Goal: Task Accomplishment & Management: Manage account settings

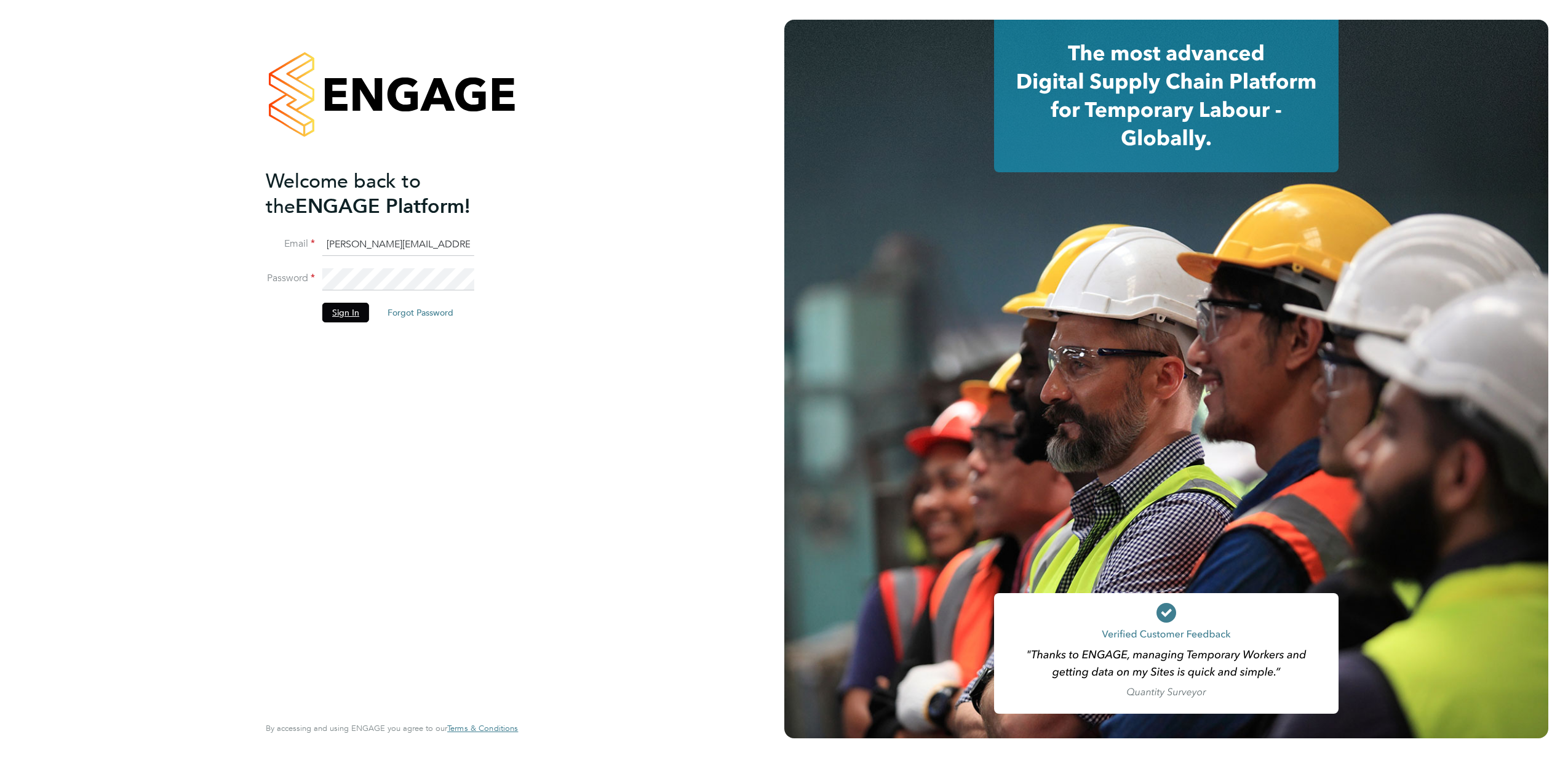
click at [345, 311] on button "Sign In" at bounding box center [346, 313] width 47 height 20
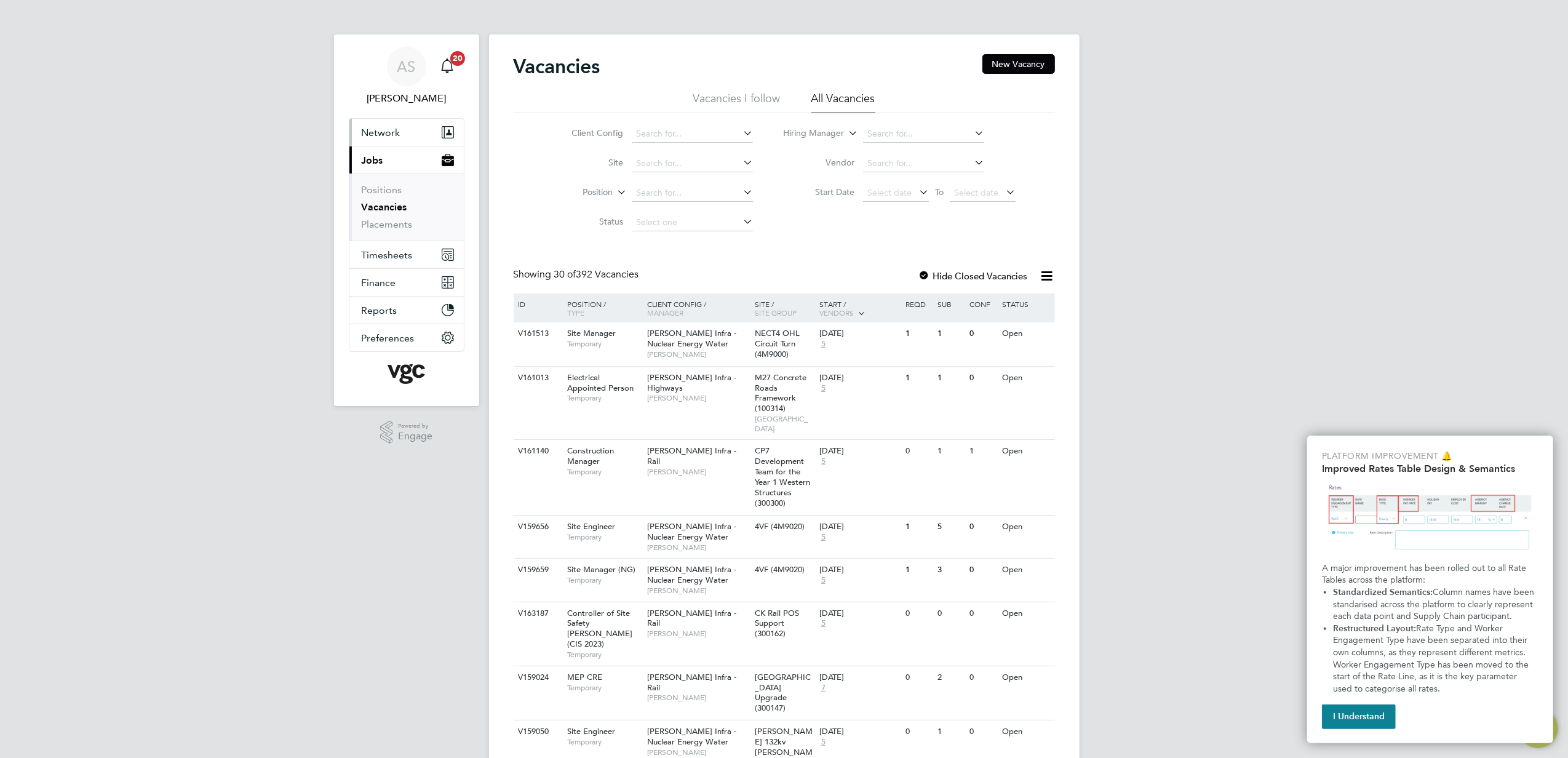
click at [382, 138] on button "Network" at bounding box center [407, 132] width 114 height 27
click at [387, 210] on link "Workers" at bounding box center [380, 213] width 38 height 11
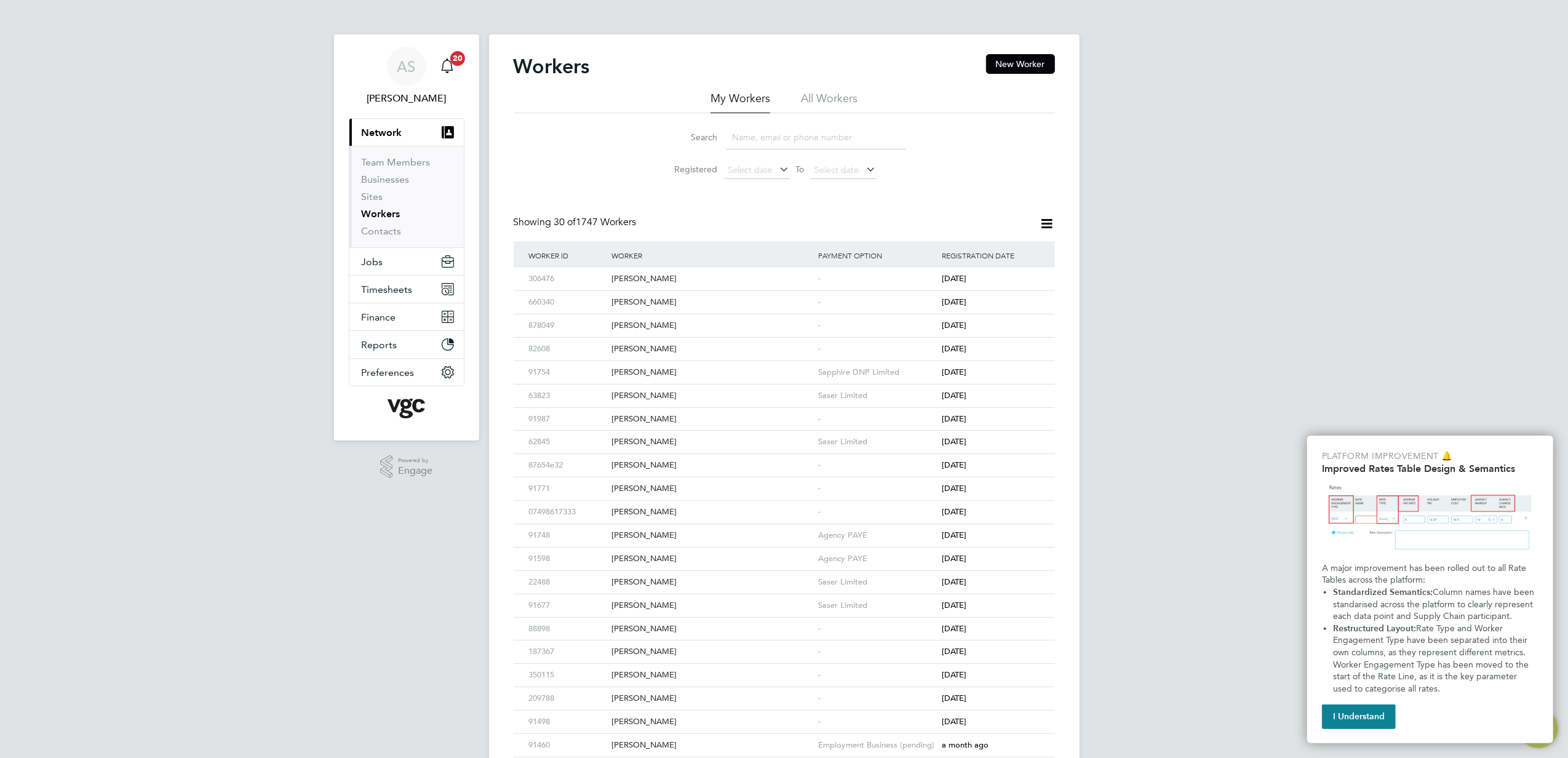
click at [795, 132] on input at bounding box center [816, 138] width 180 height 24
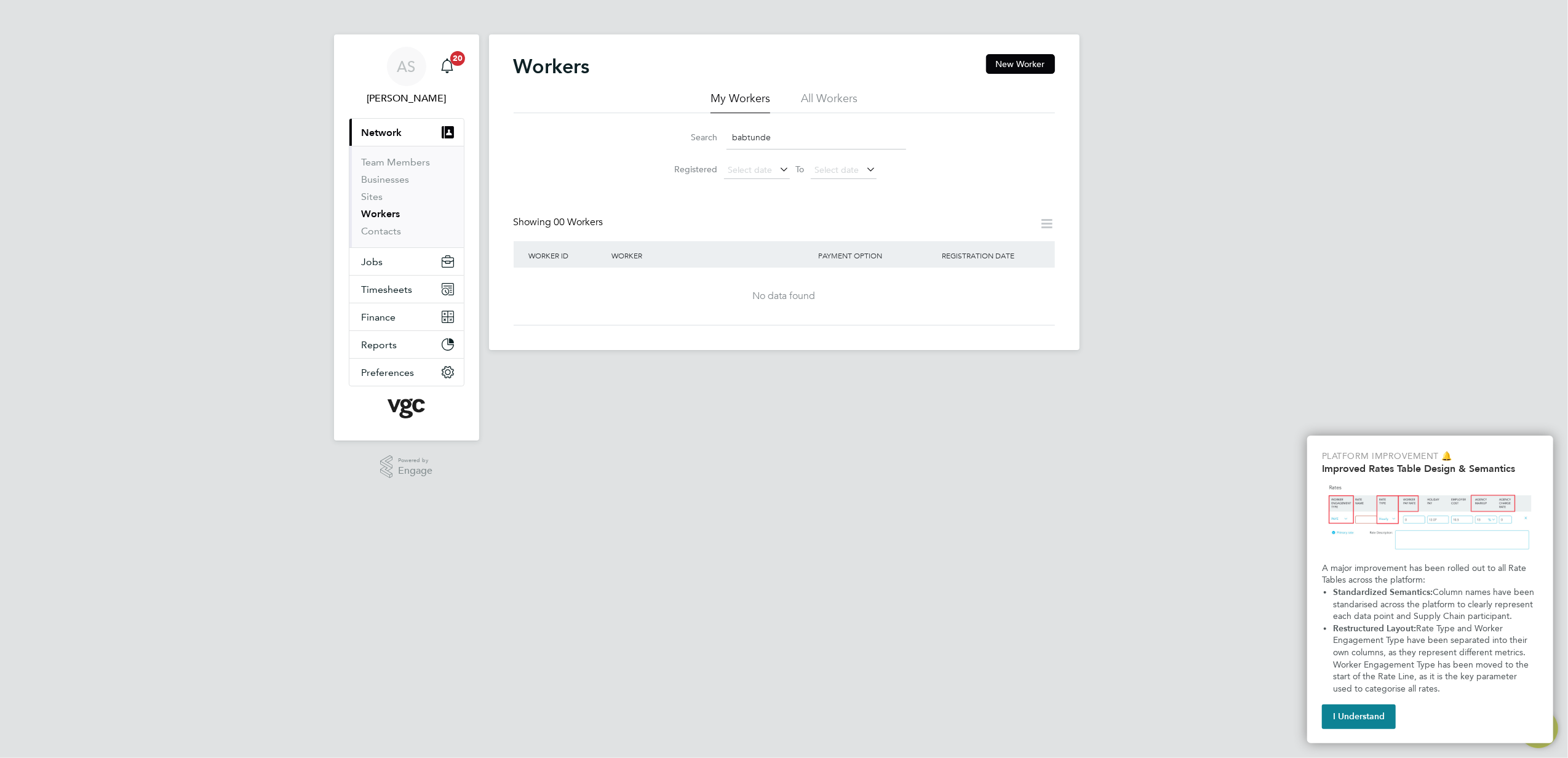
click at [748, 138] on input "babtunde" at bounding box center [816, 138] width 180 height 24
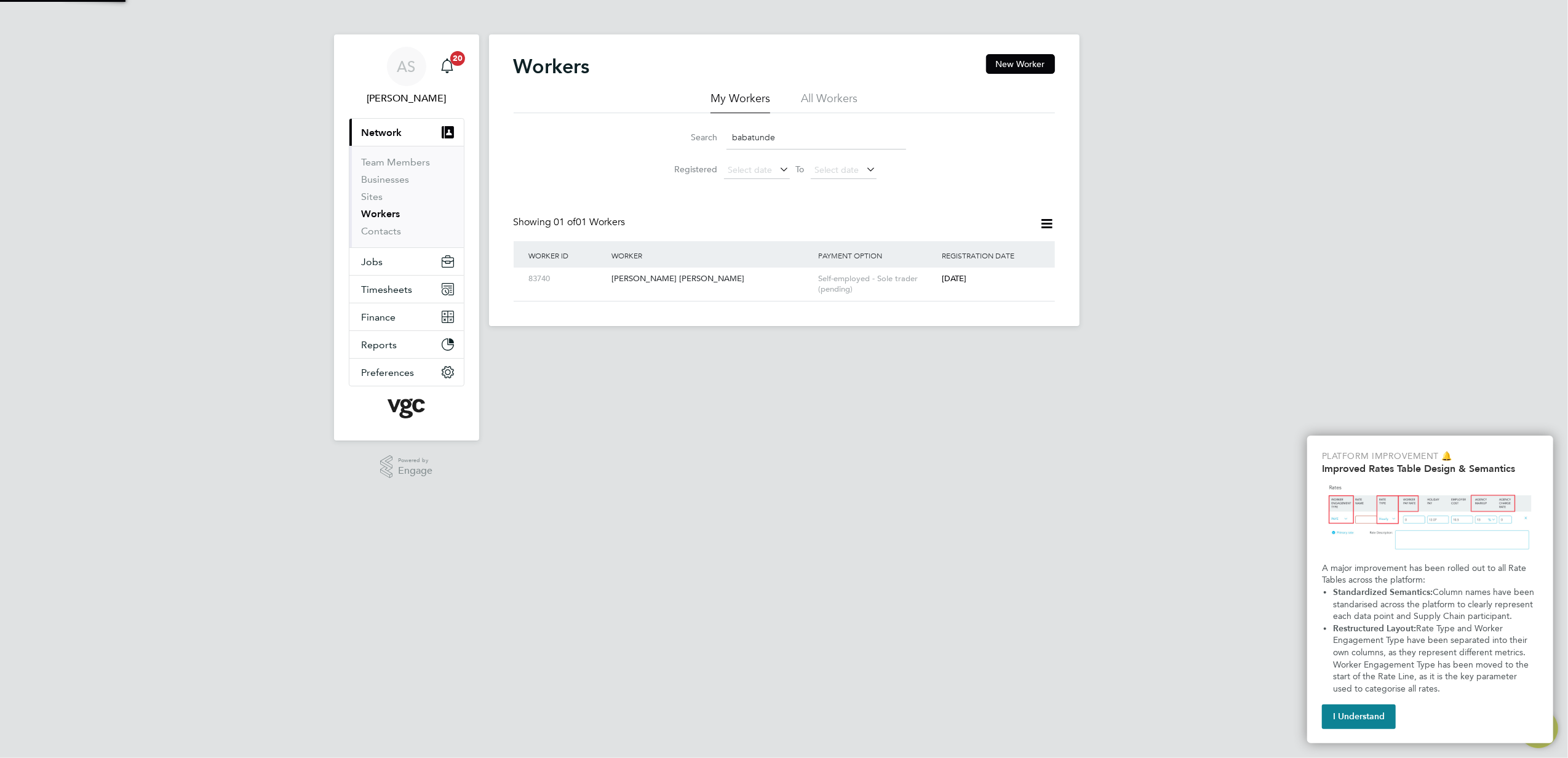
type input "babatunde"
click at [932, 276] on div "Self-employed - Sole trader (pending)" at bounding box center [877, 284] width 124 height 34
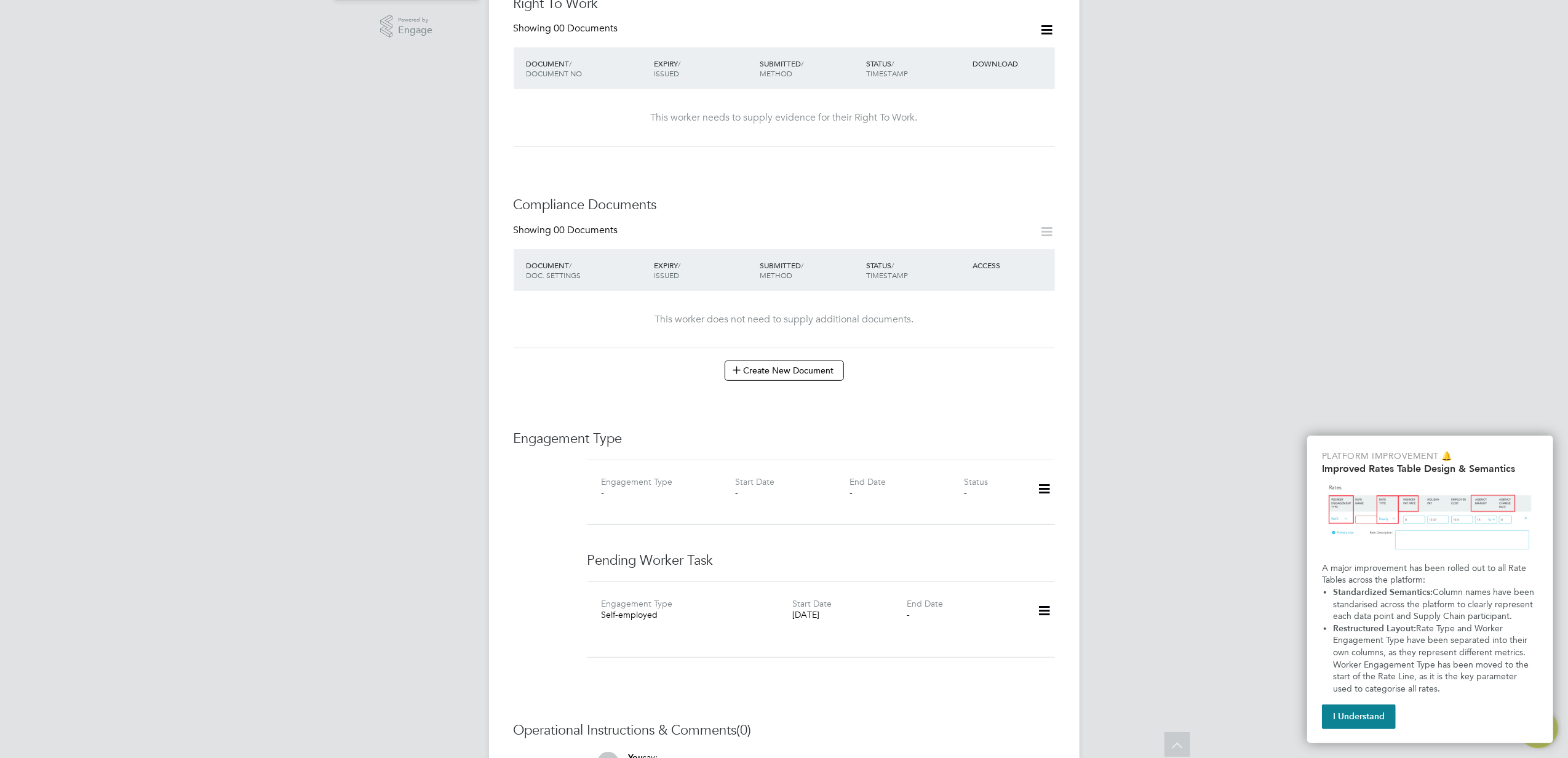
scroll to position [328, 0]
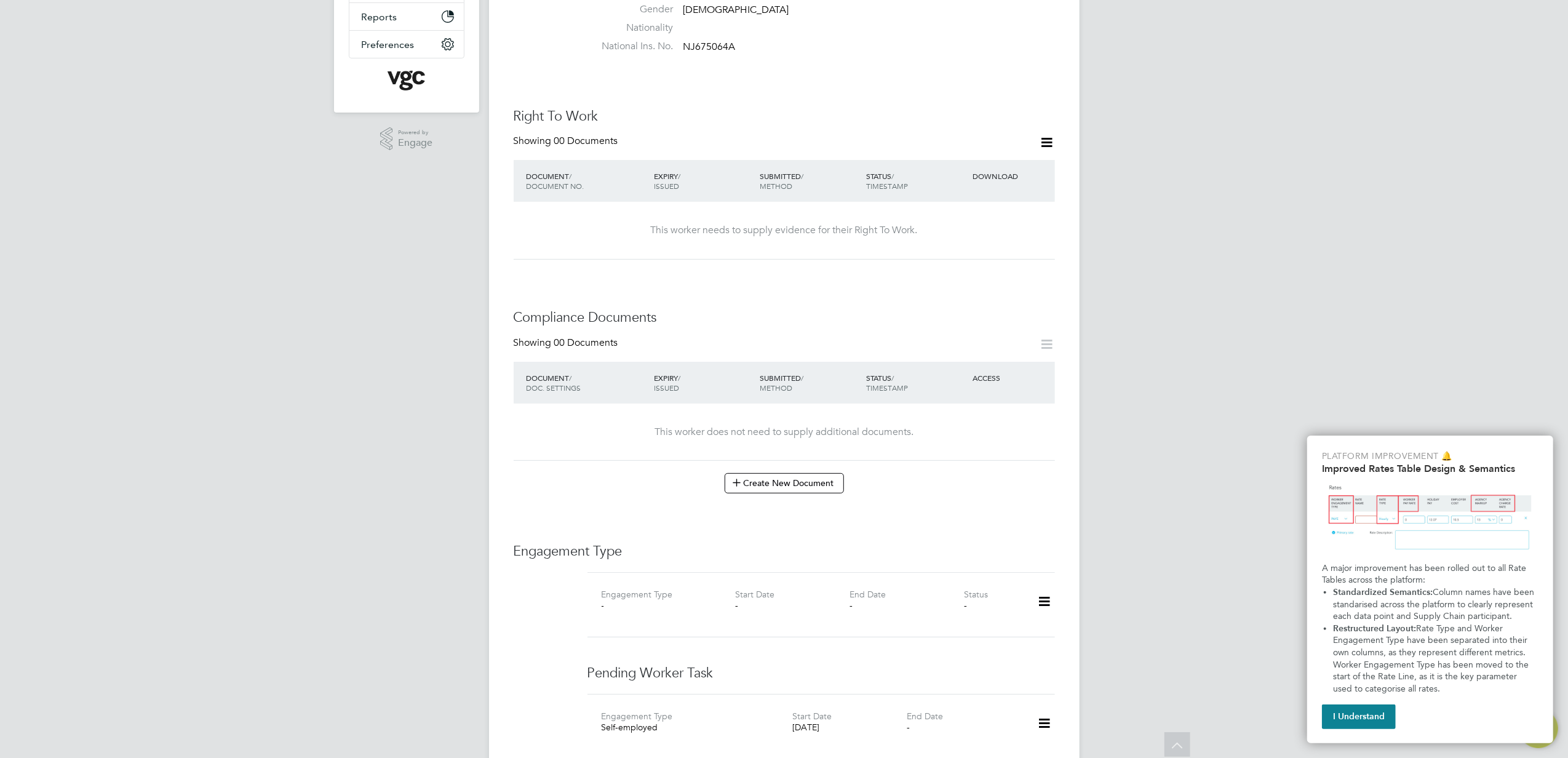
click at [1042, 135] on icon at bounding box center [1047, 143] width 16 height 16
click at [977, 156] on li "Add Right To Work Document" at bounding box center [978, 159] width 148 height 17
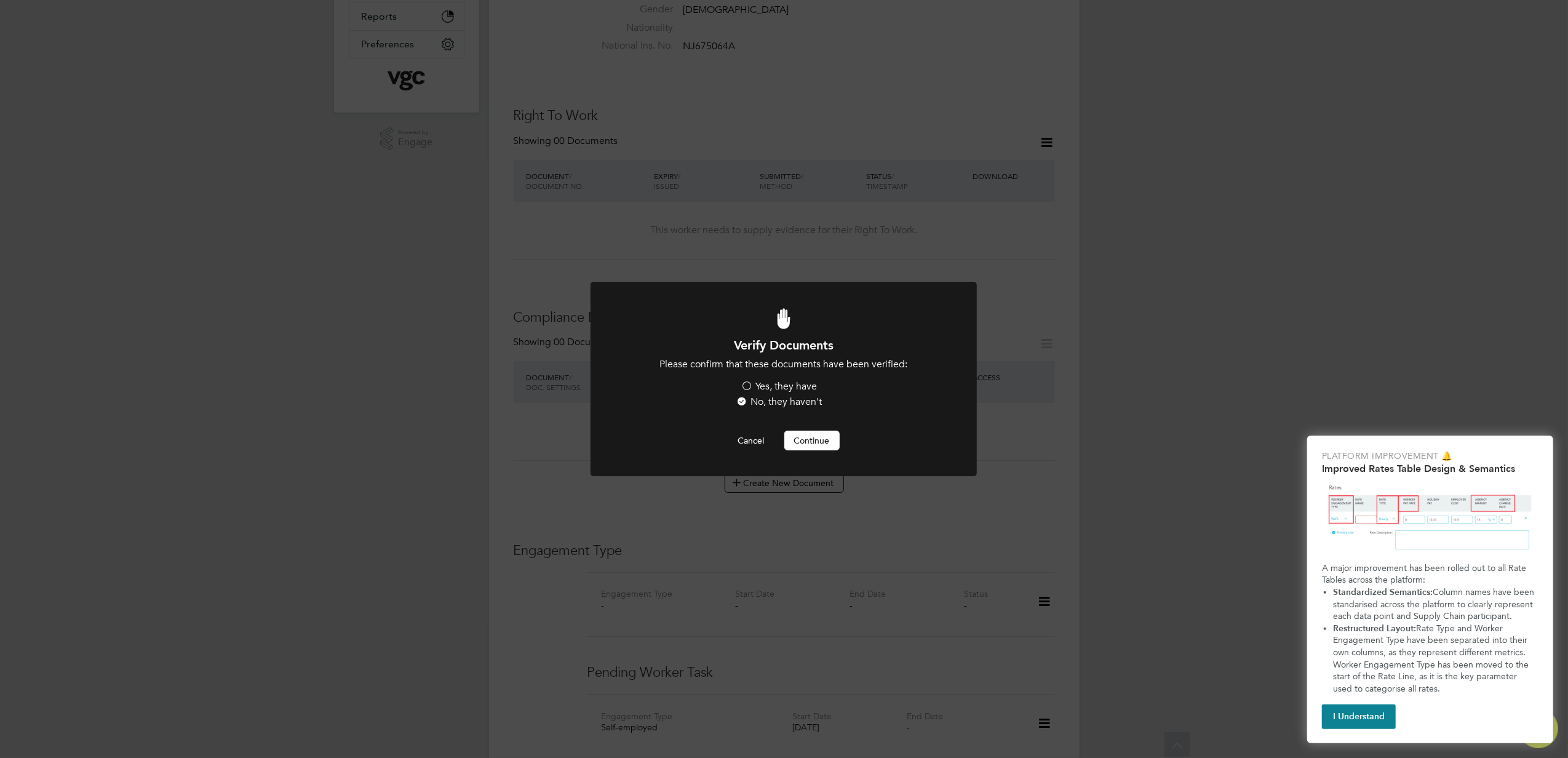
scroll to position [0, 0]
click at [798, 385] on label "Yes, they have" at bounding box center [779, 387] width 76 height 13
click at [0, 0] on input "Yes, they have" at bounding box center [0, 0] width 0 height 0
click at [819, 448] on button "Continue" at bounding box center [812, 441] width 56 height 20
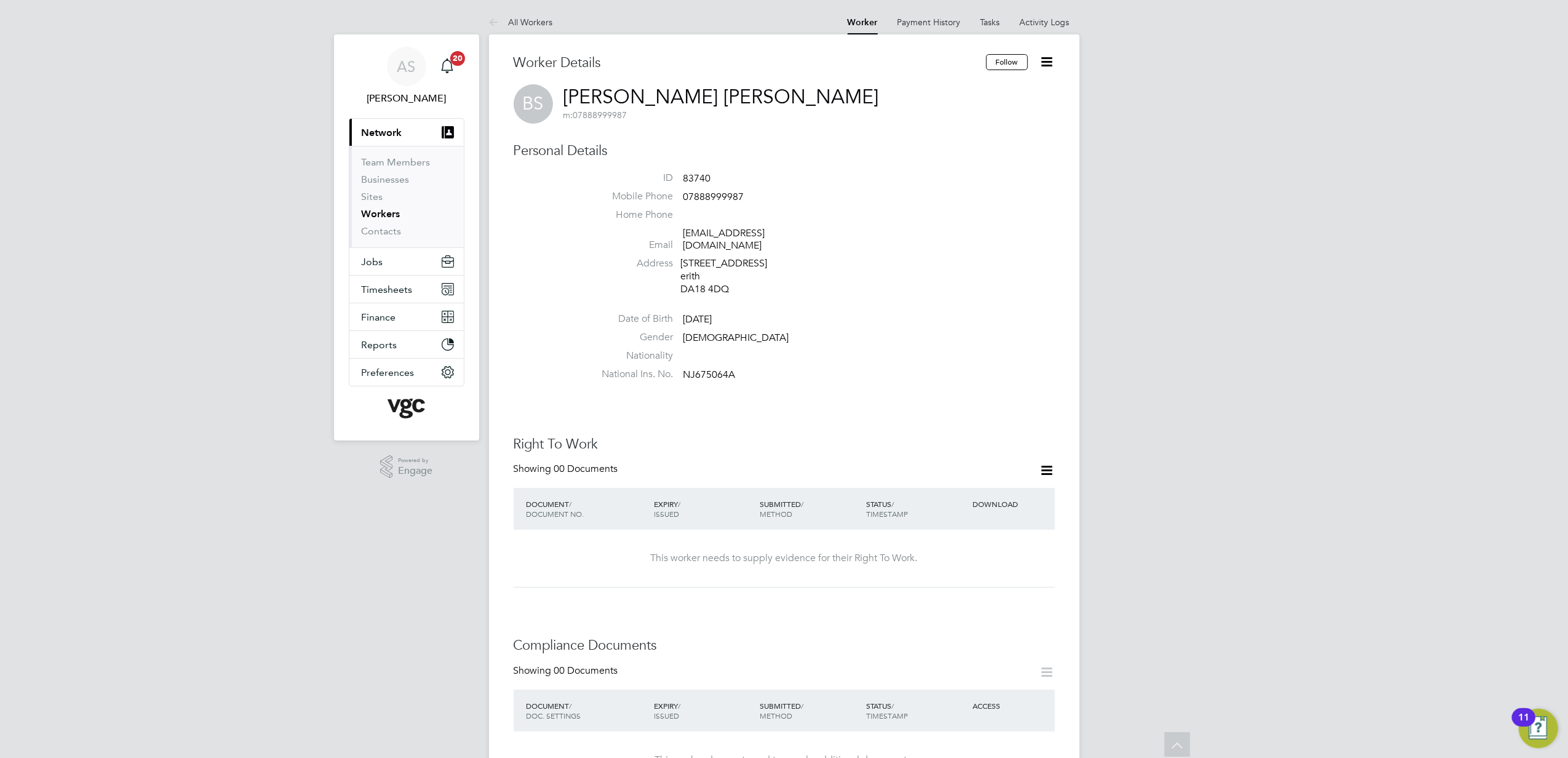
scroll to position [328, 0]
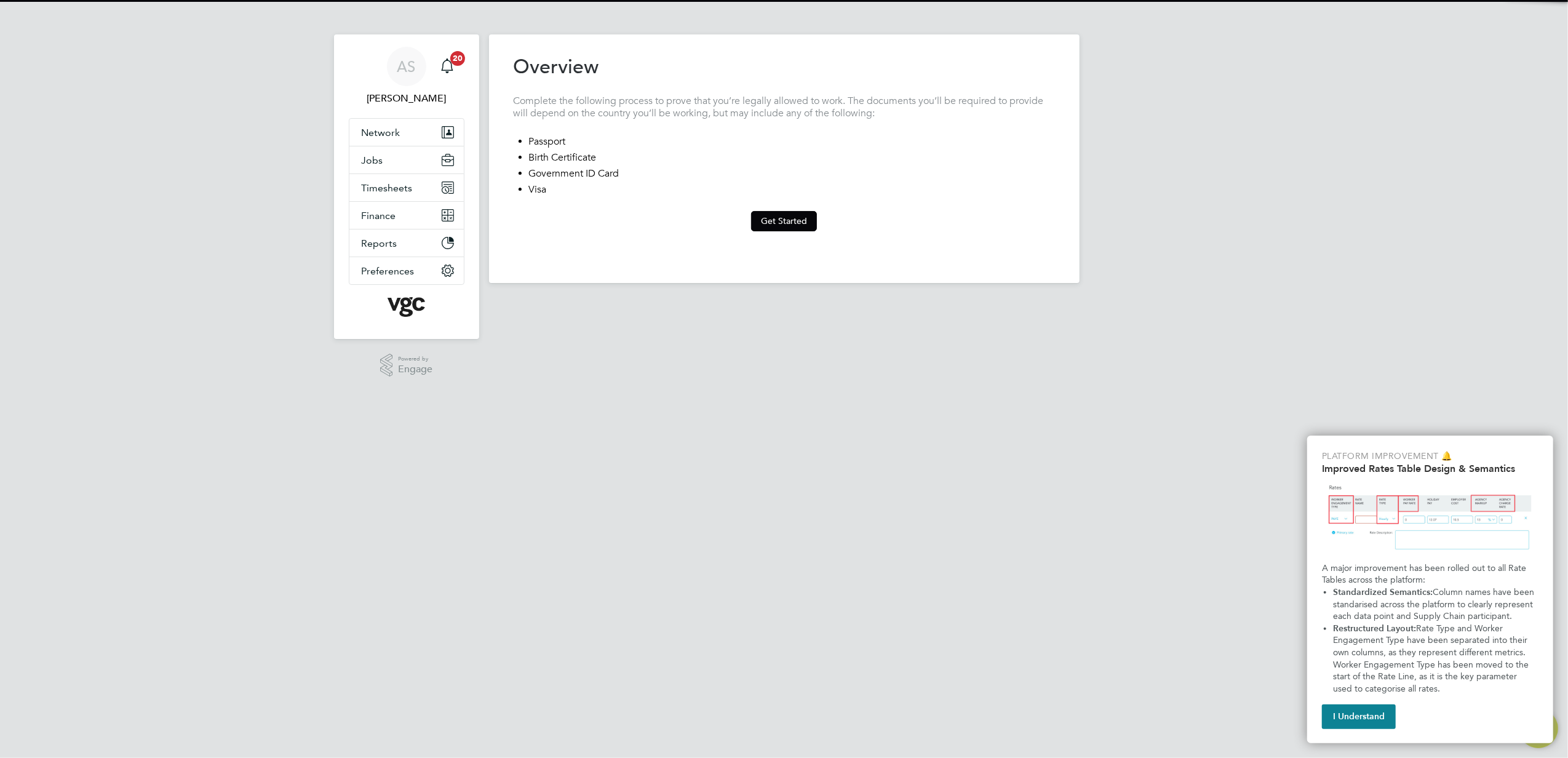
click at [769, 216] on button "Get Started" at bounding box center [784, 221] width 66 height 20
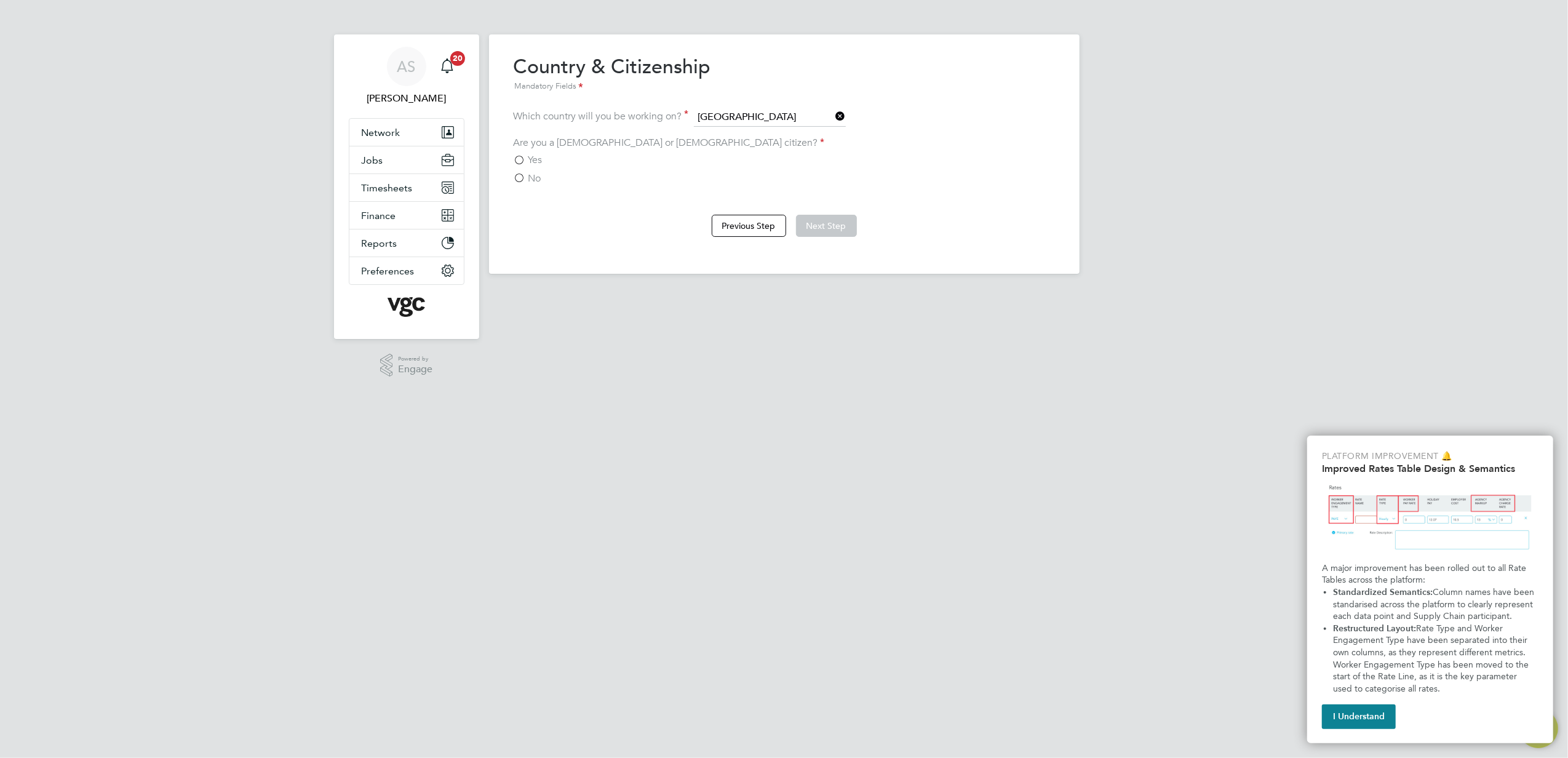
click at [534, 177] on span "No" at bounding box center [535, 178] width 13 height 12
click at [0, 0] on input "No" at bounding box center [0, 0] width 0 height 0
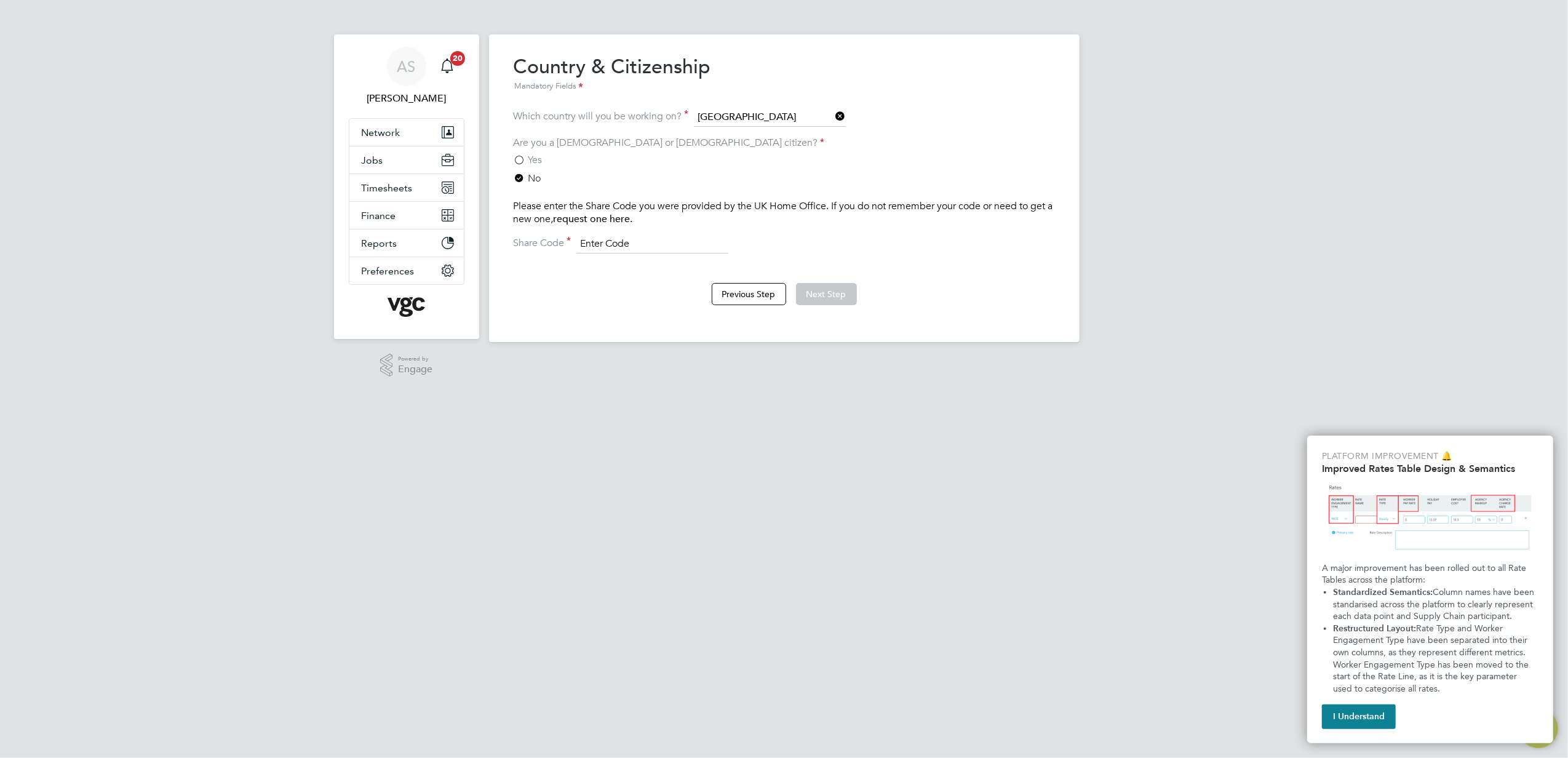
click at [623, 235] on input at bounding box center [652, 244] width 152 height 19
paste input "1298272"
type input "1298272"
click at [822, 292] on button "Next Step" at bounding box center [826, 294] width 61 height 22
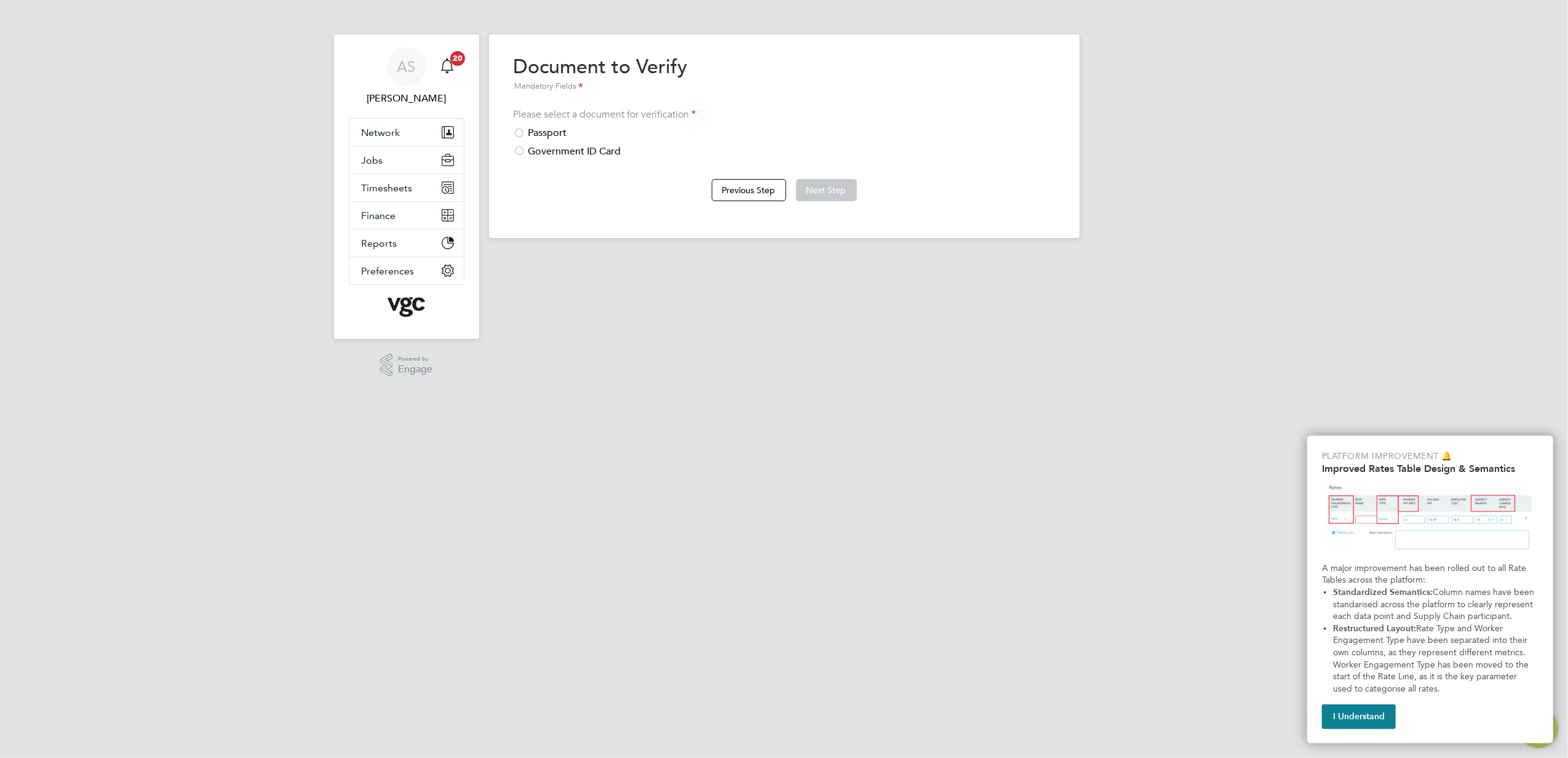
click at [552, 148] on div "Government ID Card" at bounding box center [784, 151] width 541 height 13
click at [537, 131] on div "Passport" at bounding box center [784, 133] width 541 height 13
click at [830, 190] on button "Next Step" at bounding box center [826, 190] width 61 height 22
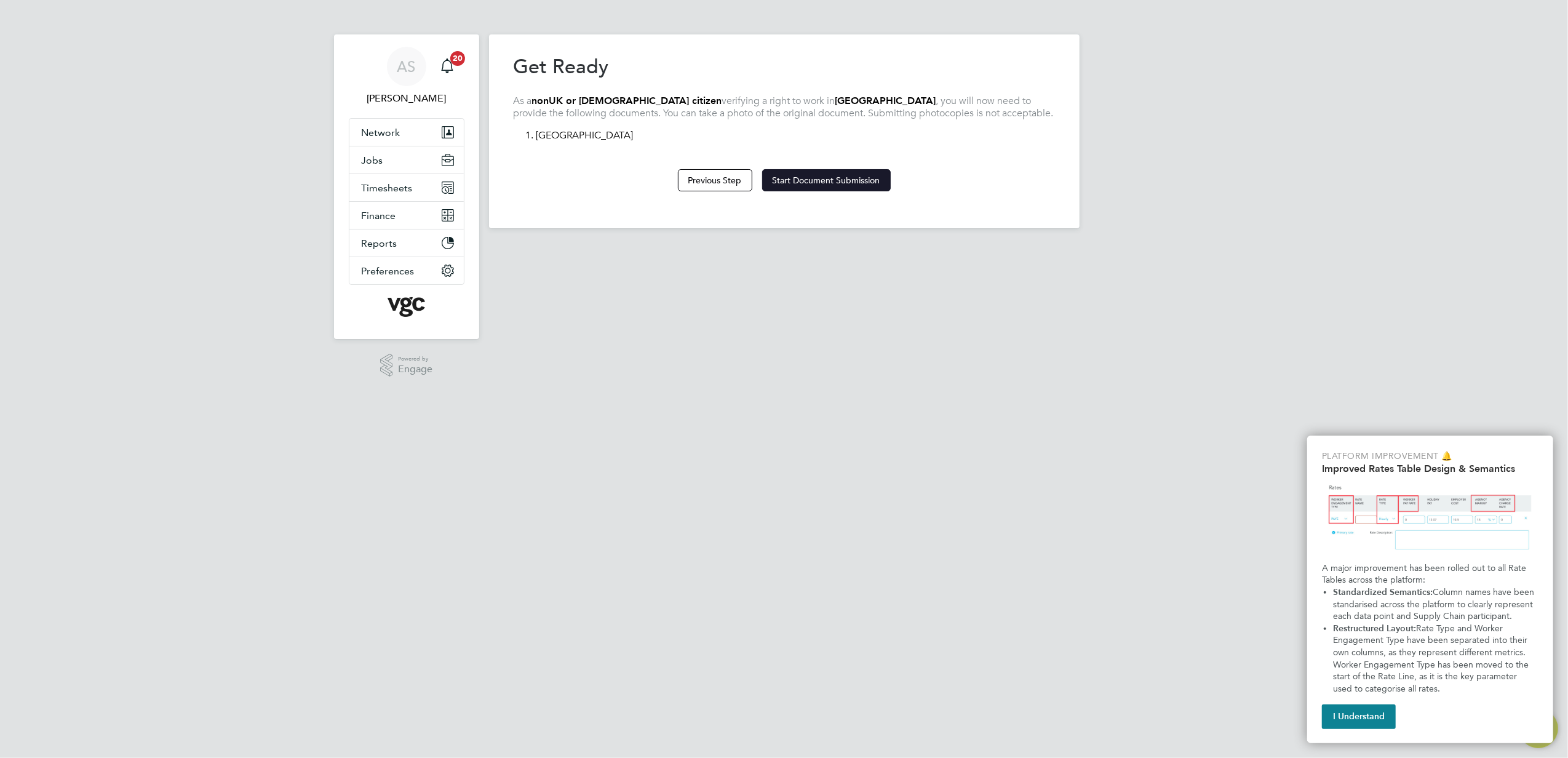
click at [834, 178] on button "Start Document Submission" at bounding box center [826, 180] width 128 height 22
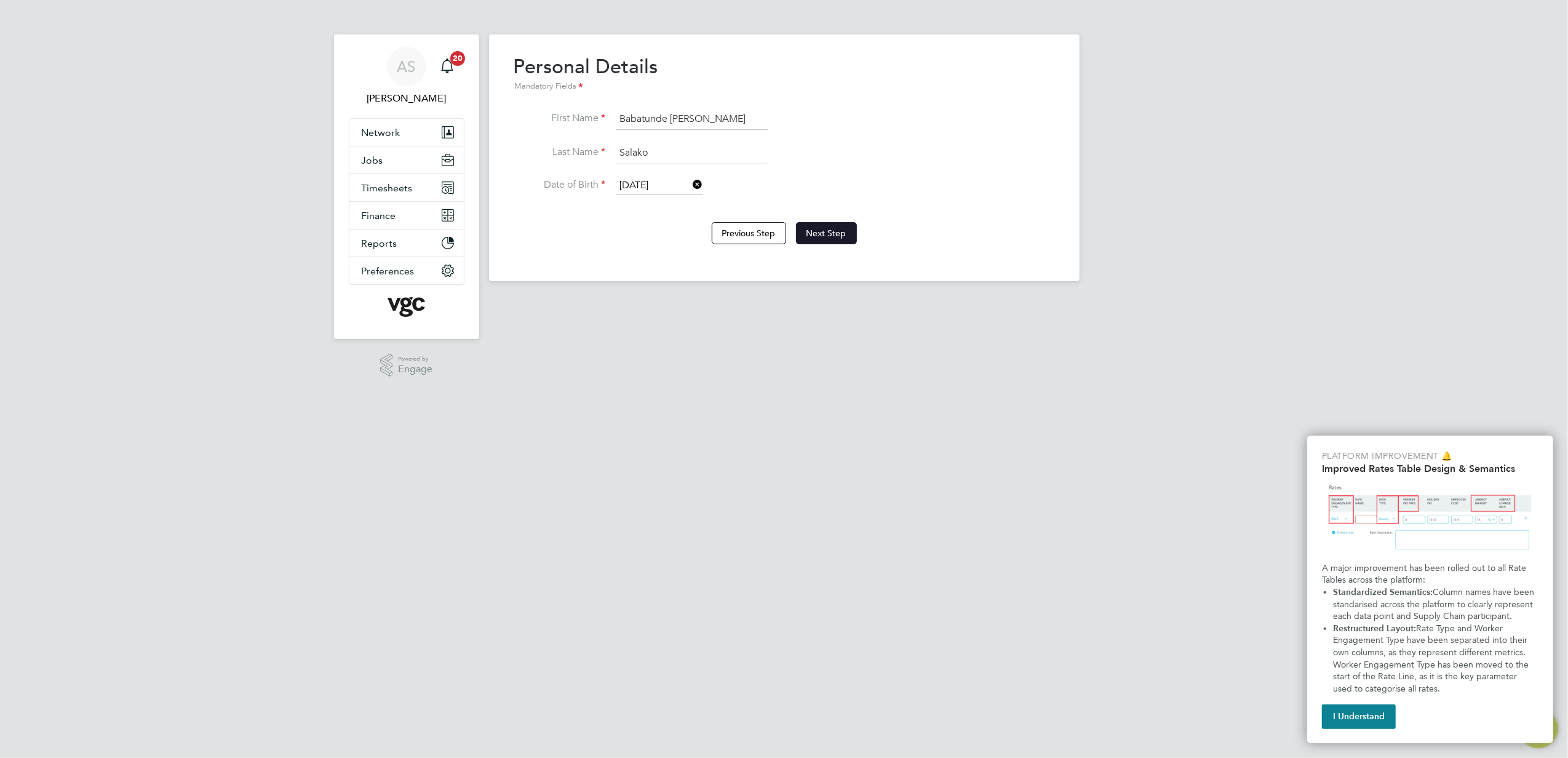
click at [828, 239] on button "Next Step" at bounding box center [826, 233] width 61 height 22
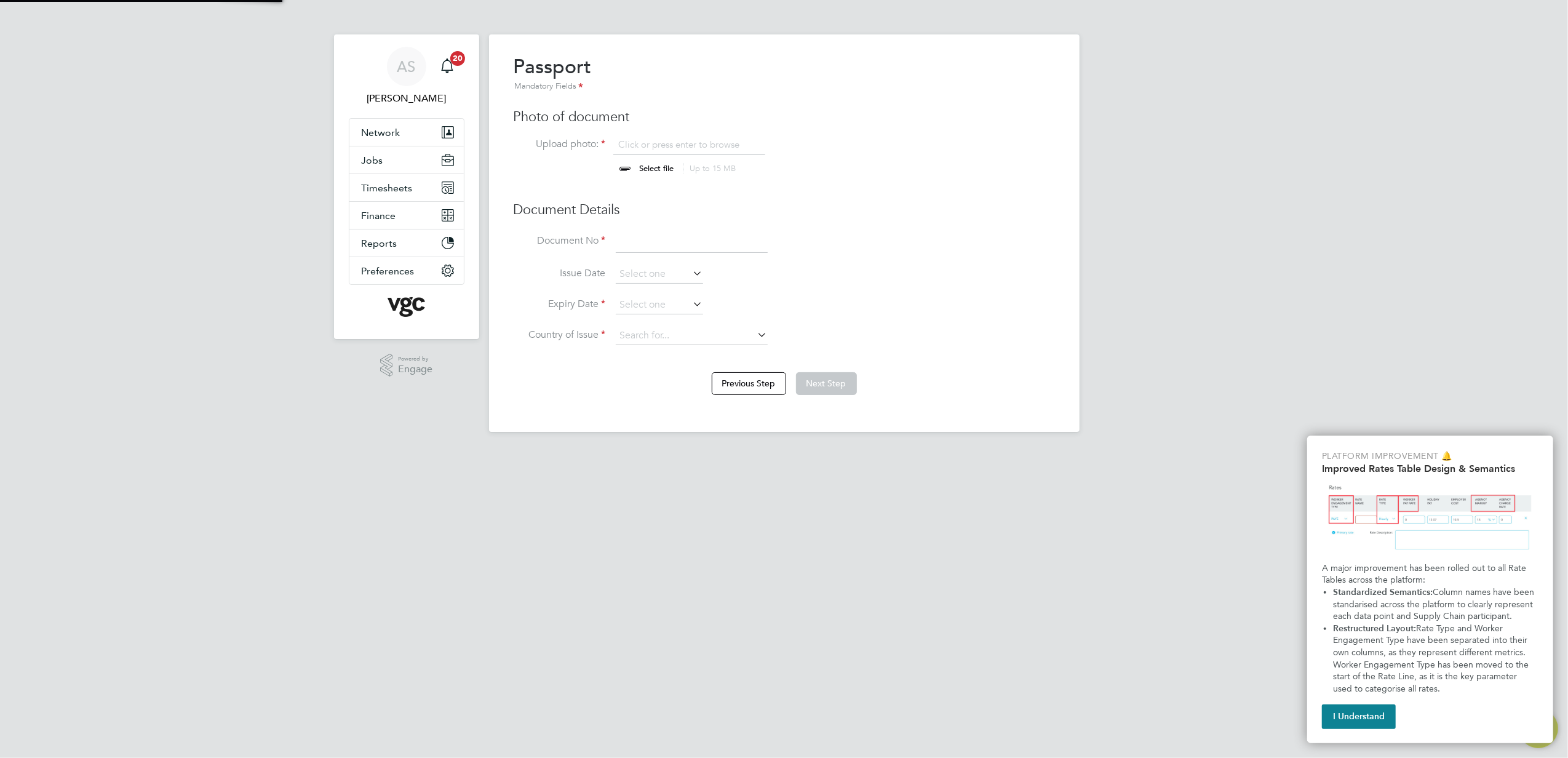
scroll to position [16, 153]
click at [667, 168] on input "file" at bounding box center [668, 157] width 193 height 37
type input "C:\fakepath\[PERSON_NAME] [PERSON_NAME] Passport_13490BC2FDE242948267F80021EF42…"
click at [626, 241] on input at bounding box center [691, 242] width 152 height 22
paste input "B50116529"
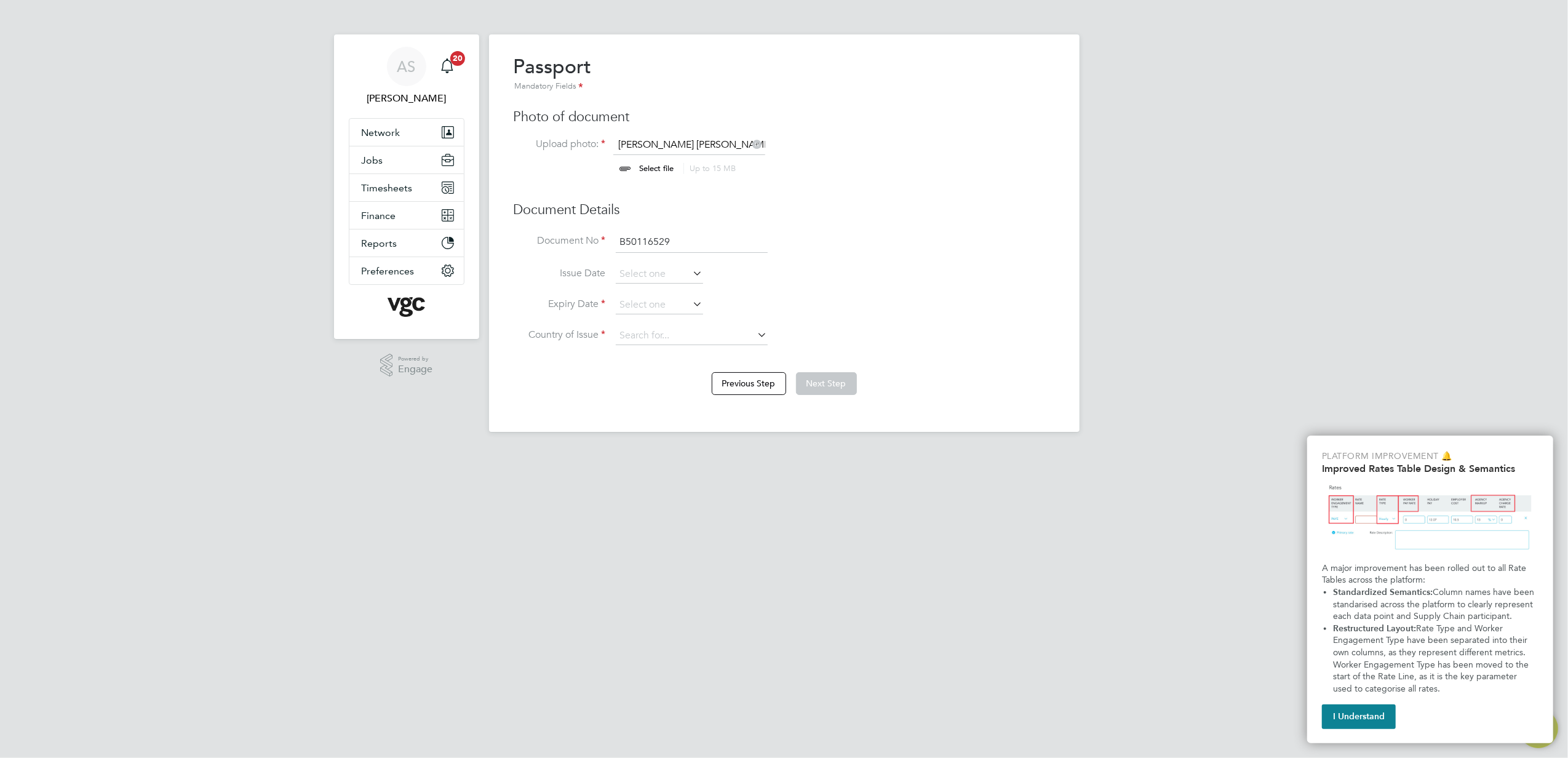
type input "B50116529"
click at [664, 297] on input at bounding box center [659, 305] width 87 height 19
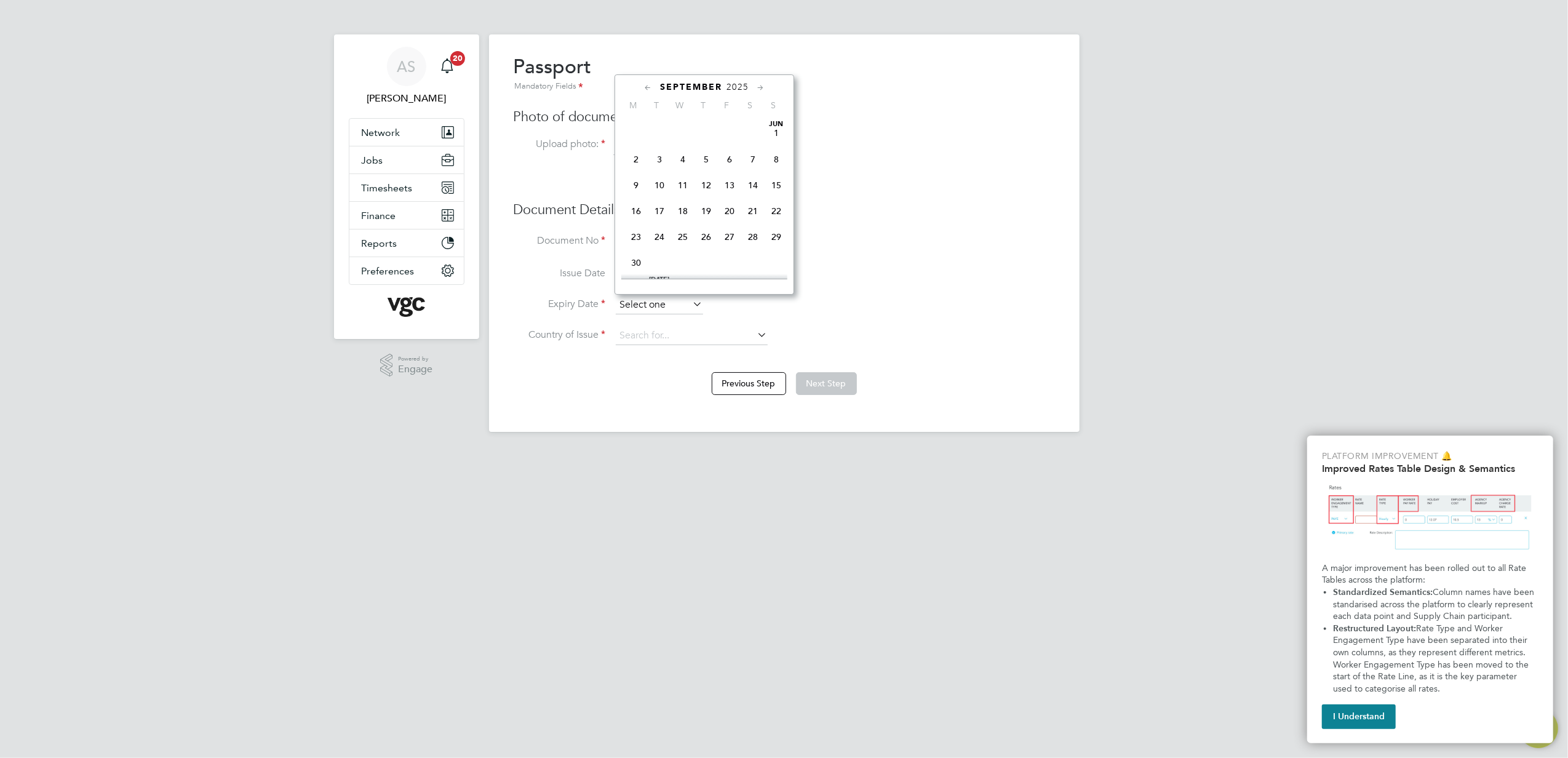
scroll to position [370, 0]
click at [664, 297] on input at bounding box center [659, 305] width 87 height 19
click at [765, 91] on icon at bounding box center [760, 88] width 11 height 14
click at [763, 91] on icon at bounding box center [760, 88] width 11 height 14
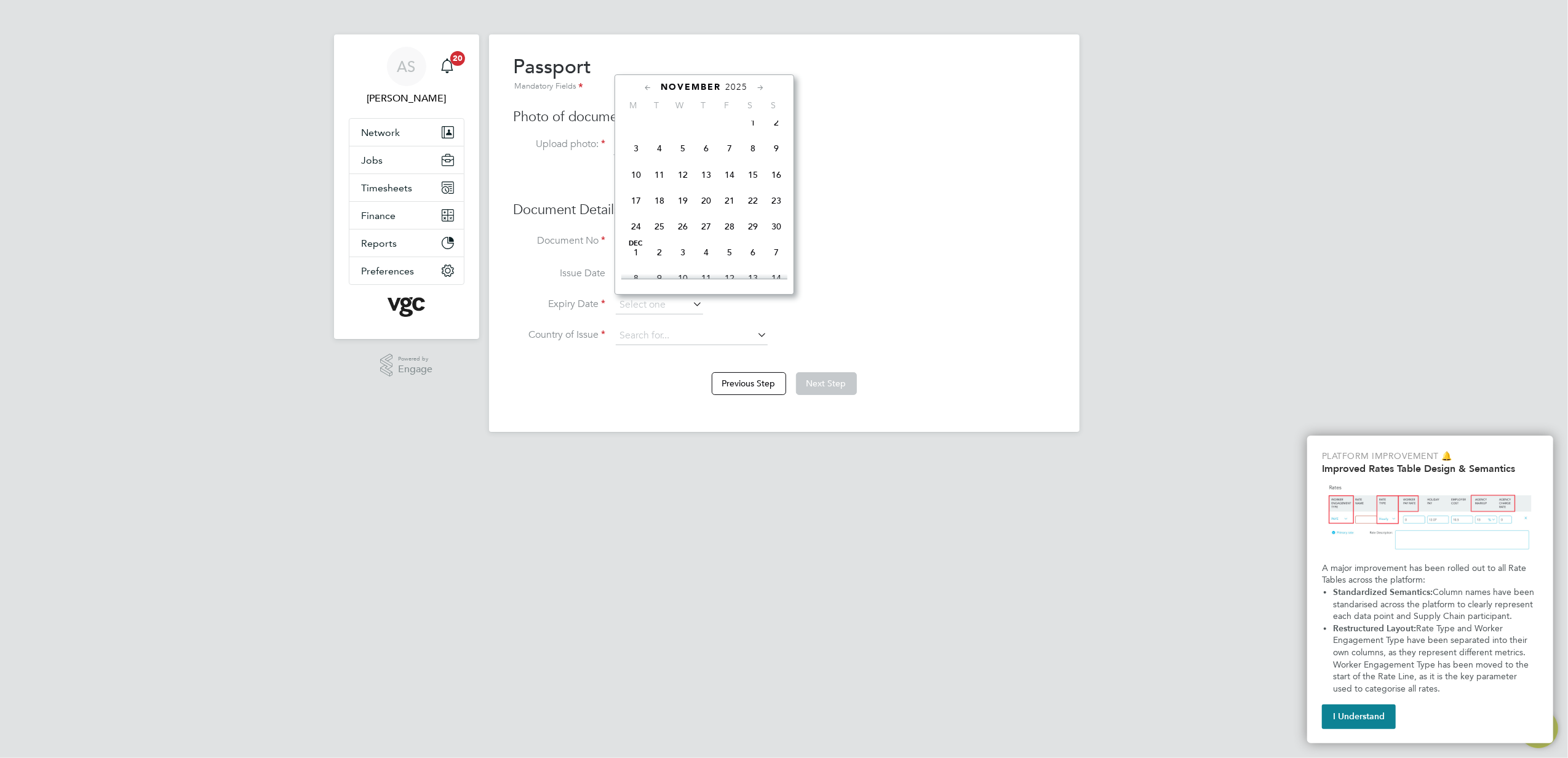
click at [763, 91] on icon at bounding box center [760, 88] width 11 height 14
click at [758, 91] on icon at bounding box center [760, 88] width 11 height 14
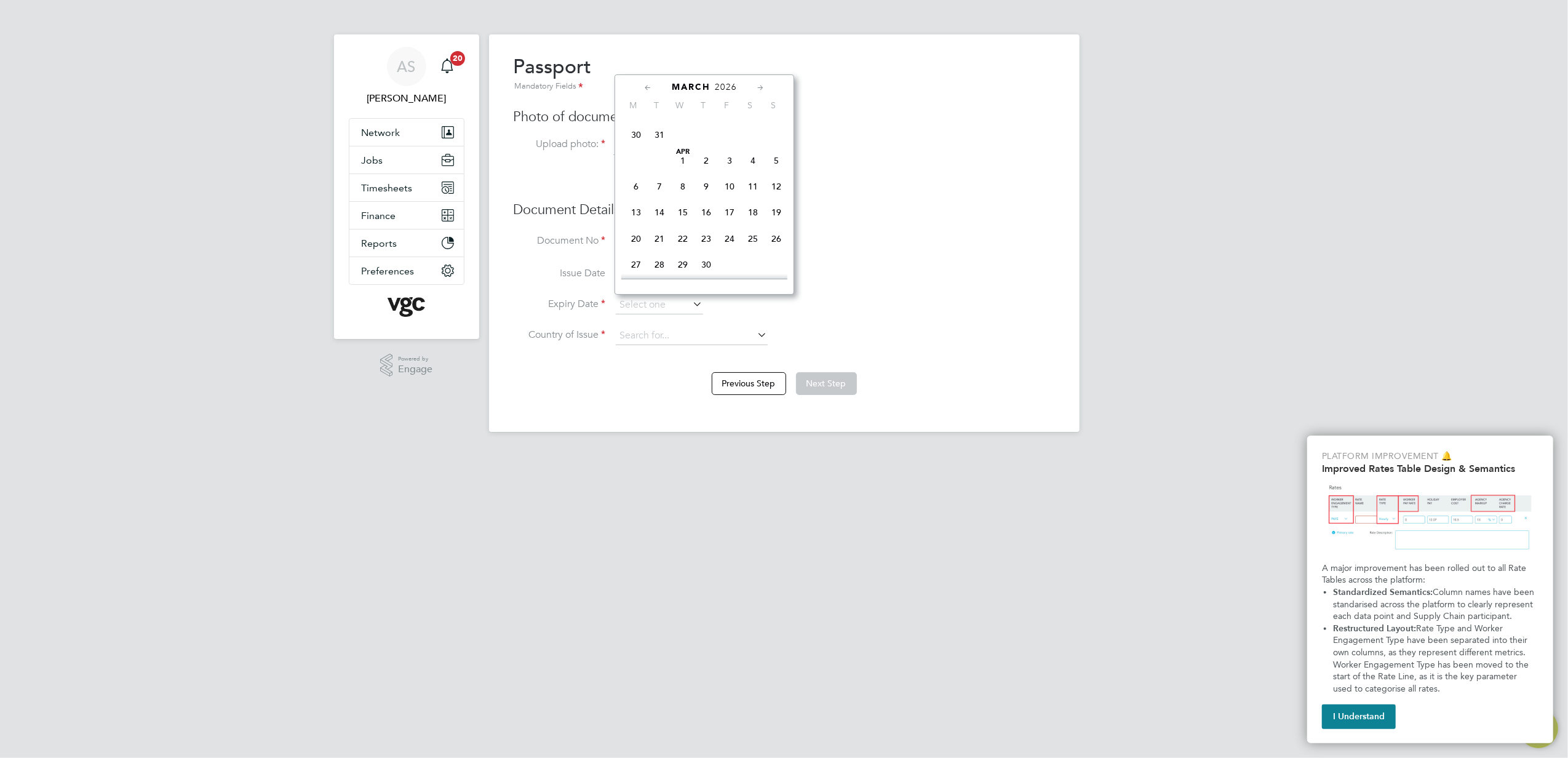
click at [758, 91] on icon at bounding box center [760, 88] width 11 height 14
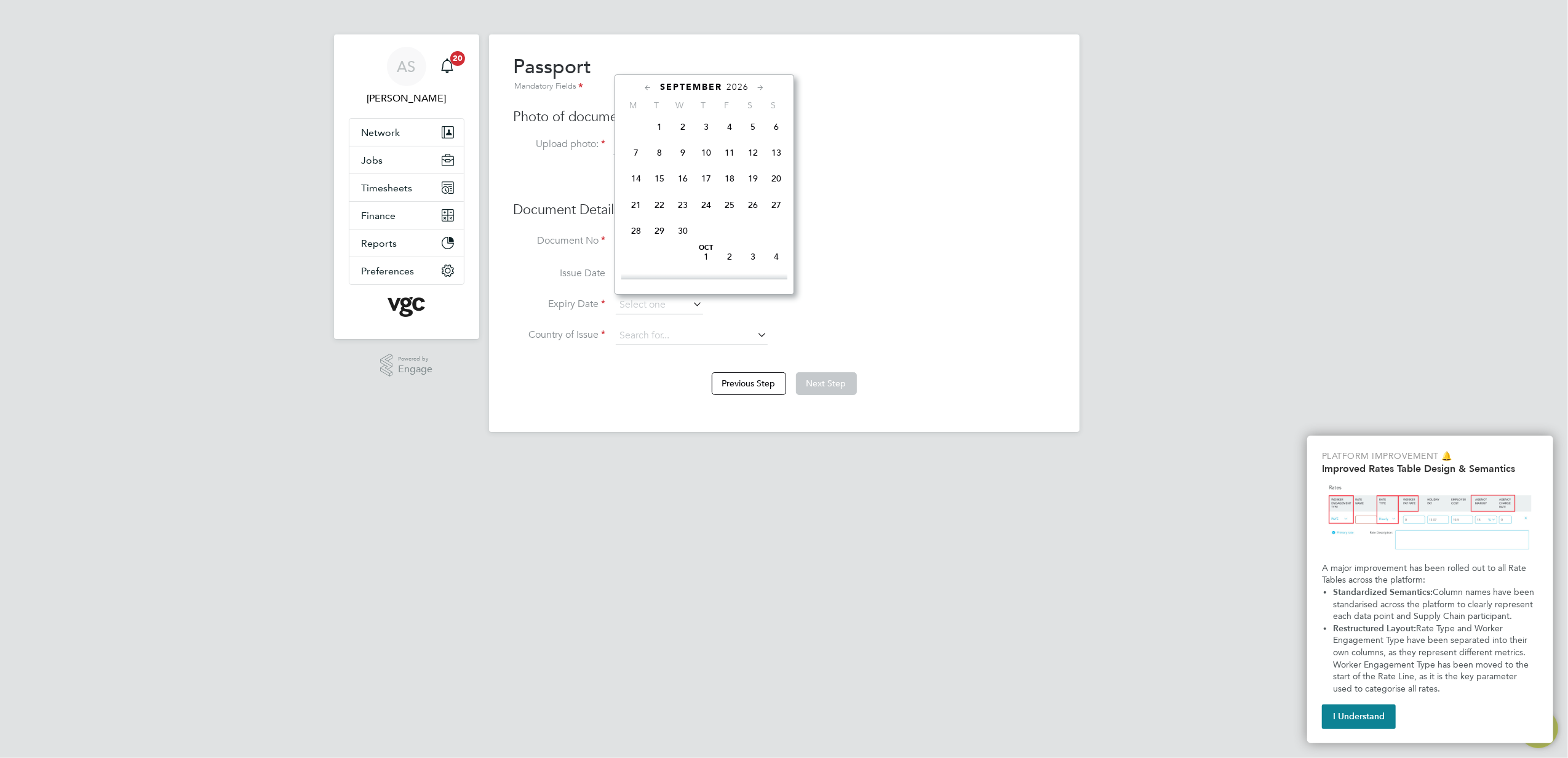
click at [758, 91] on icon at bounding box center [760, 88] width 11 height 14
click at [635, 189] on span "12" at bounding box center [636, 177] width 24 height 24
type input "12 Oct 2026"
click at [659, 333] on input at bounding box center [691, 336] width 152 height 19
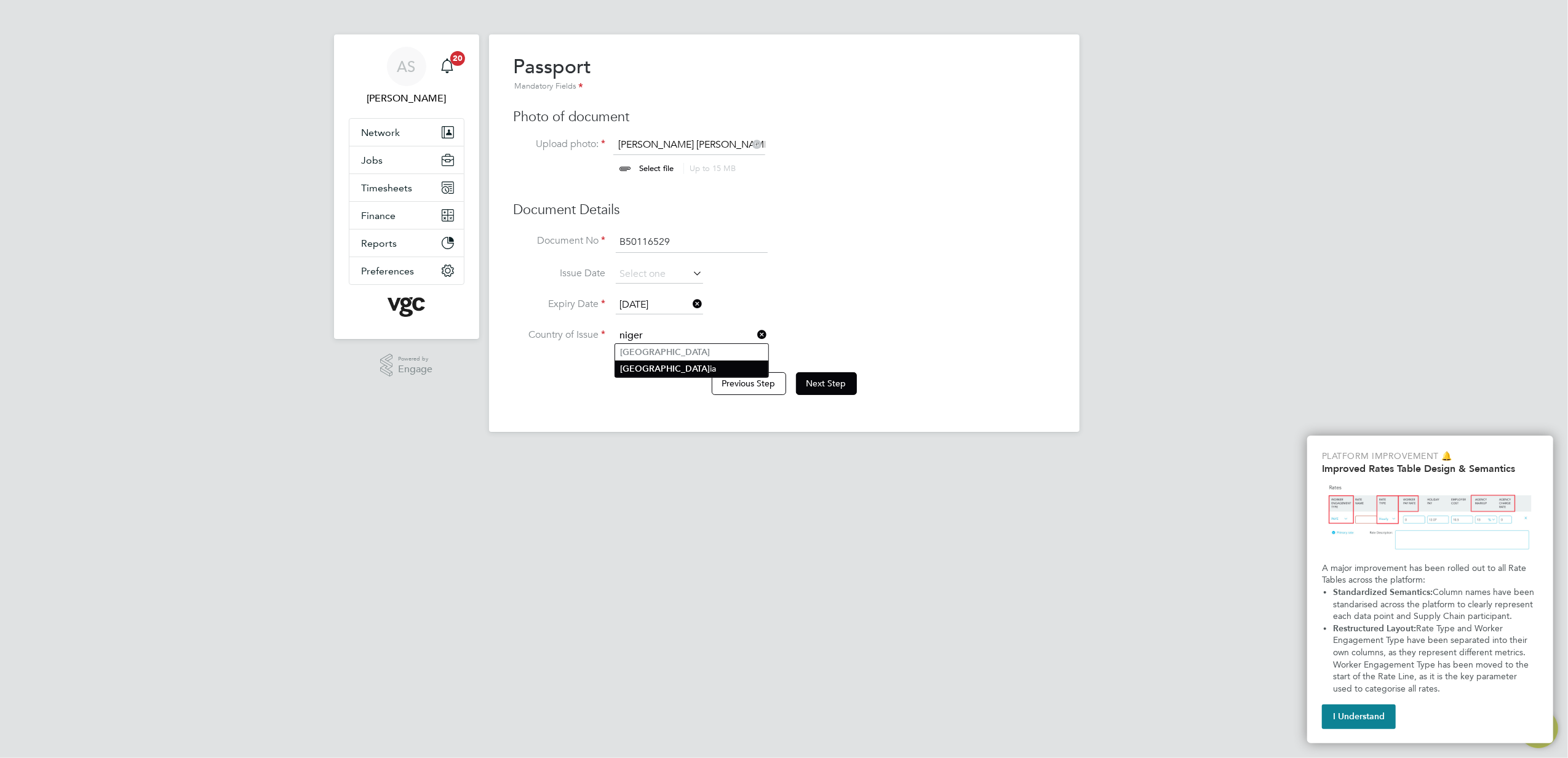
click at [714, 375] on li "Niger ia" at bounding box center [691, 368] width 153 height 16
type input "[GEOGRAPHIC_DATA]"
click at [818, 384] on button "Next Step" at bounding box center [826, 383] width 61 height 22
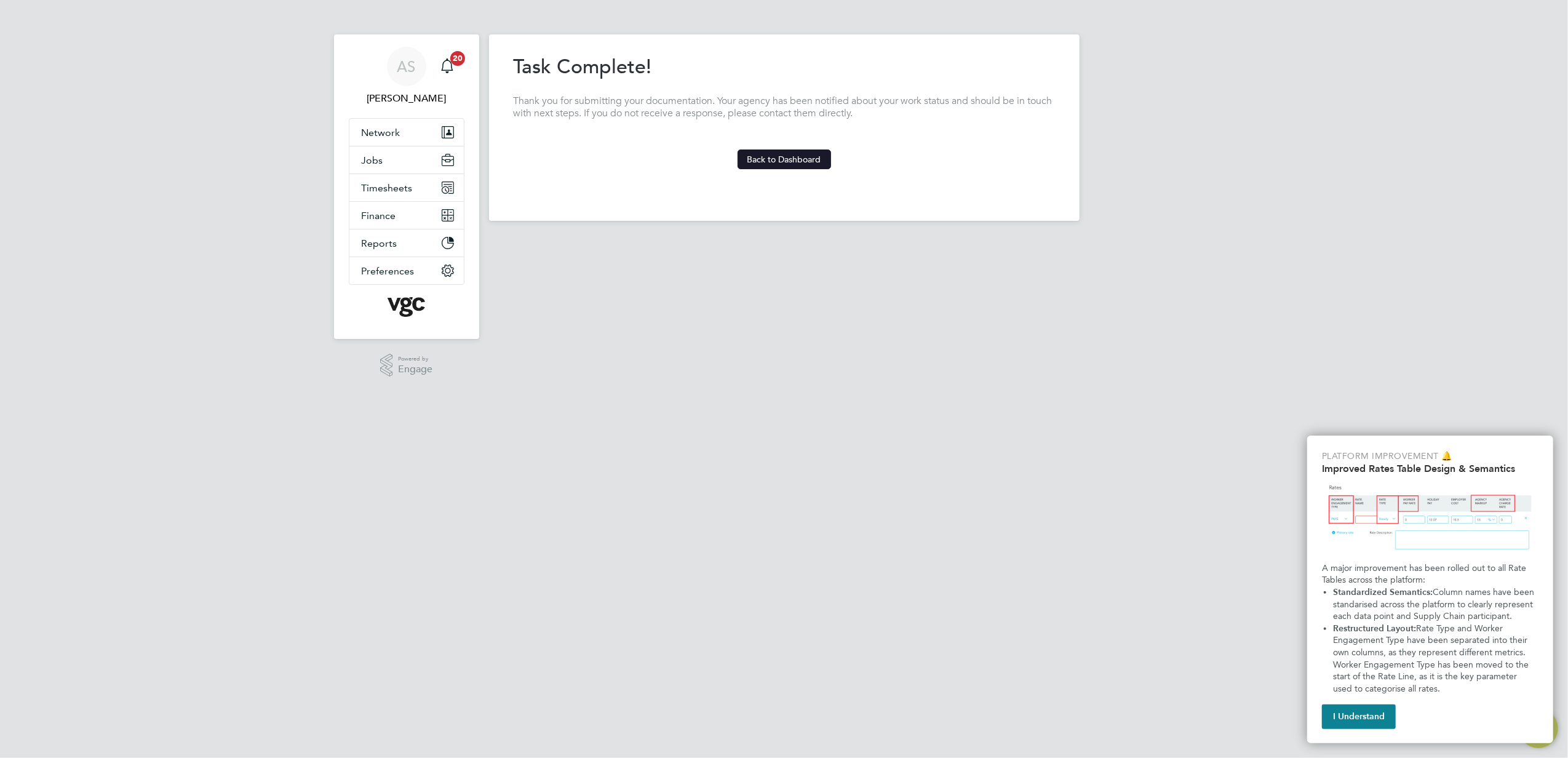
click at [766, 151] on button "Back to Dashboard" at bounding box center [784, 160] width 93 height 20
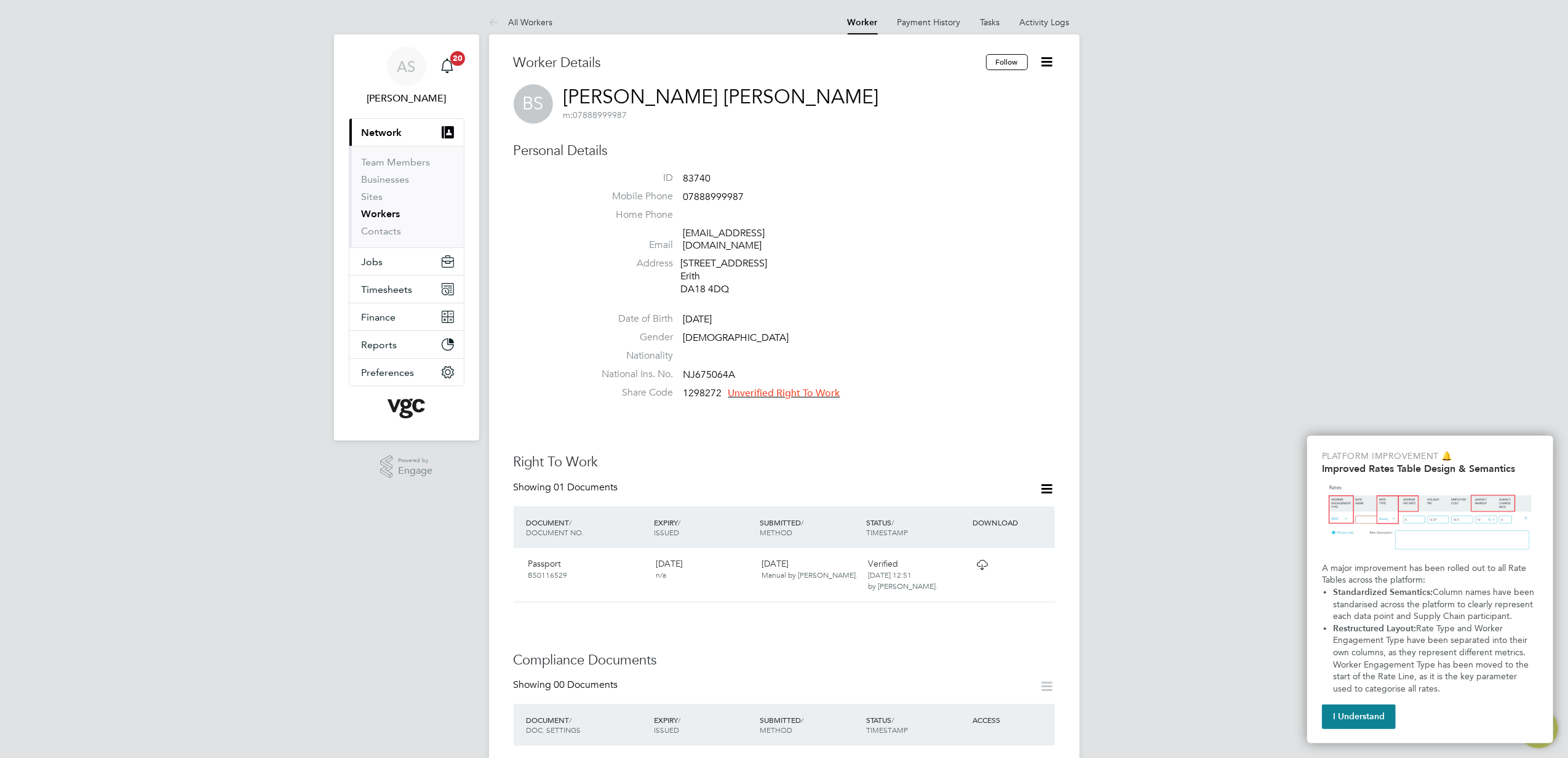
click at [1039, 481] on icon at bounding box center [1047, 489] width 16 height 16
click at [1009, 501] on li "Add Right To Work Document" at bounding box center [978, 506] width 148 height 17
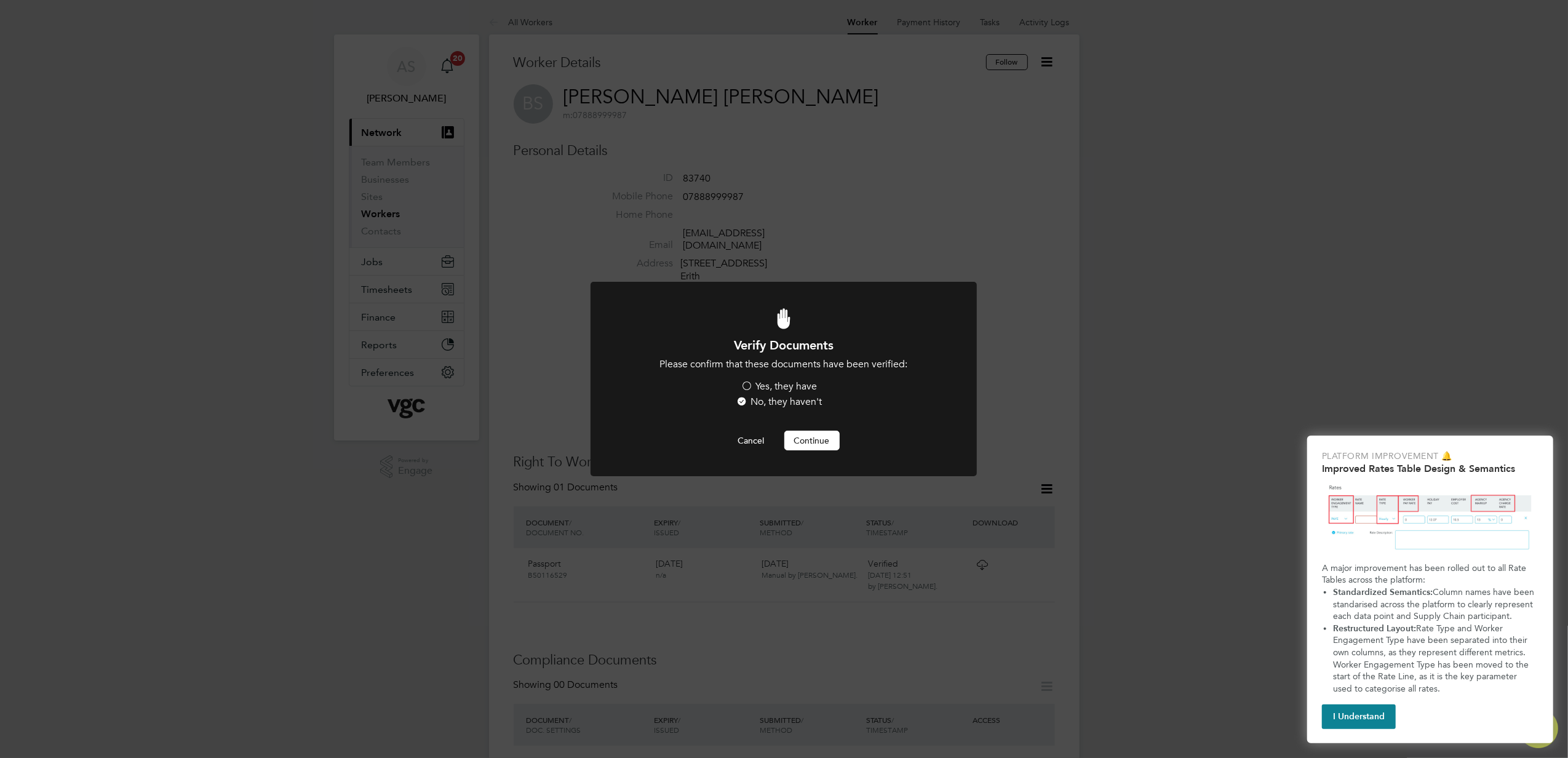
click at [790, 384] on label "Yes, they have" at bounding box center [779, 387] width 76 height 13
click at [0, 0] on input "Yes, they have" at bounding box center [0, 0] width 0 height 0
click at [819, 436] on button "Continue" at bounding box center [812, 441] width 56 height 20
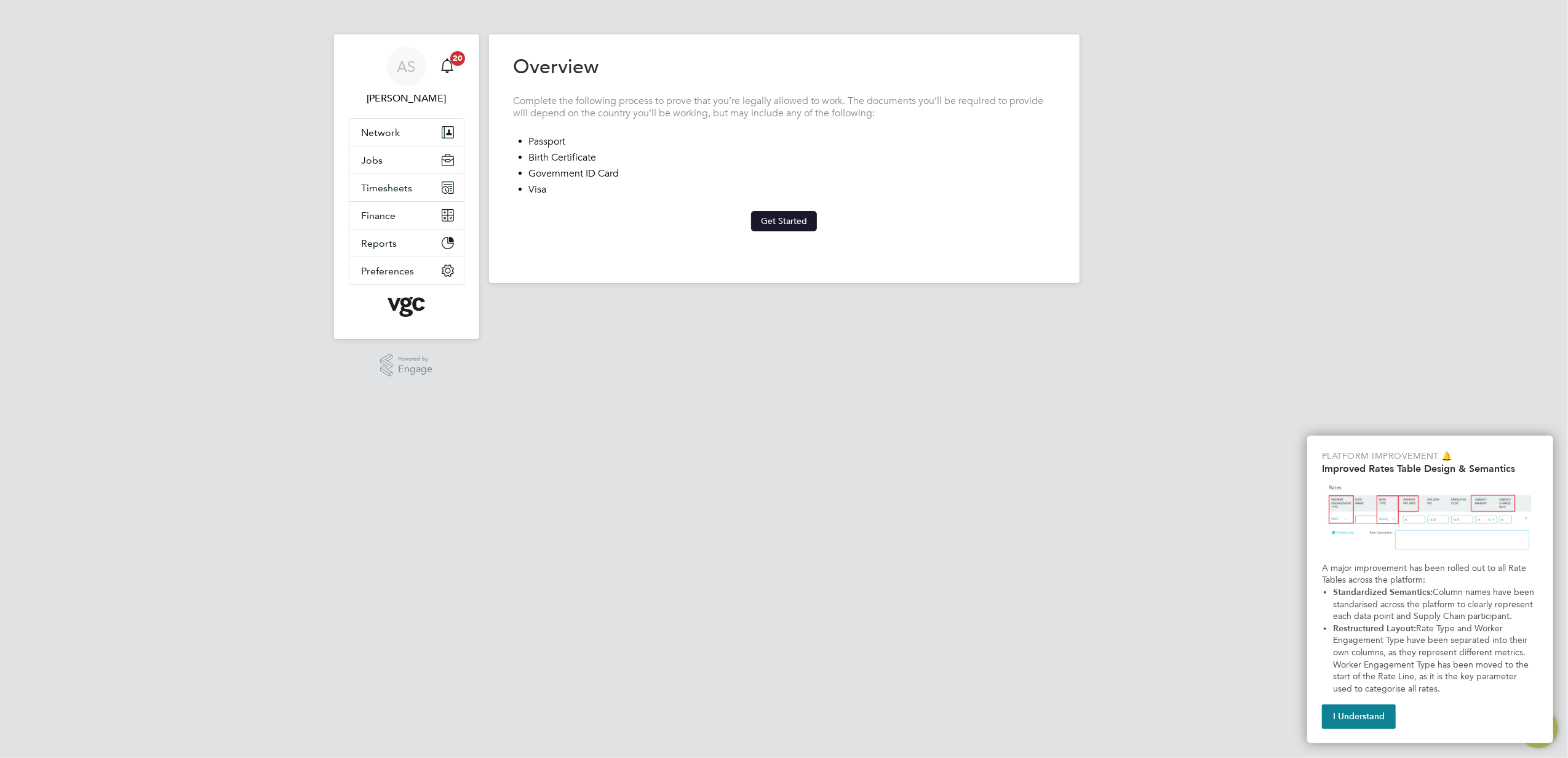
click at [786, 214] on button "Get Started" at bounding box center [784, 221] width 66 height 20
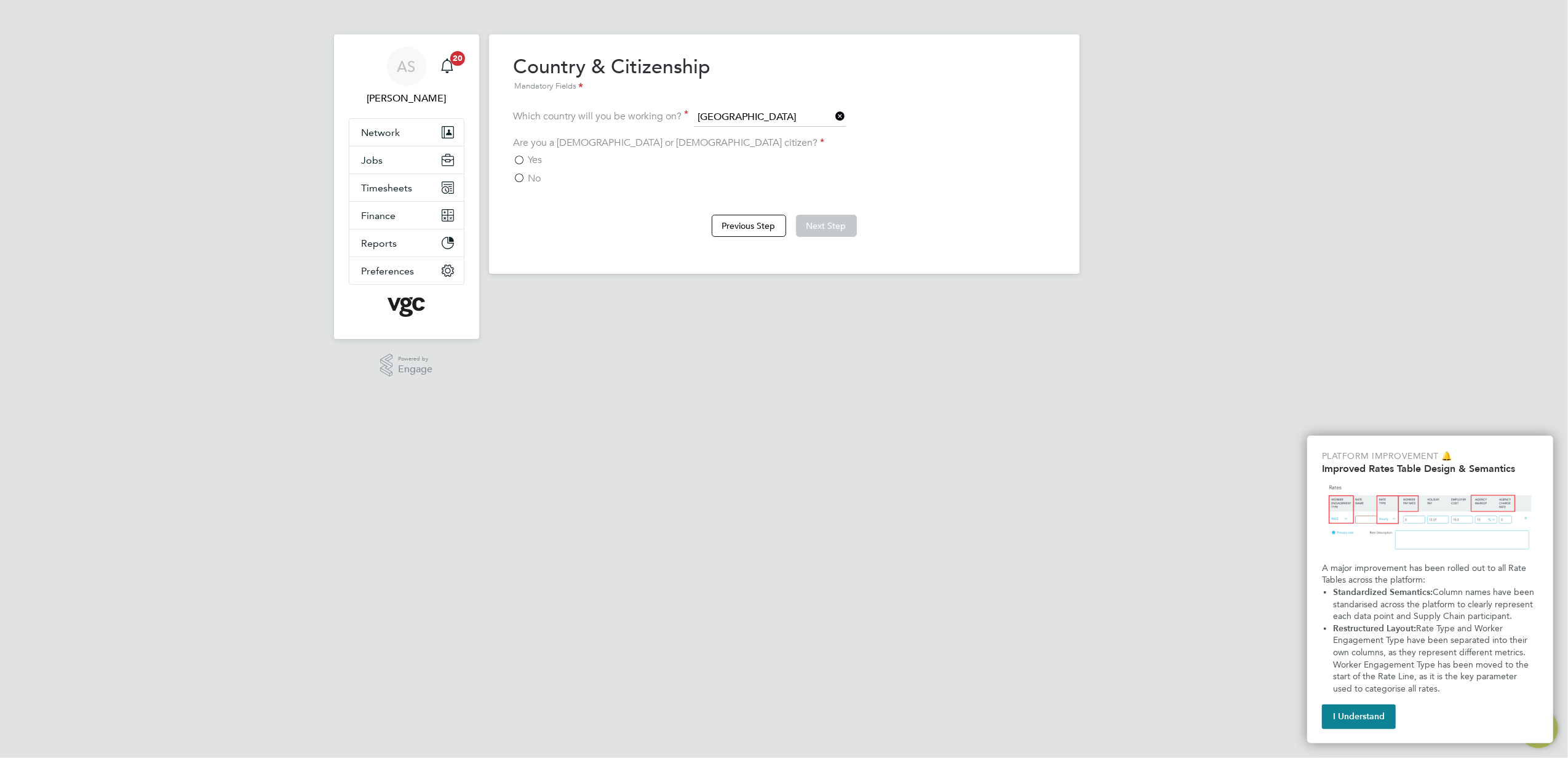
click at [516, 175] on label "No" at bounding box center [527, 178] width 28 height 12
click at [0, 0] on input "No" at bounding box center [0, 0] width 0 height 0
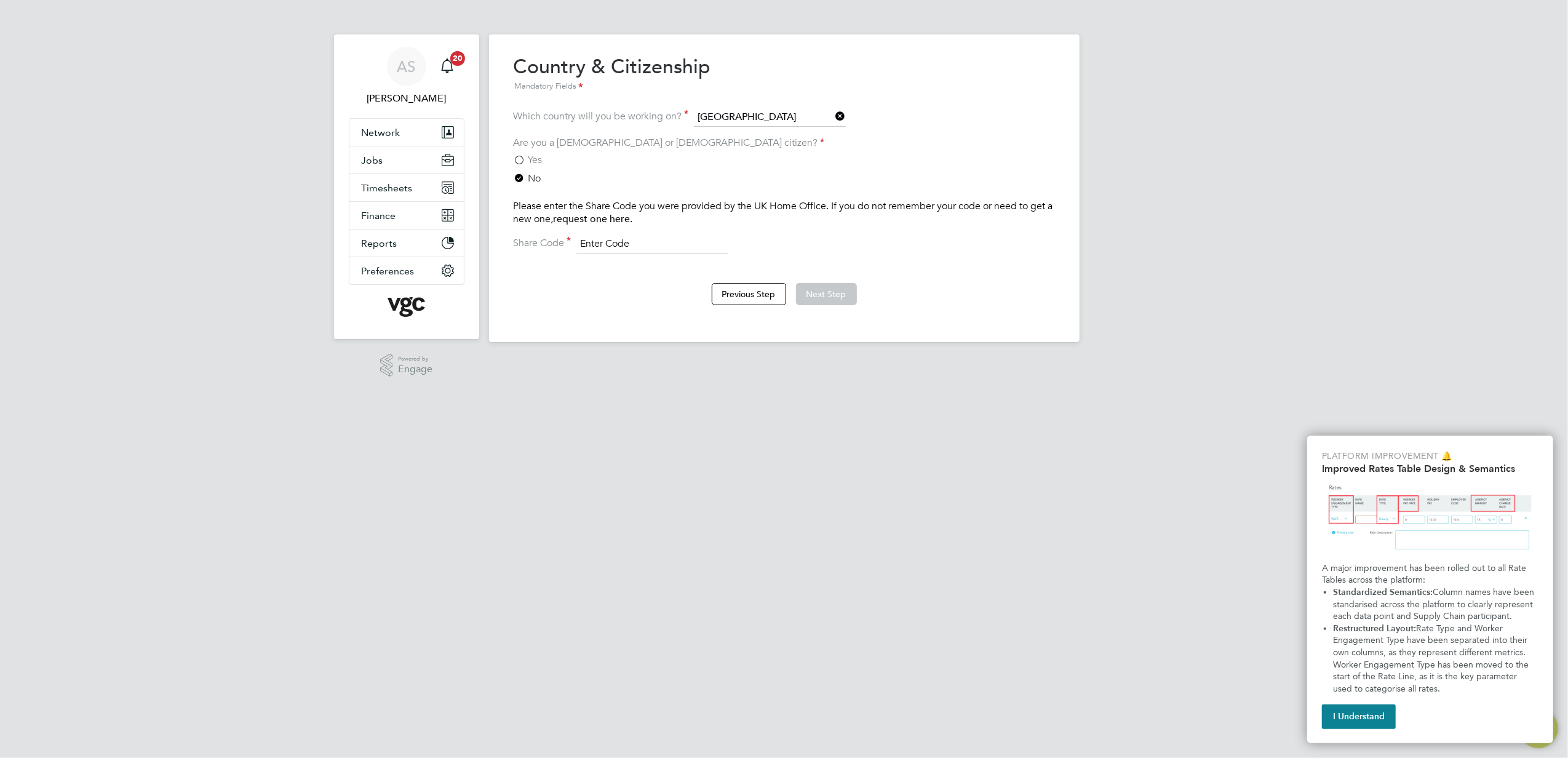
click at [605, 248] on input at bounding box center [652, 244] width 152 height 19
click at [651, 243] on input at bounding box center [652, 244] width 152 height 19
paste input "1298272"
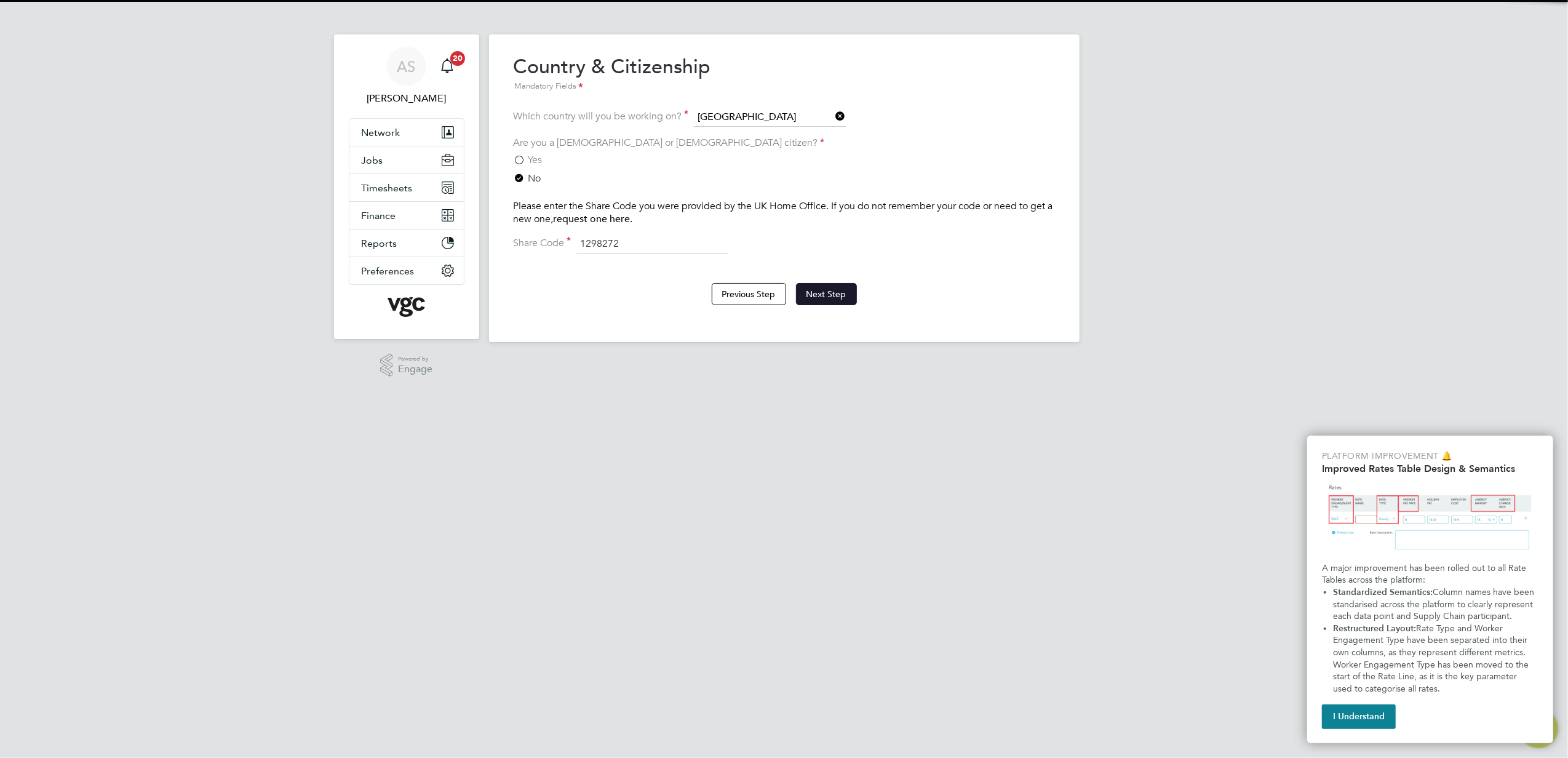
type input "1298272"
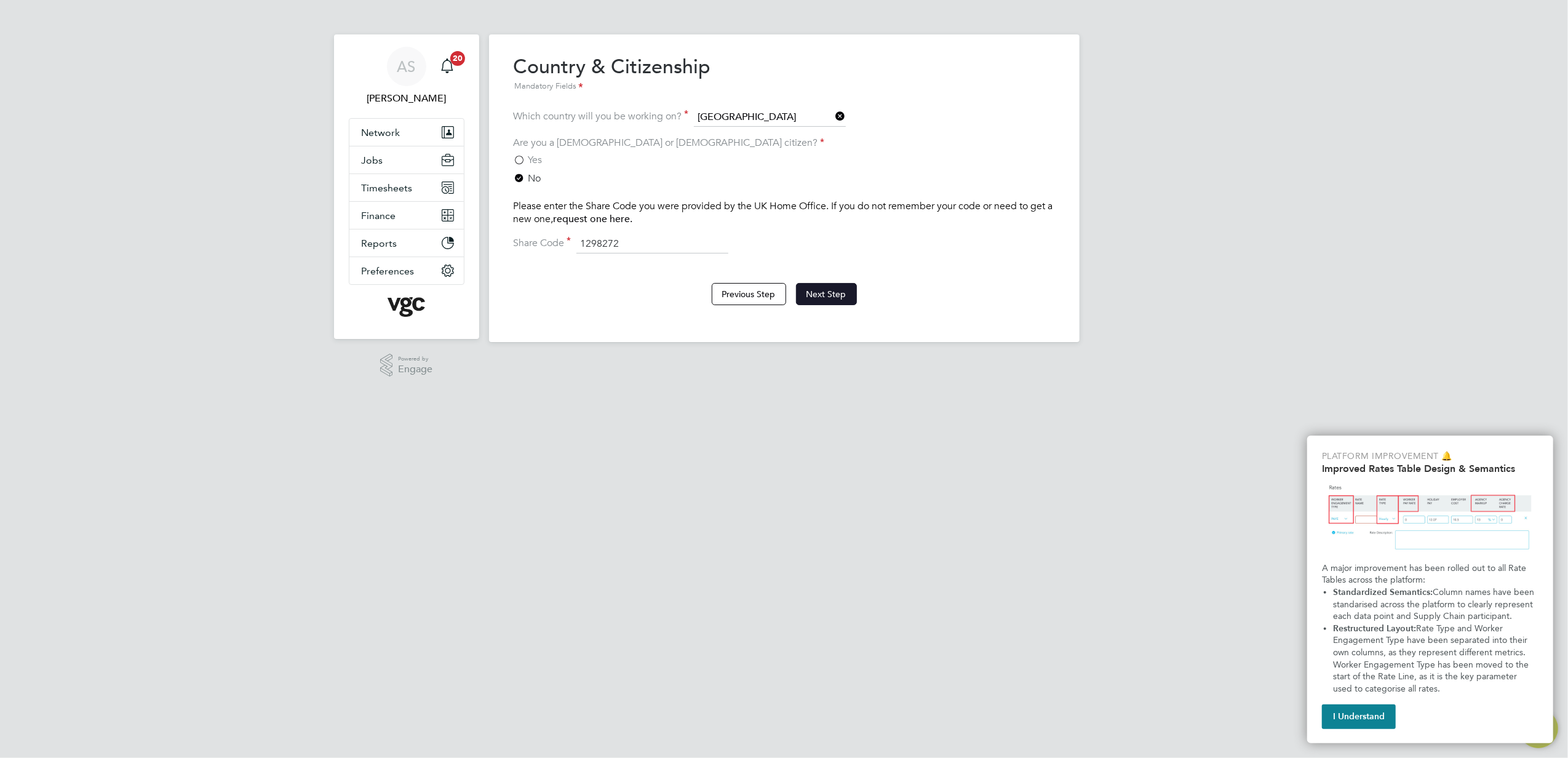
click at [823, 296] on button "Next Step" at bounding box center [826, 294] width 61 height 22
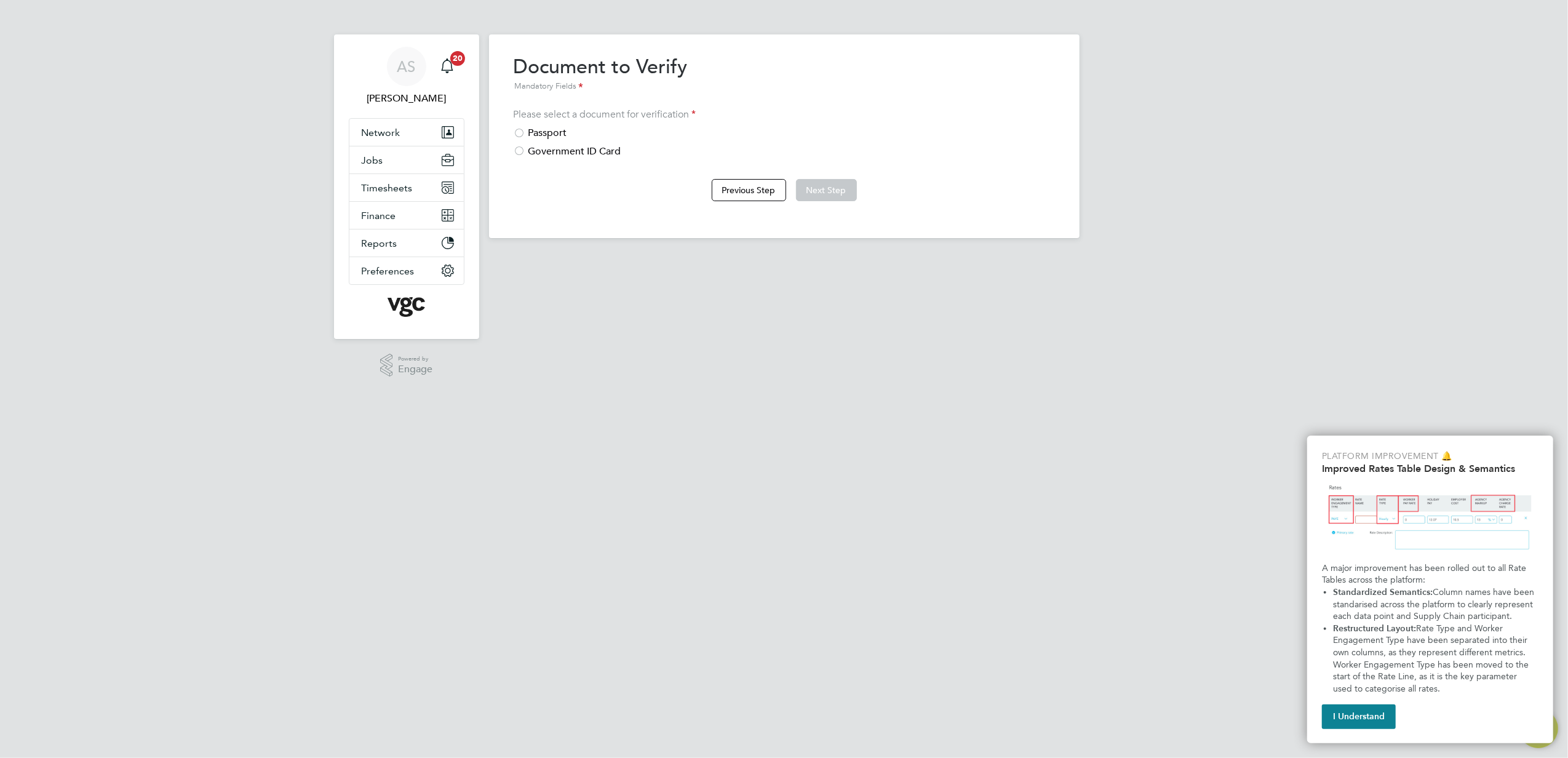
click at [566, 148] on div "Government ID Card" at bounding box center [784, 151] width 541 height 13
click at [524, 133] on div at bounding box center [519, 133] width 12 height 12
click at [832, 187] on button "Next Step" at bounding box center [826, 190] width 61 height 22
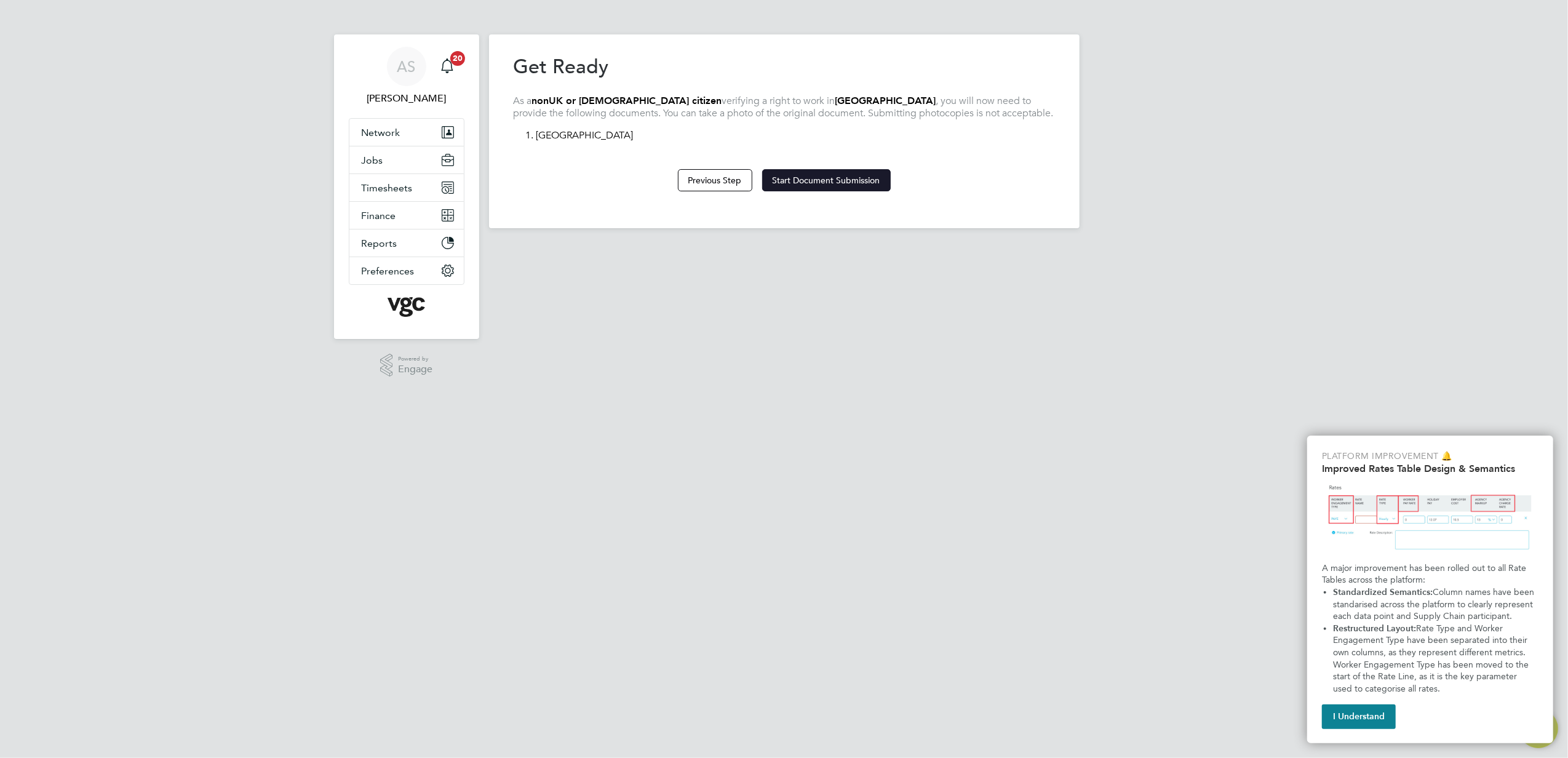
click at [833, 187] on button "Start Document Submission" at bounding box center [826, 180] width 128 height 22
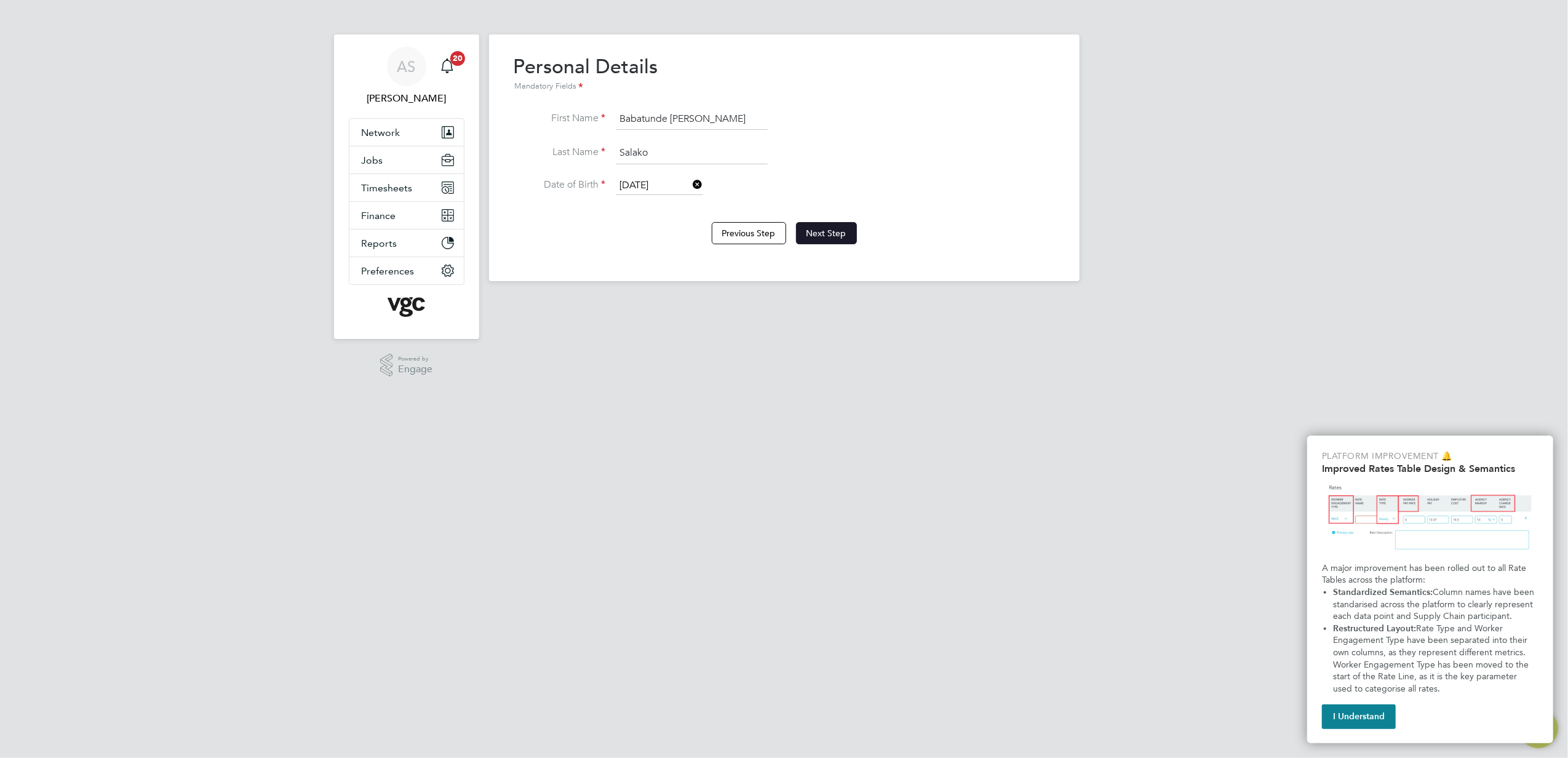
click at [833, 225] on button "Next Step" at bounding box center [826, 233] width 61 height 22
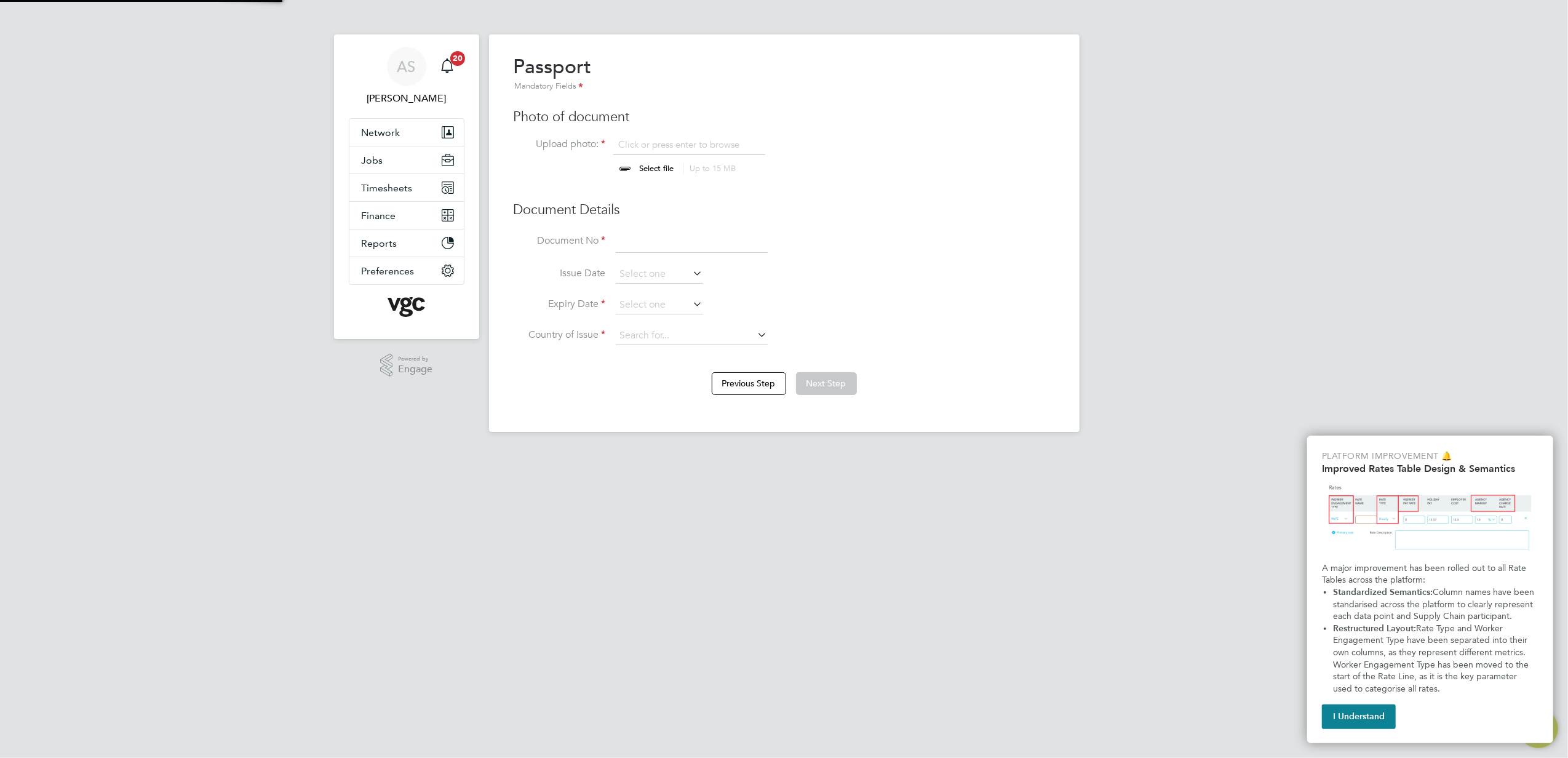
scroll to position [16, 153]
click at [632, 171] on input "file" at bounding box center [668, 157] width 193 height 37
type input "C:\fakepath\URN1298272_90B7C9FC922A41DDA9DDFFDE9136C7D5.pdf"
click at [658, 248] on input at bounding box center [691, 242] width 152 height 22
paste input "1298272"
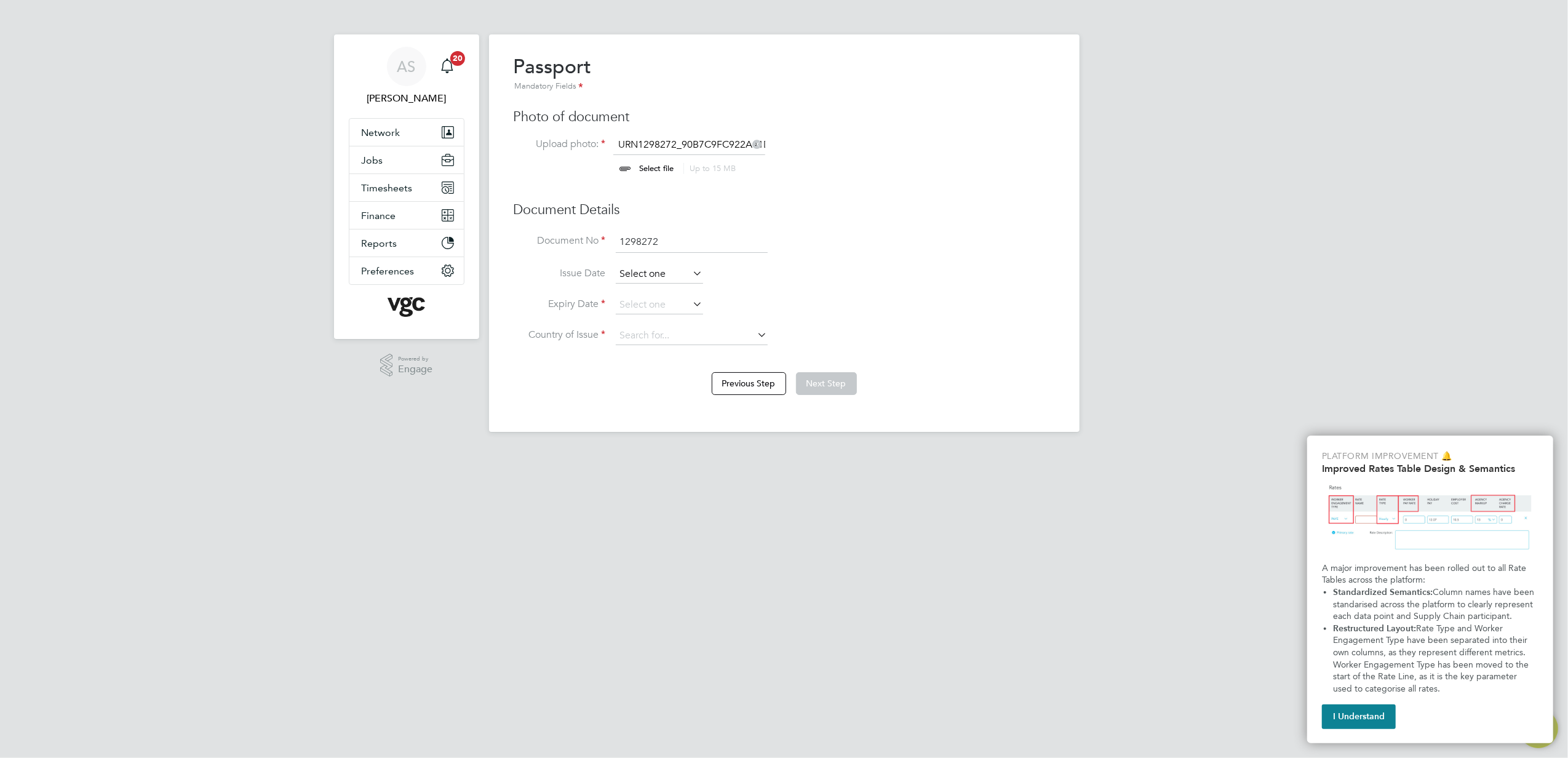
type input "1298272"
click at [651, 278] on input at bounding box center [659, 275] width 87 height 19
click at [638, 296] on input at bounding box center [659, 305] width 87 height 19
click at [648, 301] on input at bounding box center [659, 305] width 87 height 19
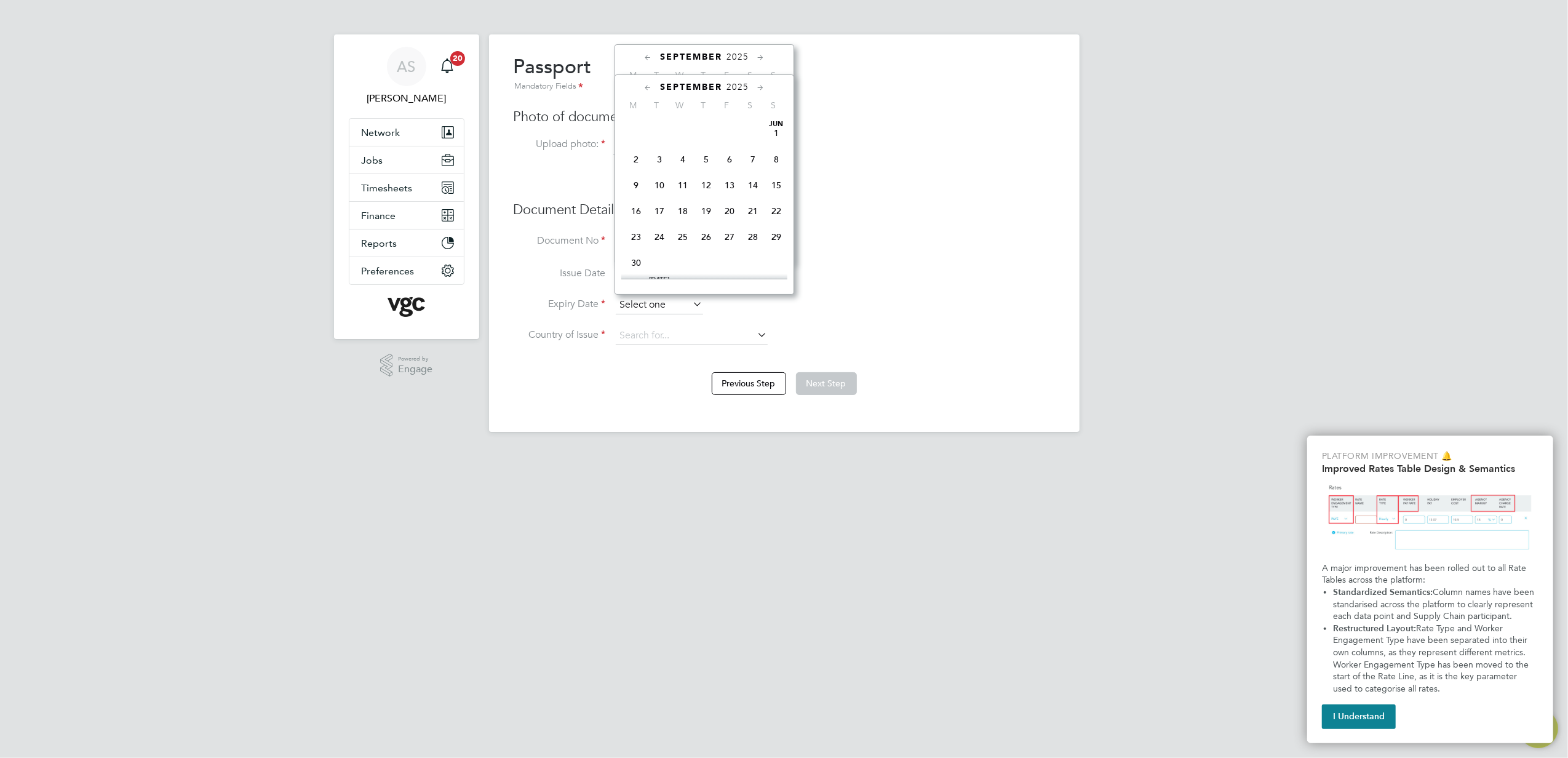
scroll to position [370, 0]
click at [759, 85] on icon at bounding box center [760, 88] width 11 height 14
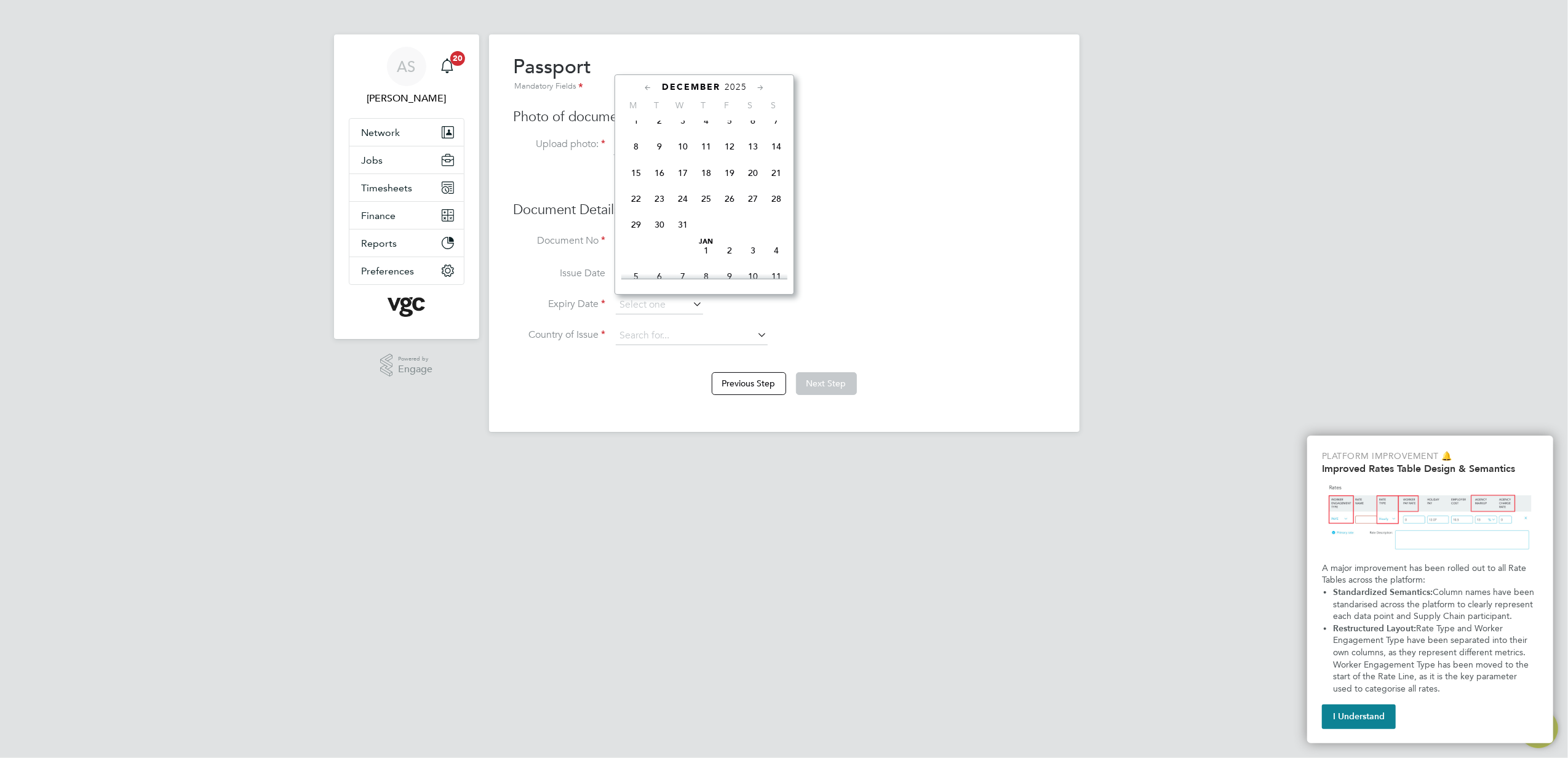
scroll to position [949, 0]
click at [682, 234] on span "28" at bounding box center [683, 223] width 24 height 24
type input "[DATE]"
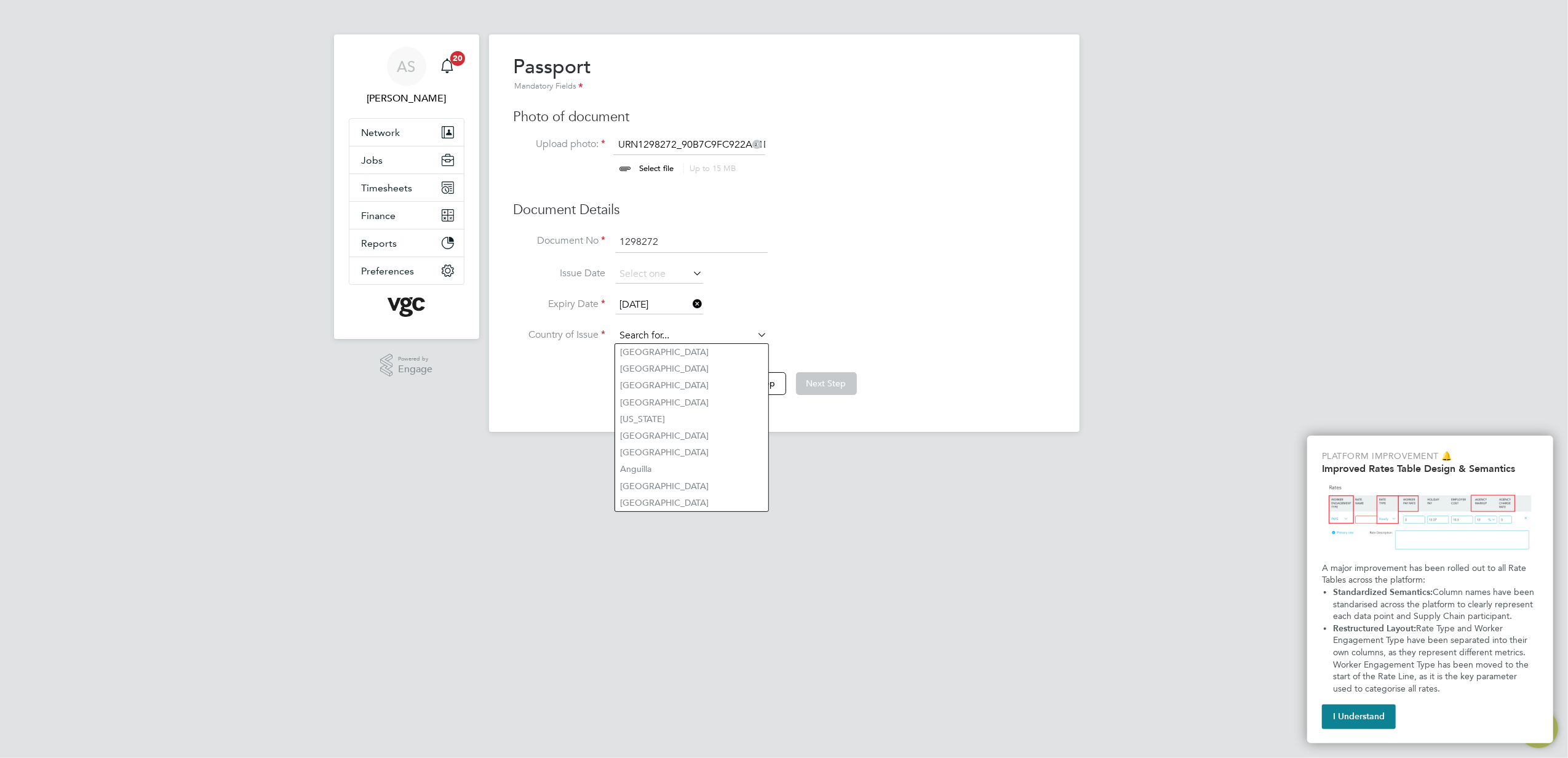
click at [698, 335] on input at bounding box center [691, 336] width 152 height 19
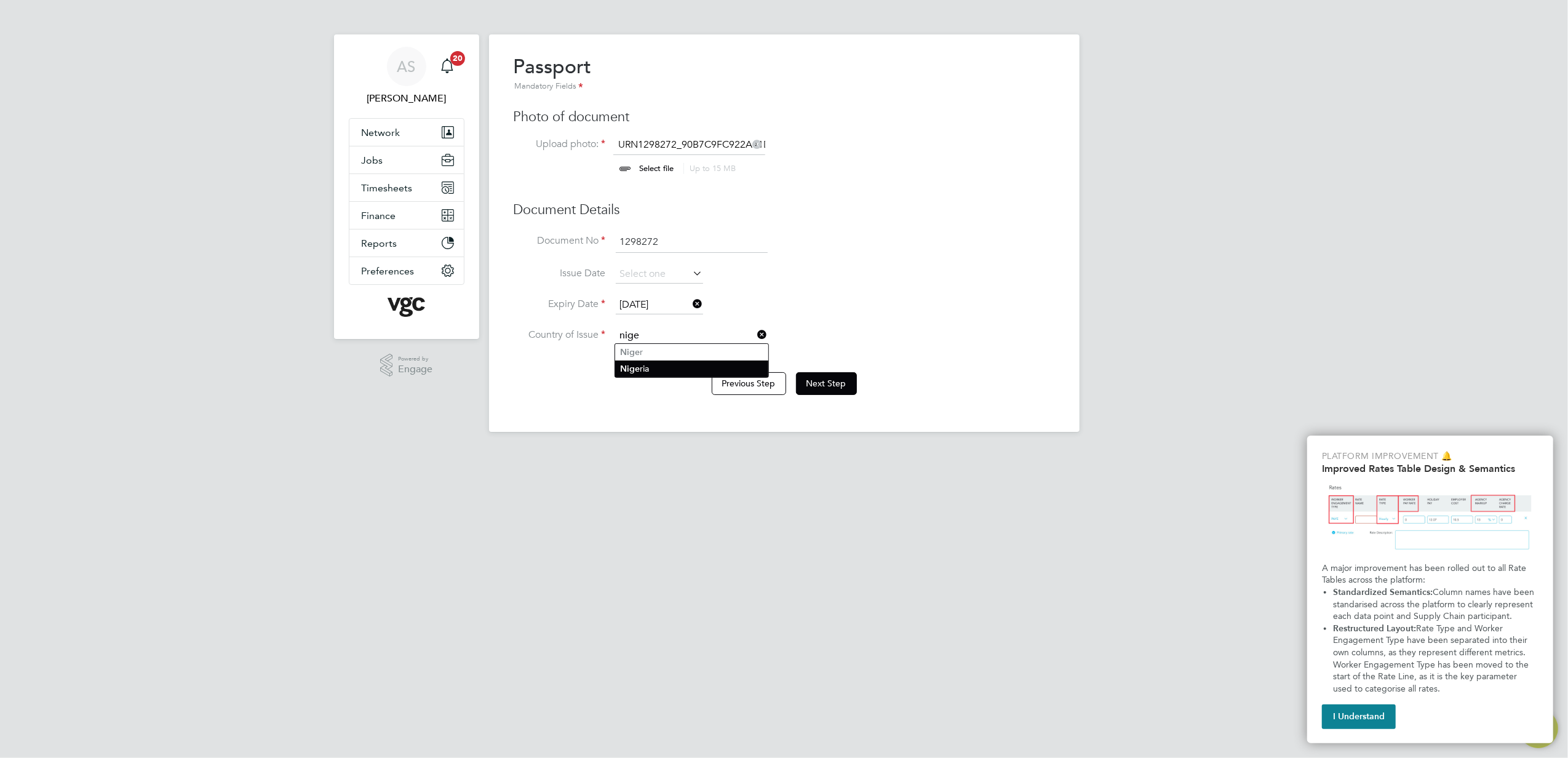
click at [696, 372] on li "Nige ria" at bounding box center [691, 368] width 153 height 16
type input "[GEOGRAPHIC_DATA]"
click at [825, 380] on button "Next Step" at bounding box center [826, 383] width 61 height 22
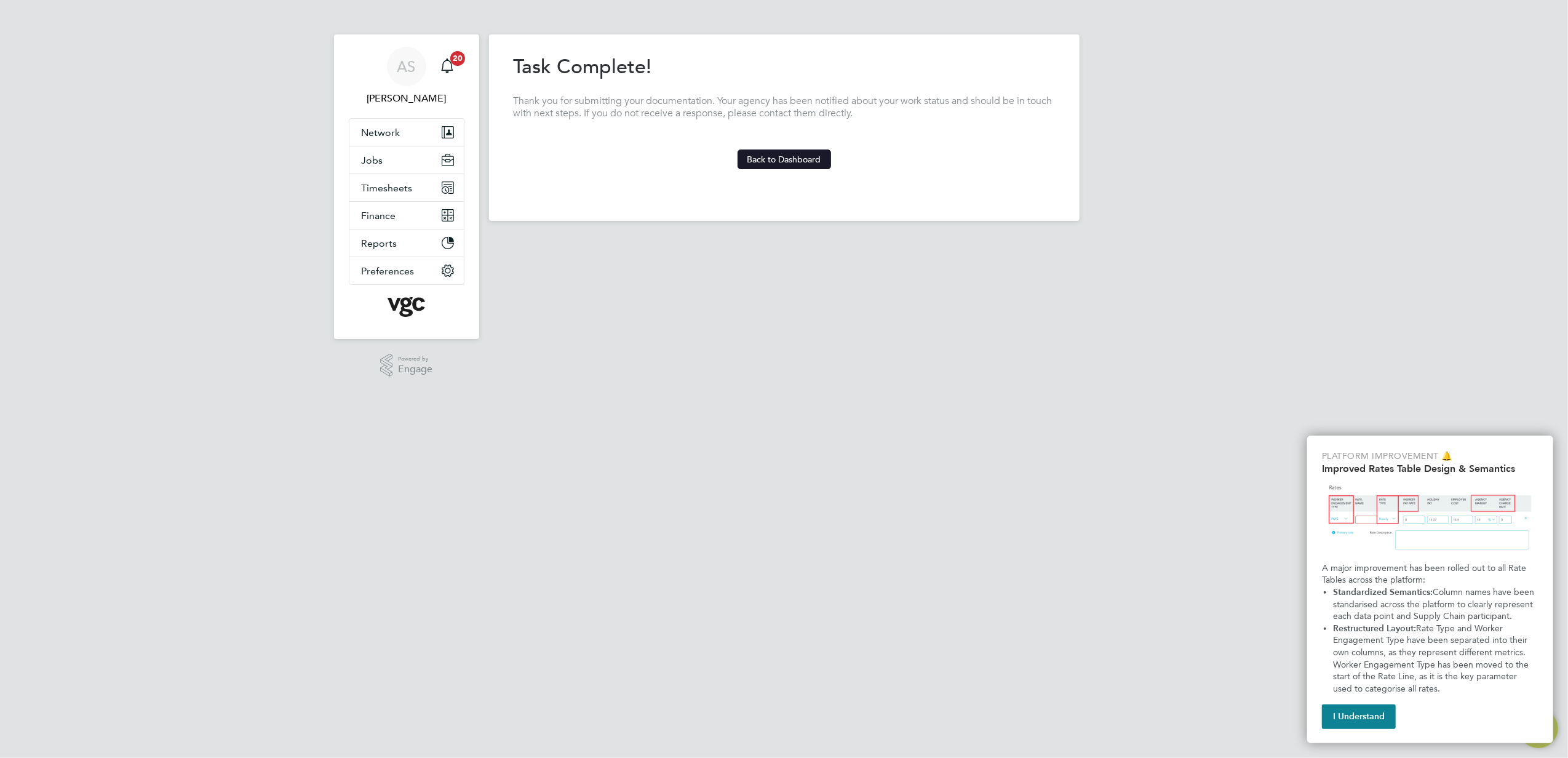
click at [778, 158] on button "Back to Dashboard" at bounding box center [784, 160] width 93 height 20
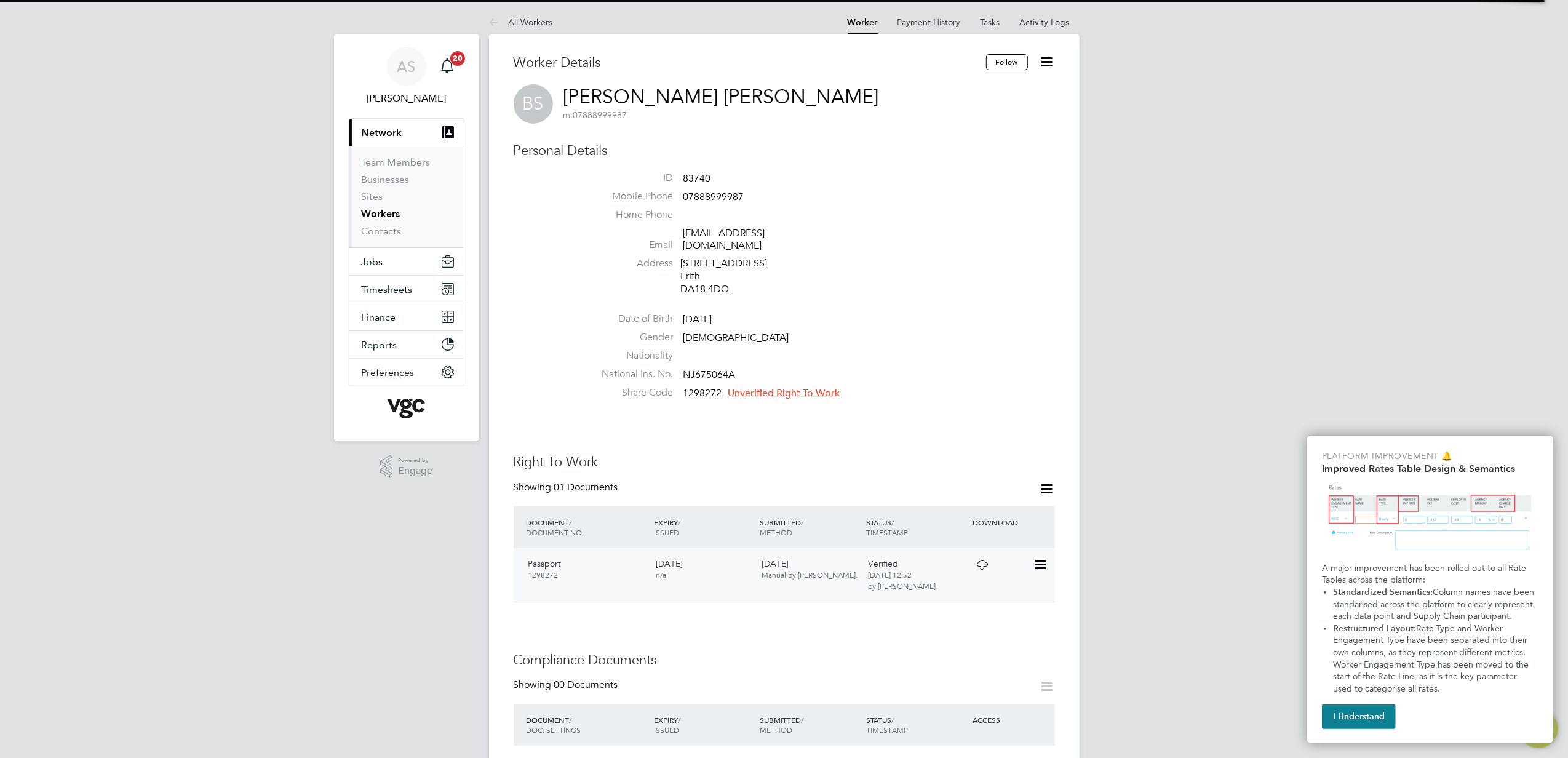
scroll to position [163, 0]
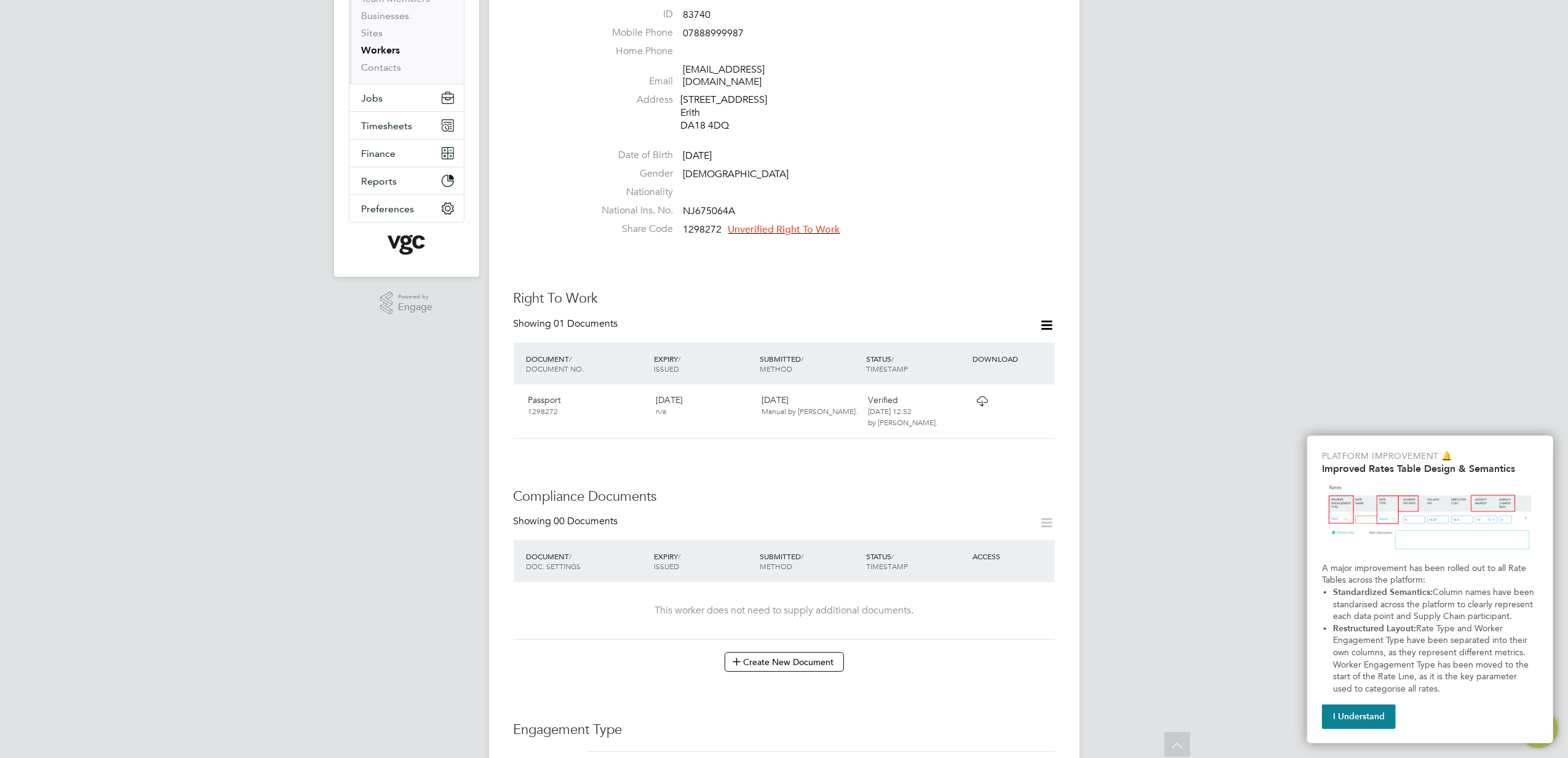
click at [808, 223] on span "Unverified Right To Work" at bounding box center [784, 229] width 112 height 12
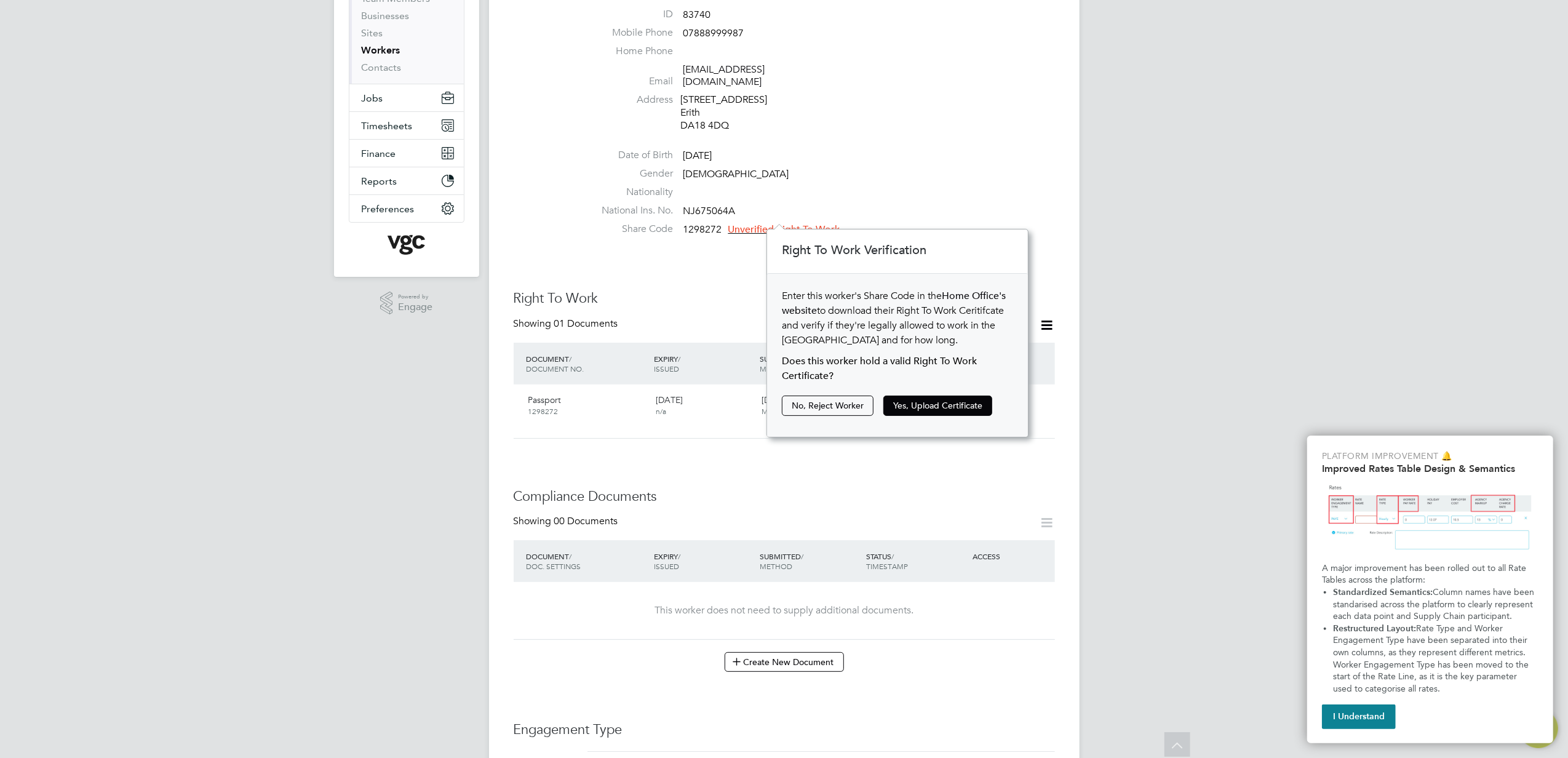
scroll to position [208, 261]
click at [935, 404] on button "Yes, Upload Certificate" at bounding box center [937, 405] width 109 height 20
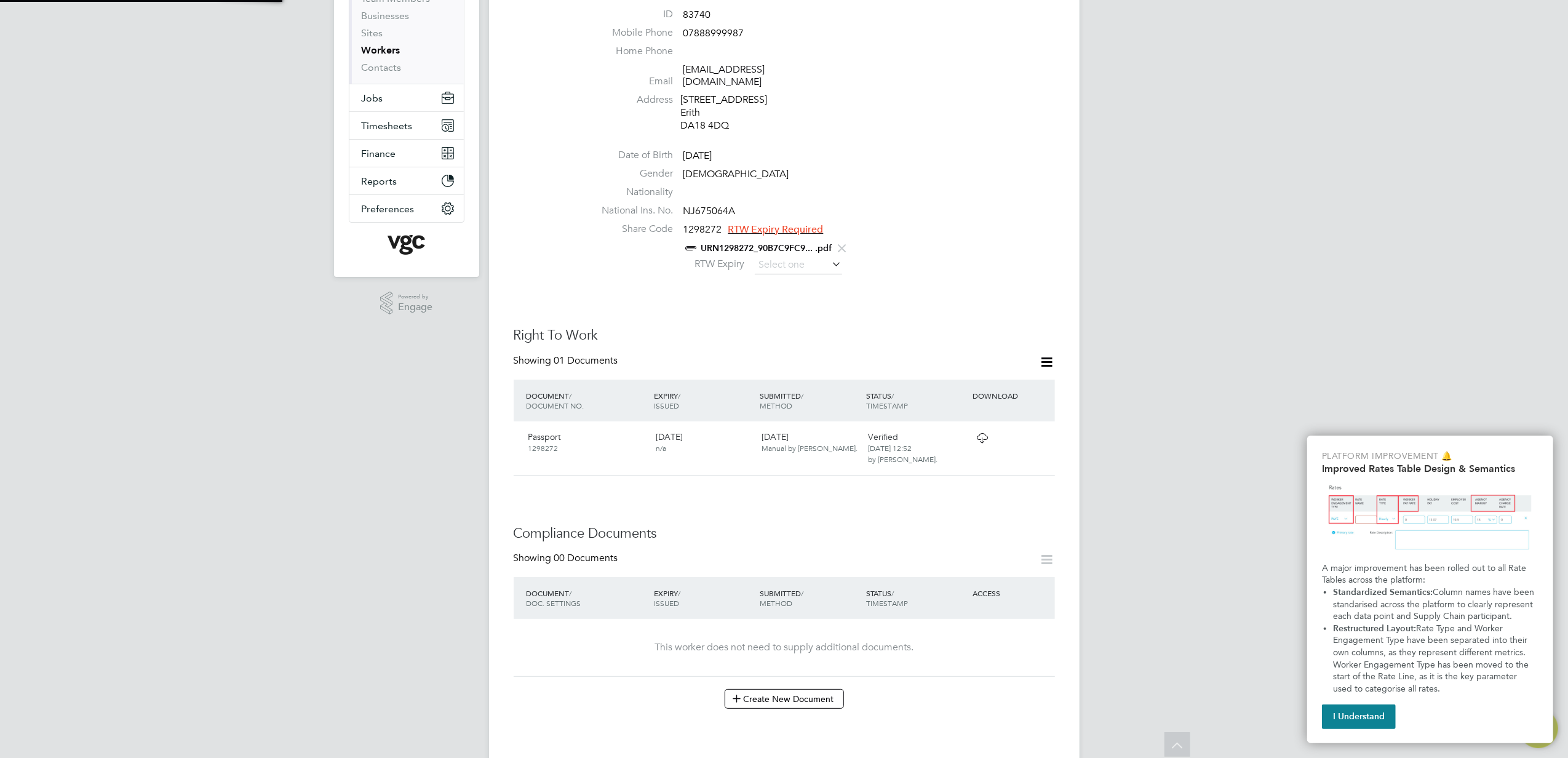
scroll to position [0, 0]
click at [825, 308] on div "Worker Details Follow BS [PERSON_NAME] [PERSON_NAME] m: 07888999987 Personal De…" at bounding box center [784, 545] width 541 height 1310
click at [800, 256] on input at bounding box center [798, 266] width 87 height 19
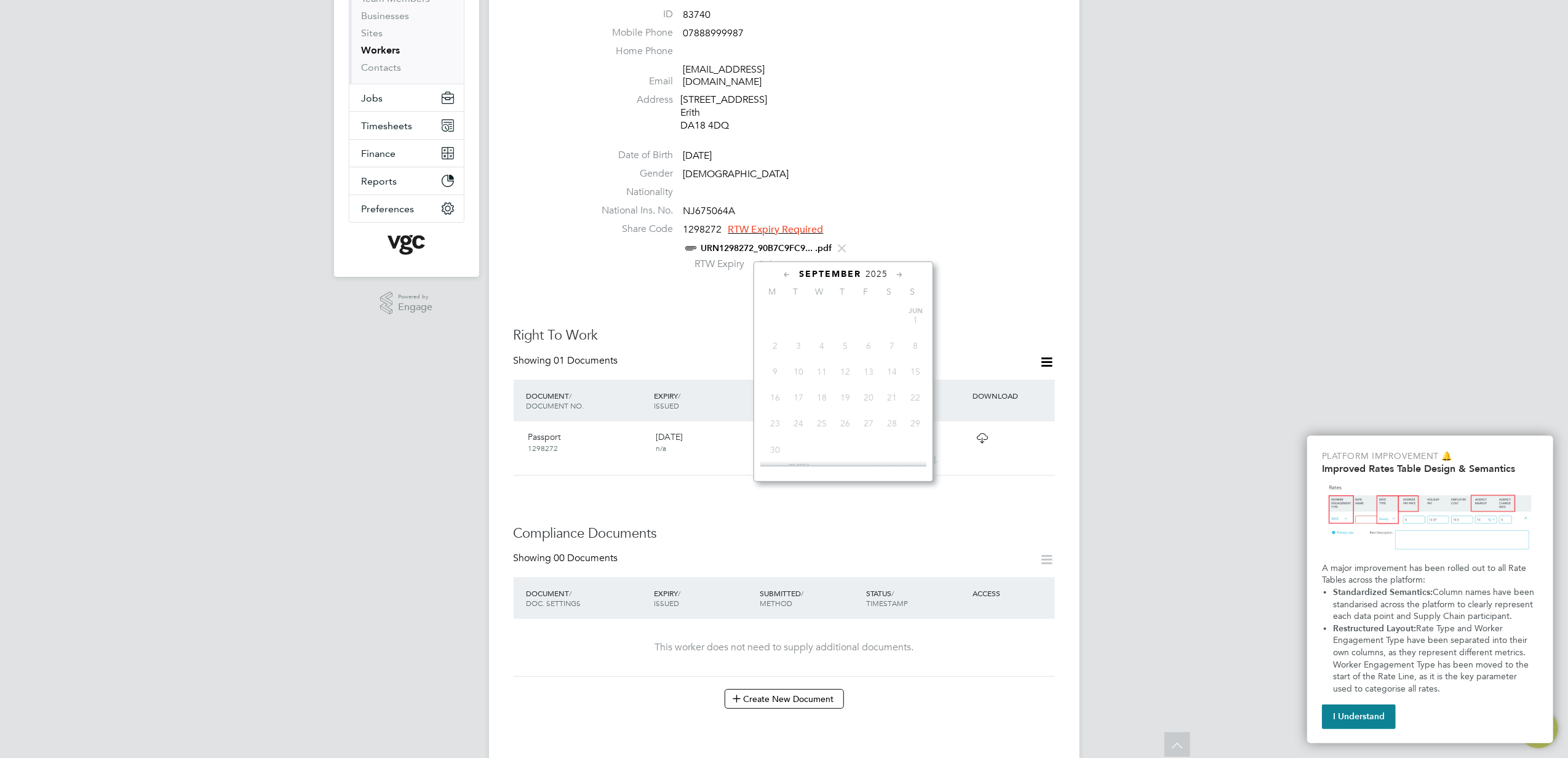
scroll to position [369, 0]
click at [895, 273] on icon at bounding box center [900, 275] width 11 height 14
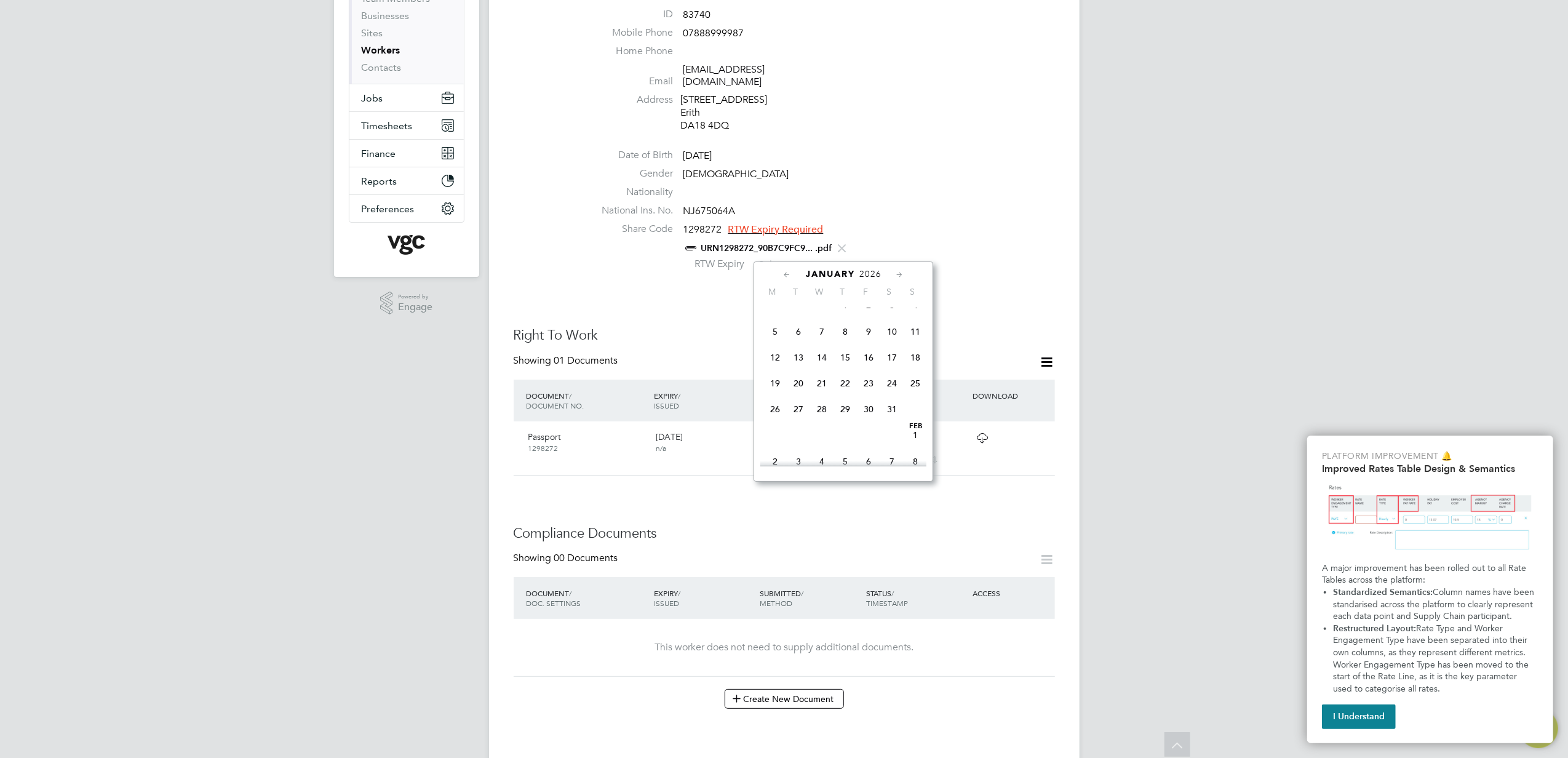
click at [895, 273] on icon at bounding box center [900, 275] width 11 height 14
click at [783, 269] on icon at bounding box center [787, 275] width 11 height 14
click at [817, 420] on span "28" at bounding box center [822, 409] width 24 height 24
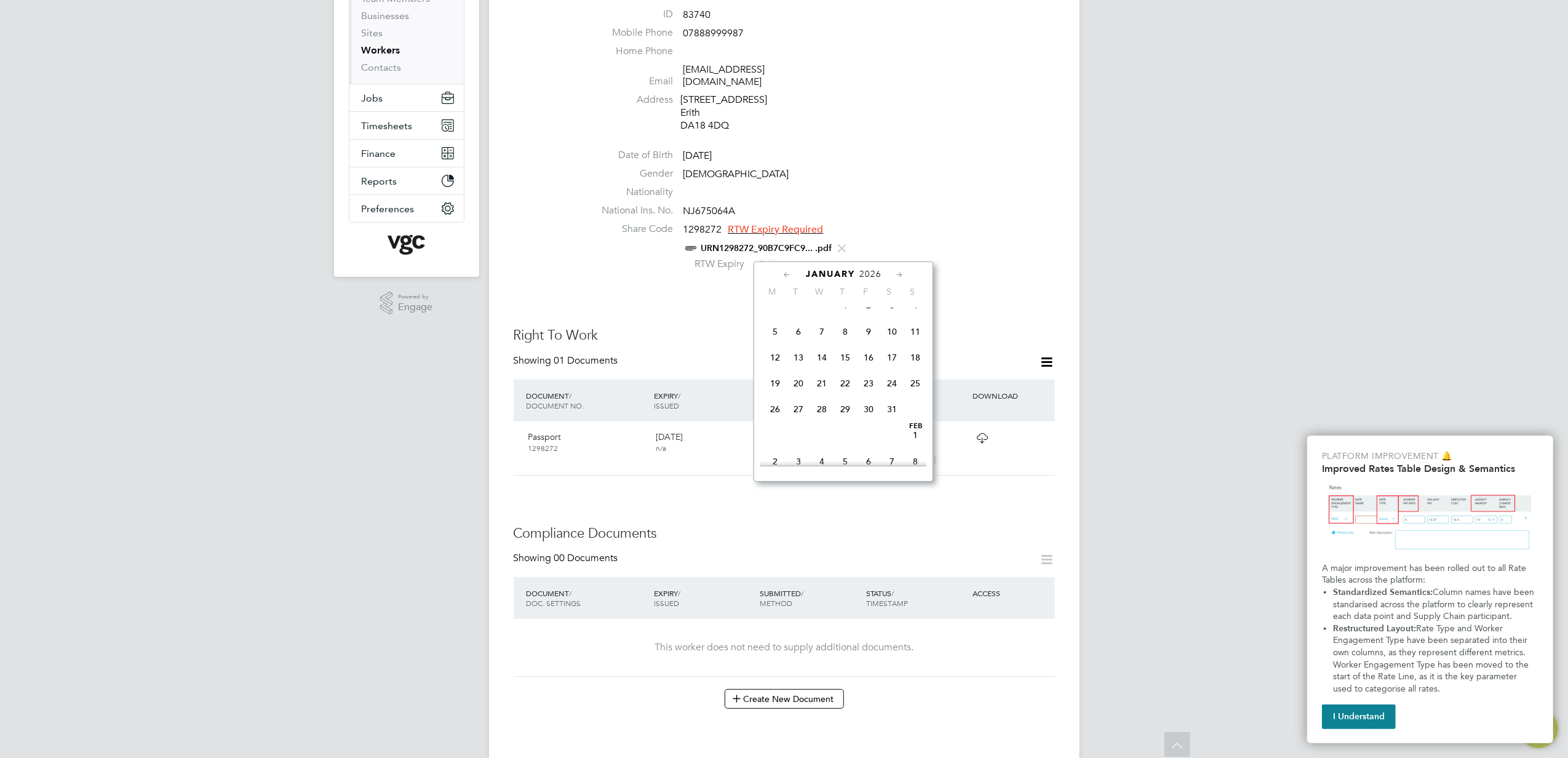
type input "[DATE]"
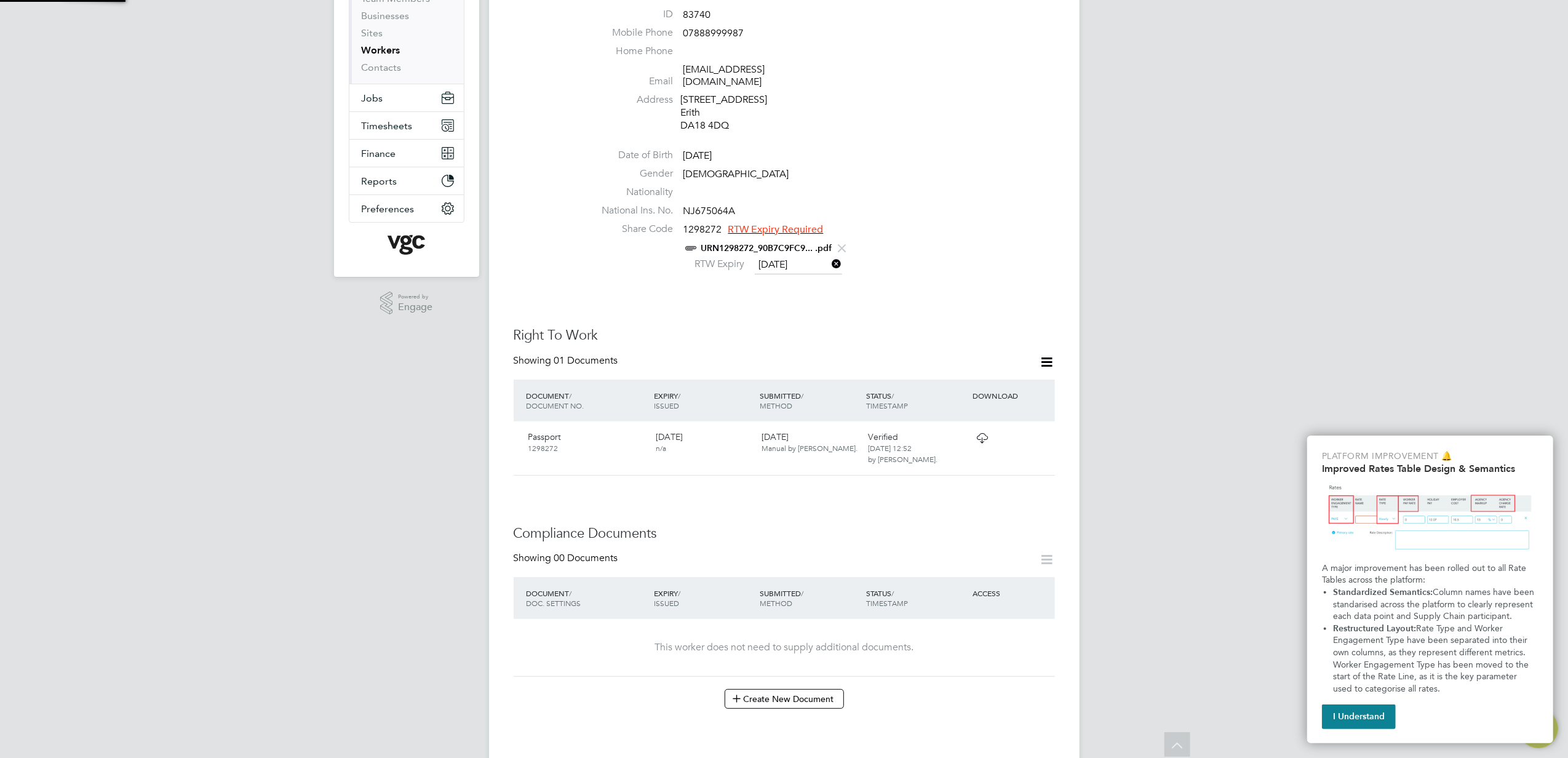
scroll to position [12, 100]
click at [756, 305] on div "Worker Details Follow BS [PERSON_NAME] [PERSON_NAME] m: 07888999987 Personal De…" at bounding box center [784, 545] width 541 height 1310
click at [1039, 431] on icon at bounding box center [1039, 438] width 12 height 15
click at [999, 505] on li "View Details" at bounding box center [999, 512] width 91 height 17
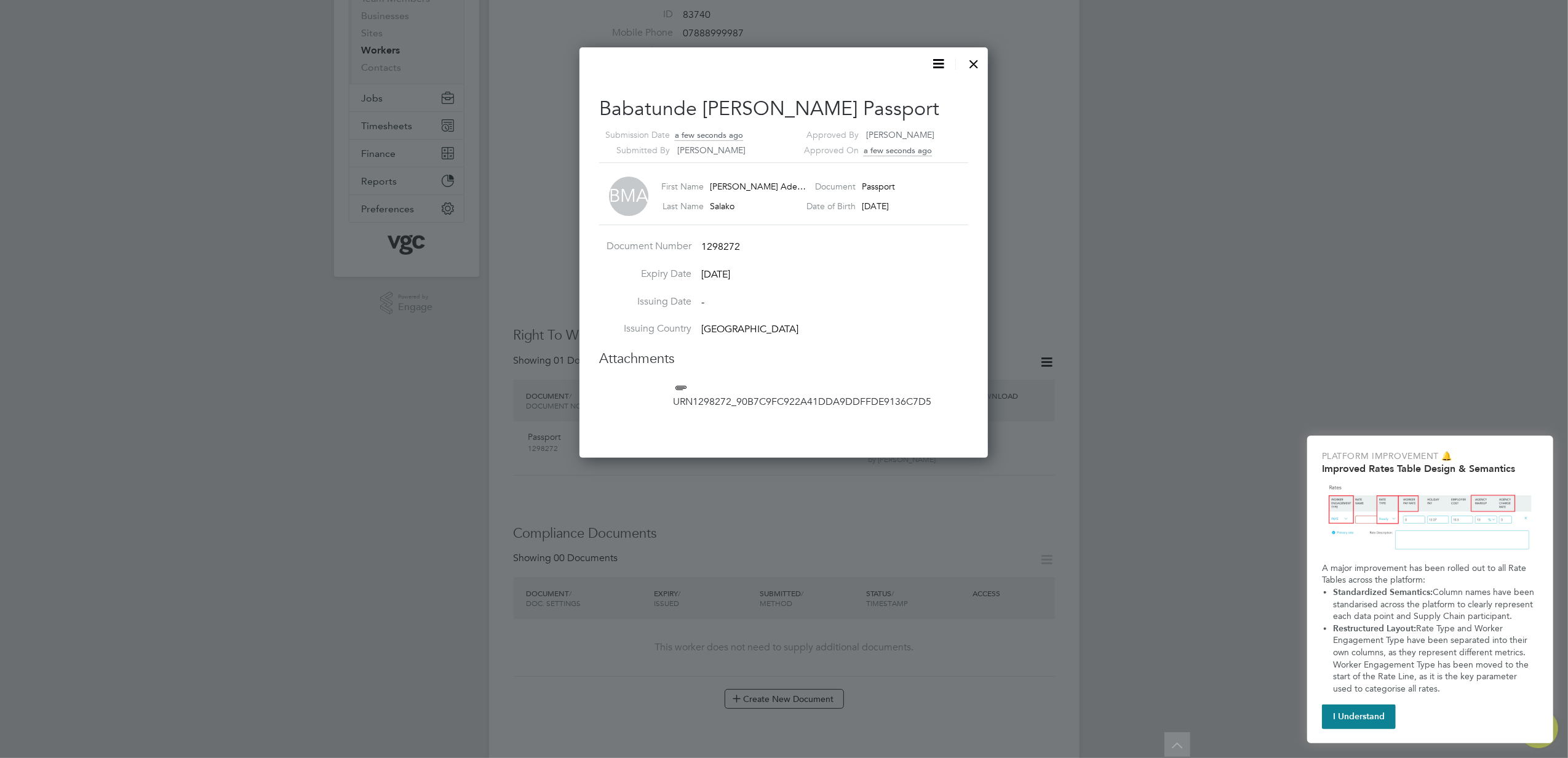
scroll to position [12, 151]
click at [673, 392] on icon at bounding box center [681, 388] width 16 height 16
click at [934, 62] on icon at bounding box center [939, 64] width 16 height 16
click at [914, 149] on li "Edit Document" at bounding box center [898, 151] width 91 height 17
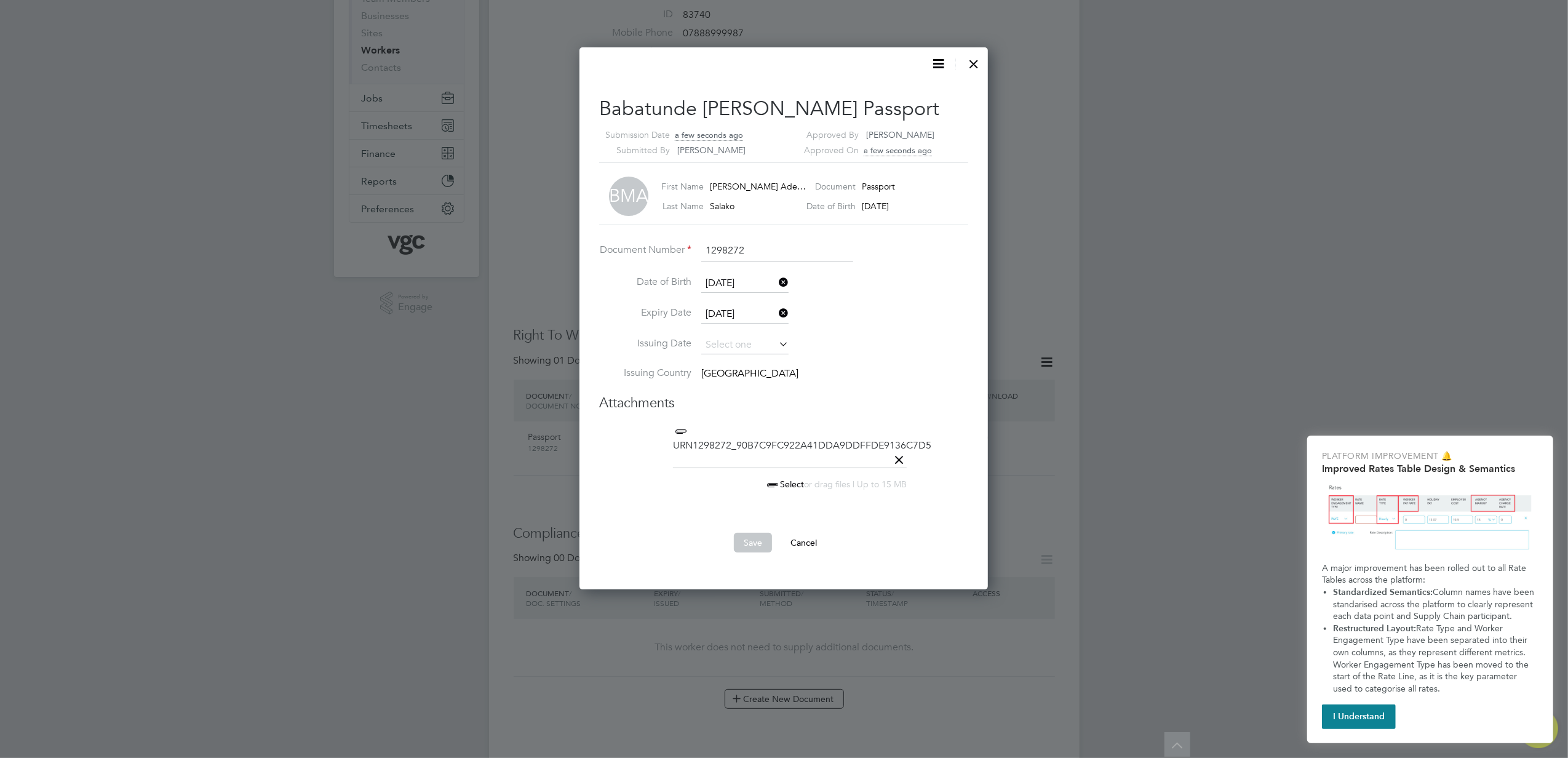
scroll to position [542, 409]
click at [904, 453] on icon at bounding box center [899, 460] width 16 height 16
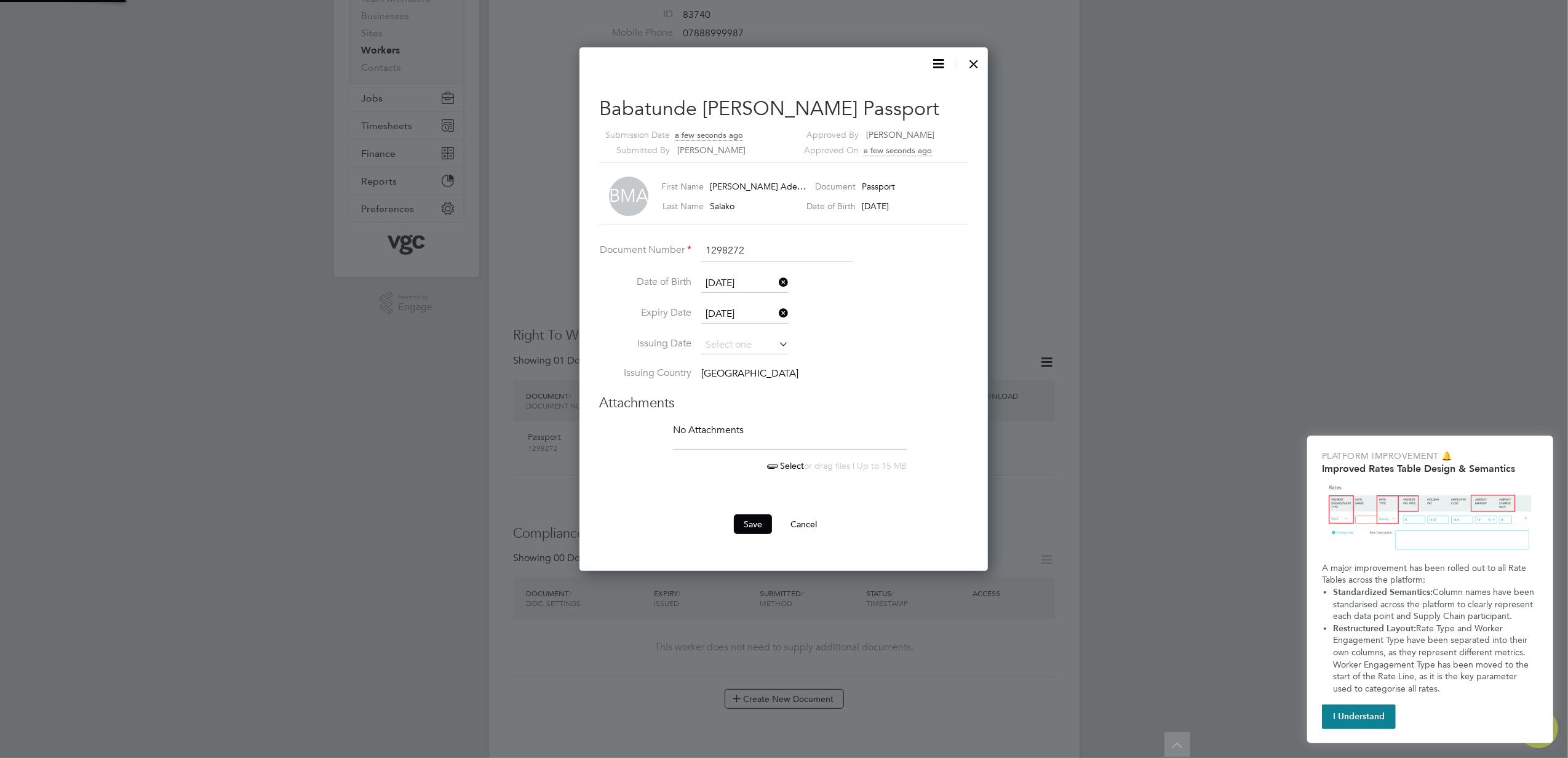
scroll to position [523, 409]
click at [793, 460] on span "Select" at bounding box center [784, 466] width 39 height 11
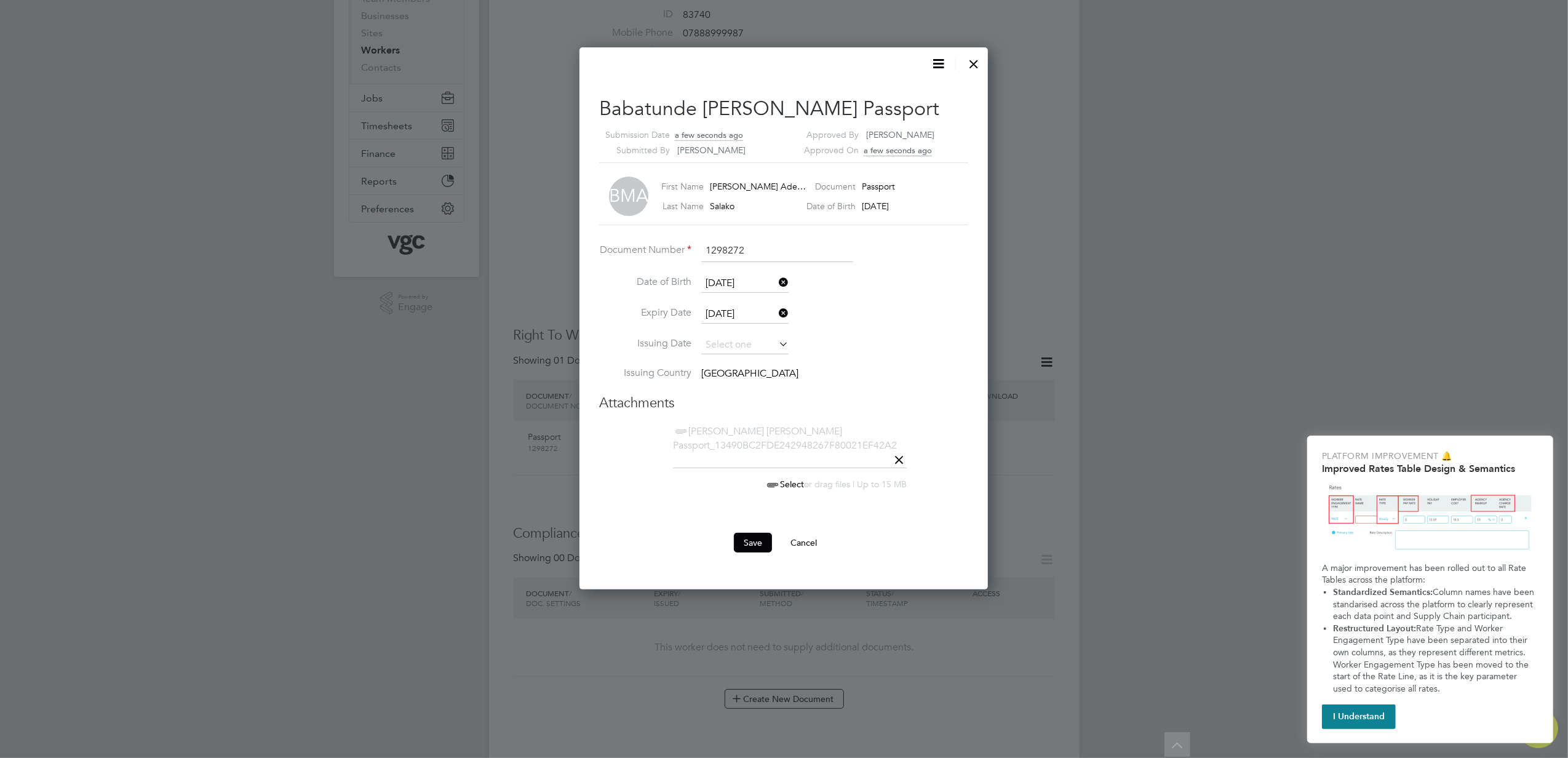
scroll to position [542, 409]
click at [776, 309] on icon at bounding box center [776, 313] width 0 height 17
click at [750, 299] on li "Date of Birth [DEMOGRAPHIC_DATA]" at bounding box center [783, 290] width 369 height 31
drag, startPoint x: 753, startPoint y: 321, endPoint x: 758, endPoint y: 308, distance: 13.9
click at [754, 321] on input at bounding box center [745, 315] width 87 height 19
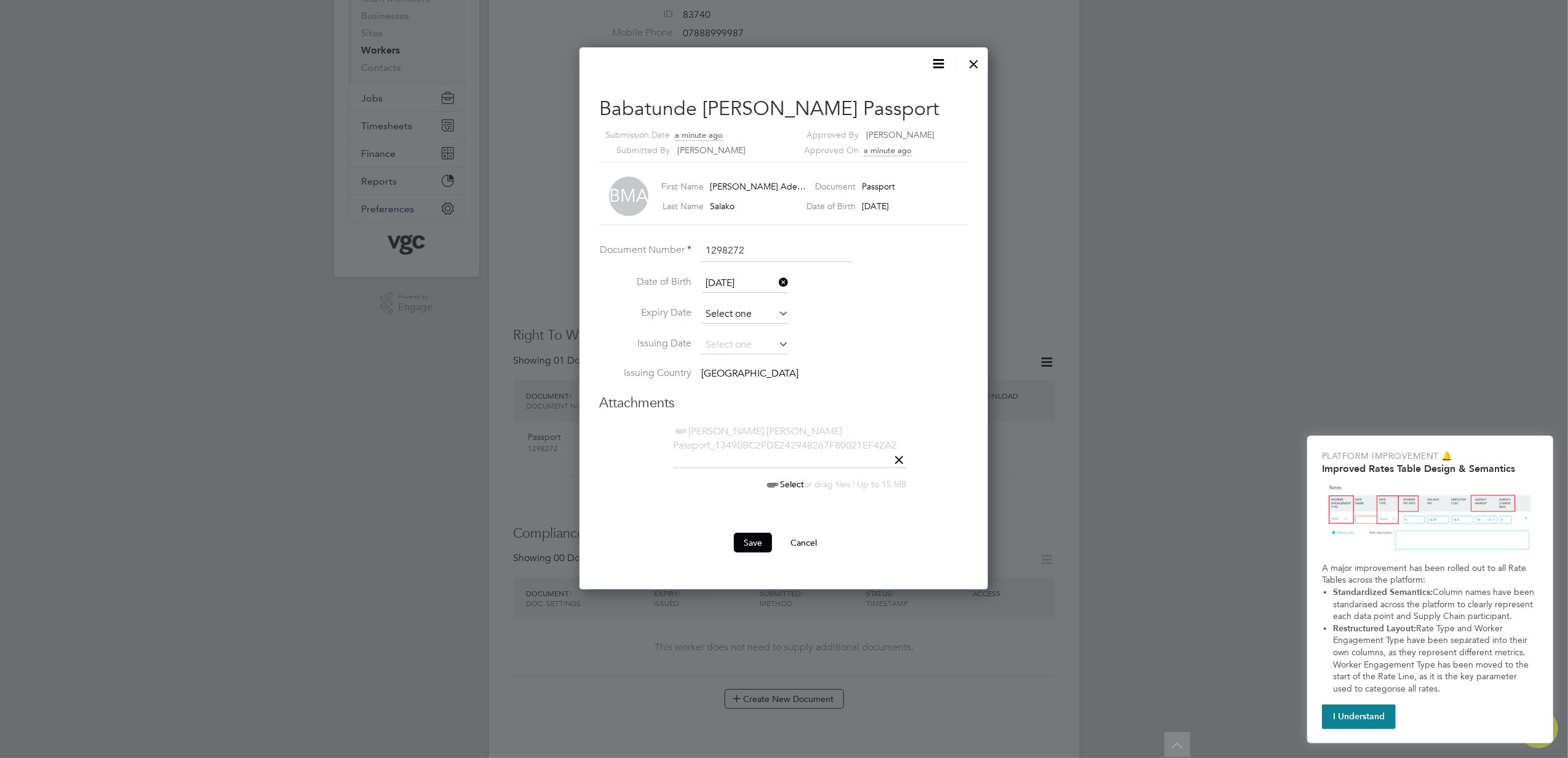
click at [744, 313] on input at bounding box center [745, 315] width 87 height 19
click at [758, 308] on input at bounding box center [745, 315] width 87 height 19
click at [847, 96] on icon at bounding box center [846, 97] width 11 height 14
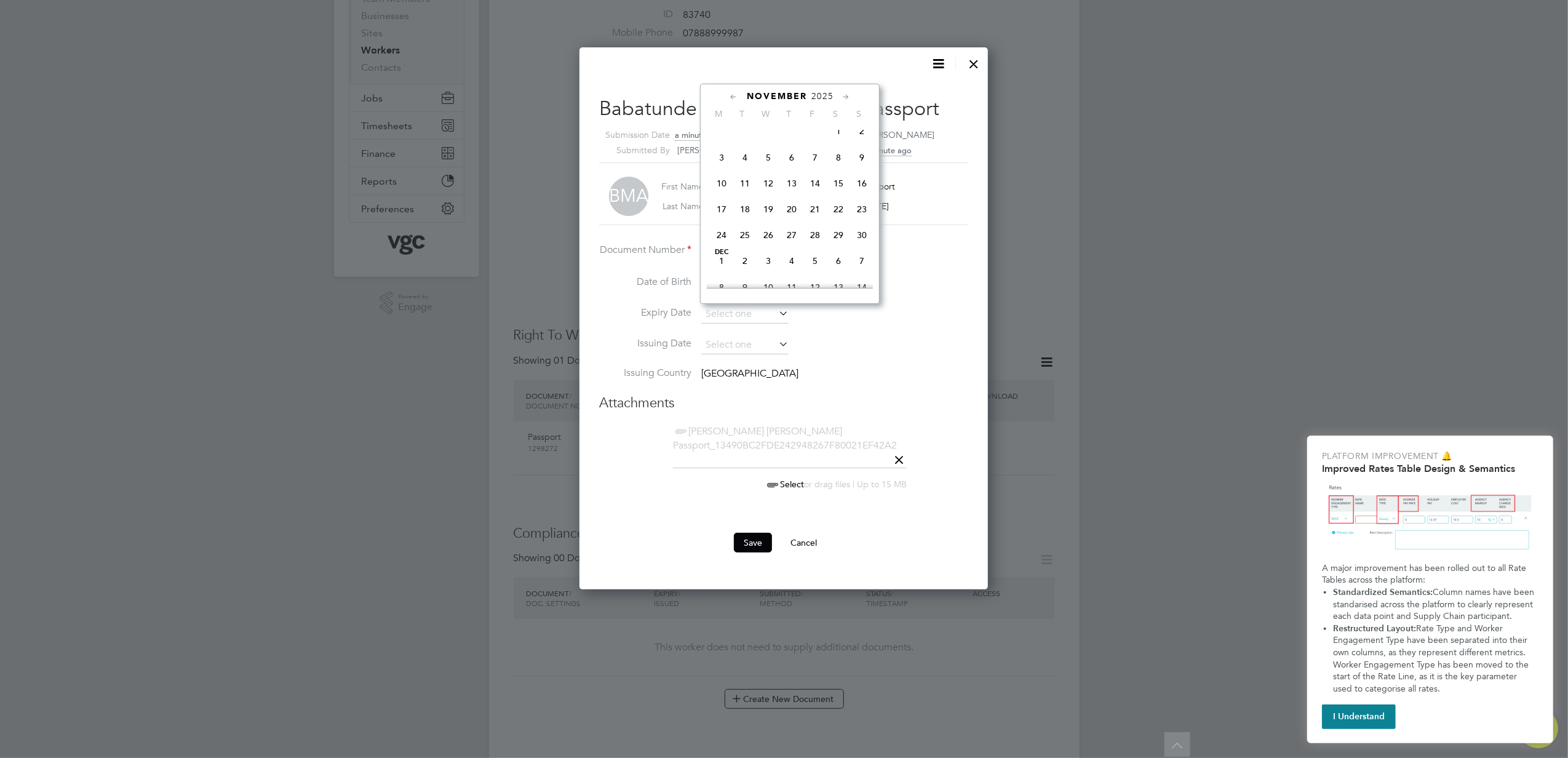
click at [847, 96] on icon at bounding box center [846, 97] width 11 height 14
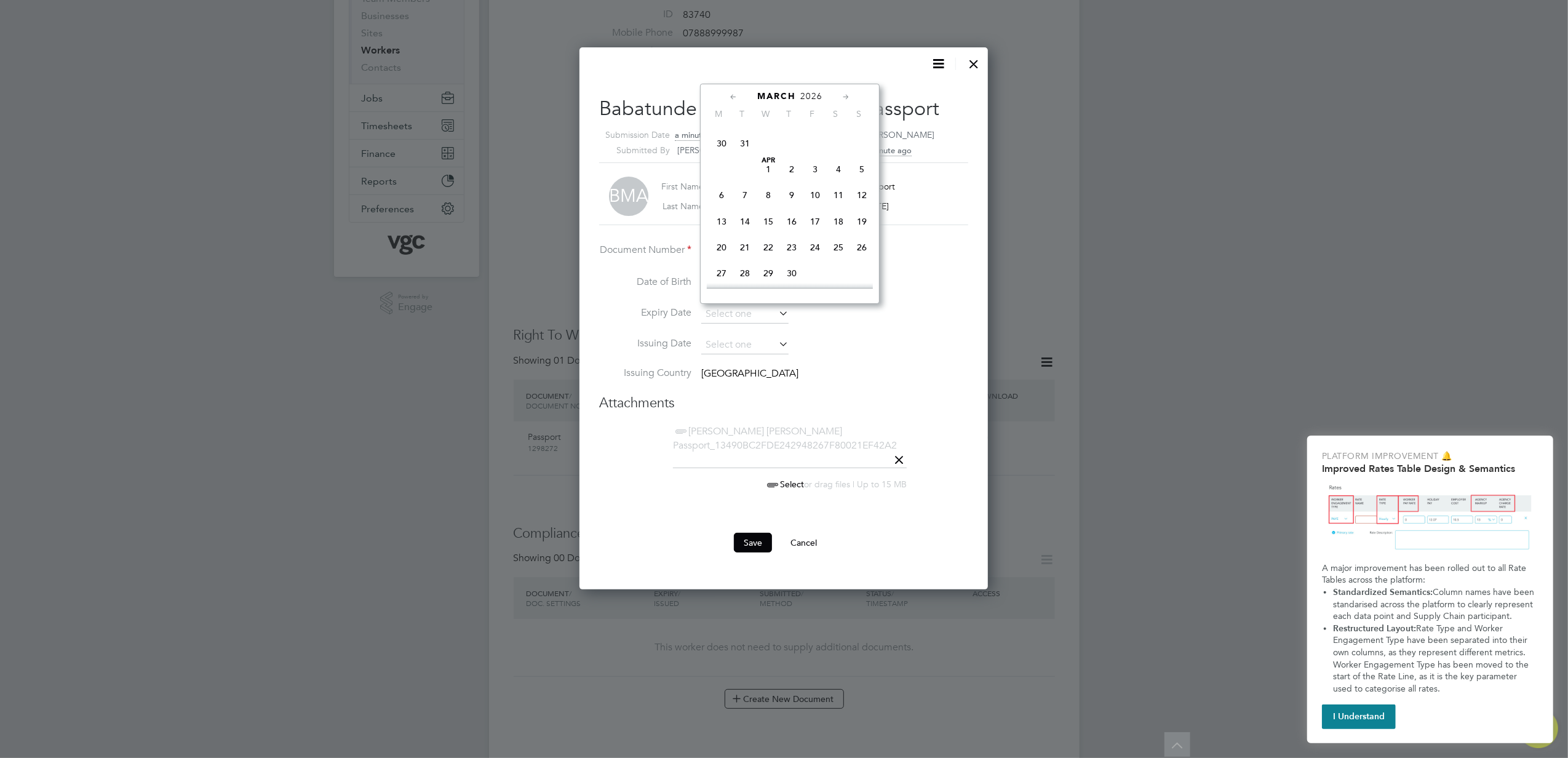
click at [847, 96] on icon at bounding box center [846, 97] width 11 height 14
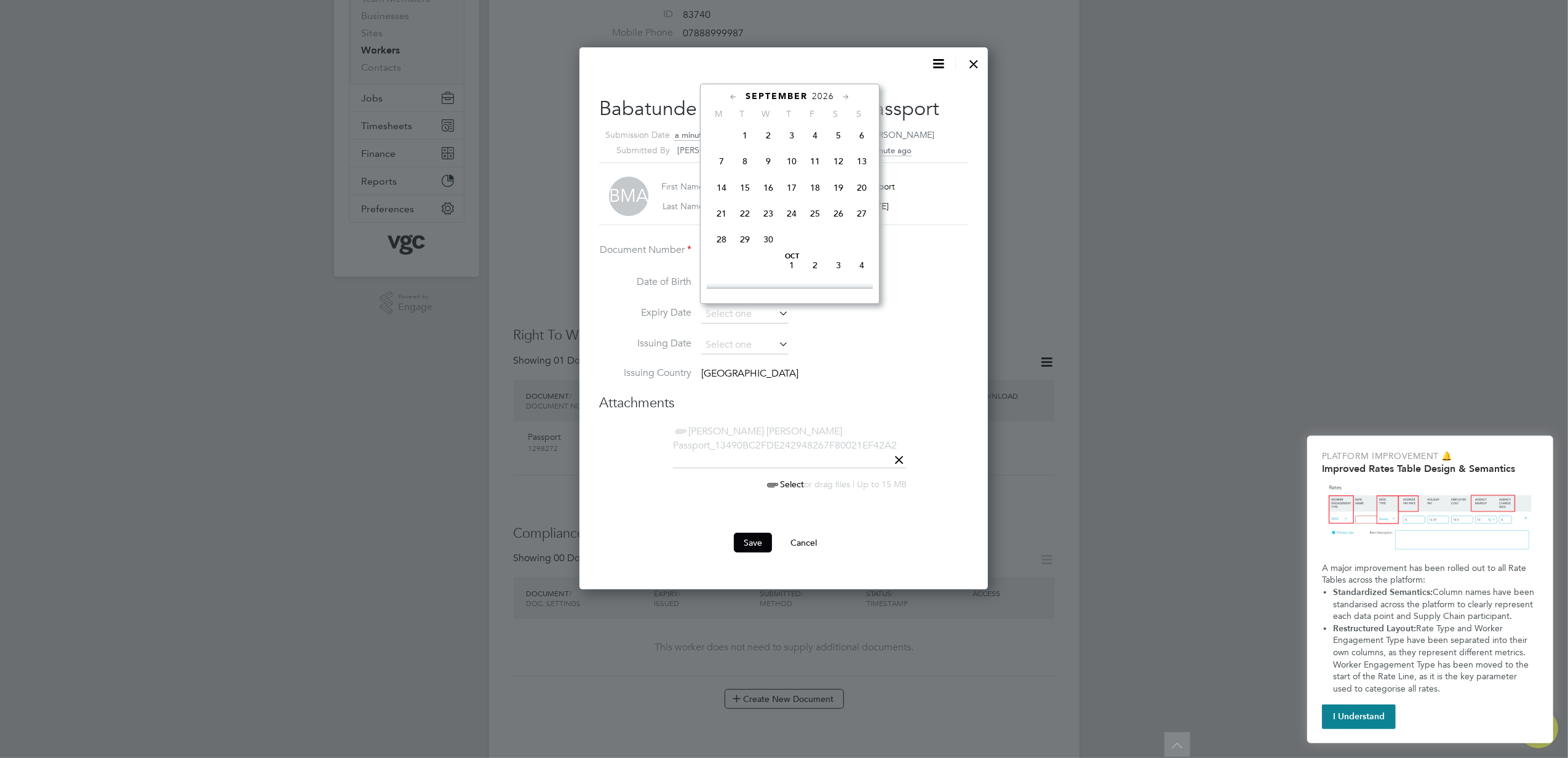
click at [847, 96] on icon at bounding box center [846, 97] width 11 height 14
click at [859, 172] on span "11" at bounding box center [862, 160] width 24 height 24
type input "[DATE]"
click at [757, 248] on input "1298272" at bounding box center [777, 251] width 152 height 22
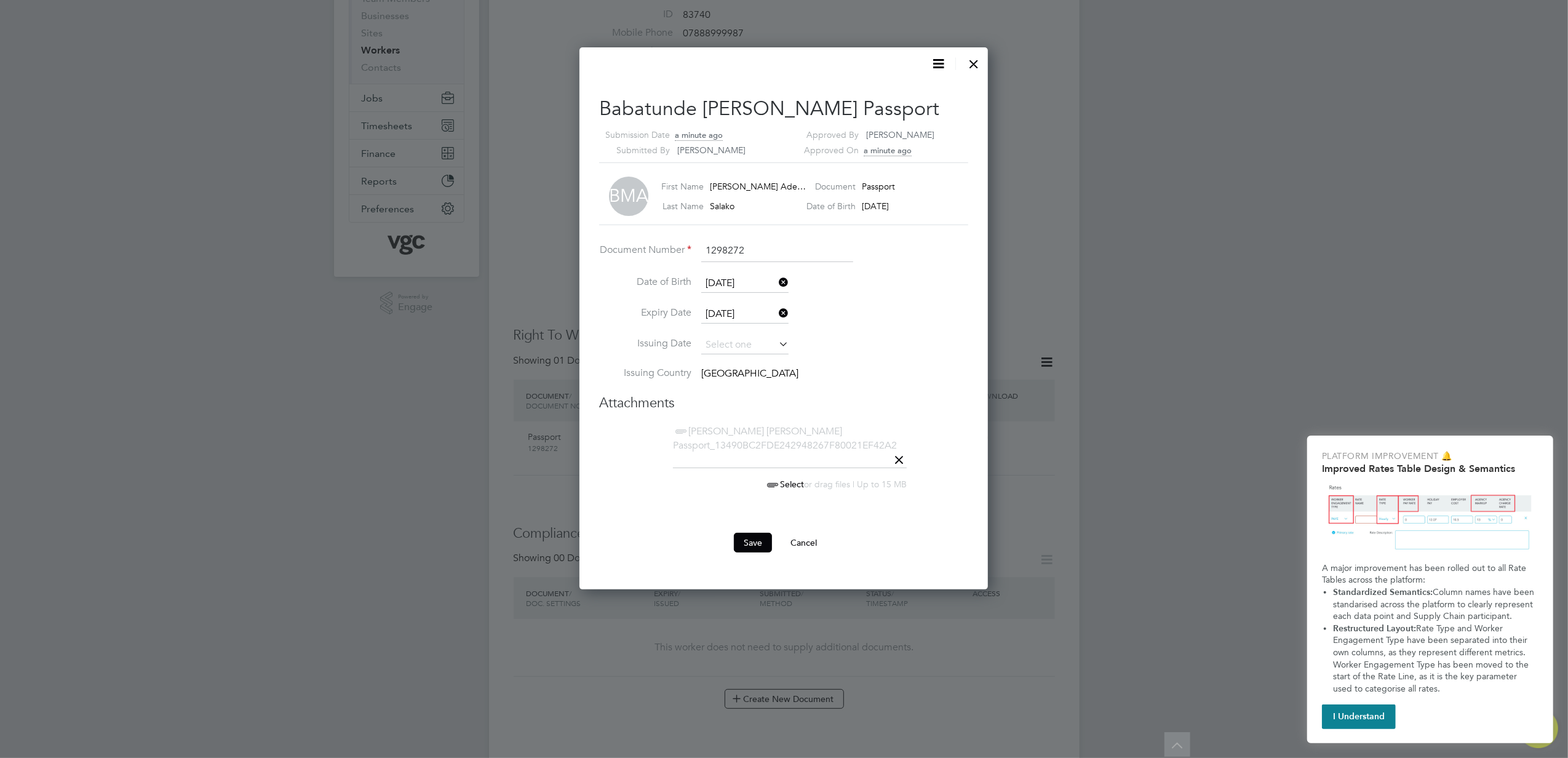
click at [757, 248] on input "1298272" at bounding box center [777, 251] width 152 height 22
paste input "B50116529"
type input "B50116529"
click at [758, 544] on button "Save" at bounding box center [753, 543] width 38 height 20
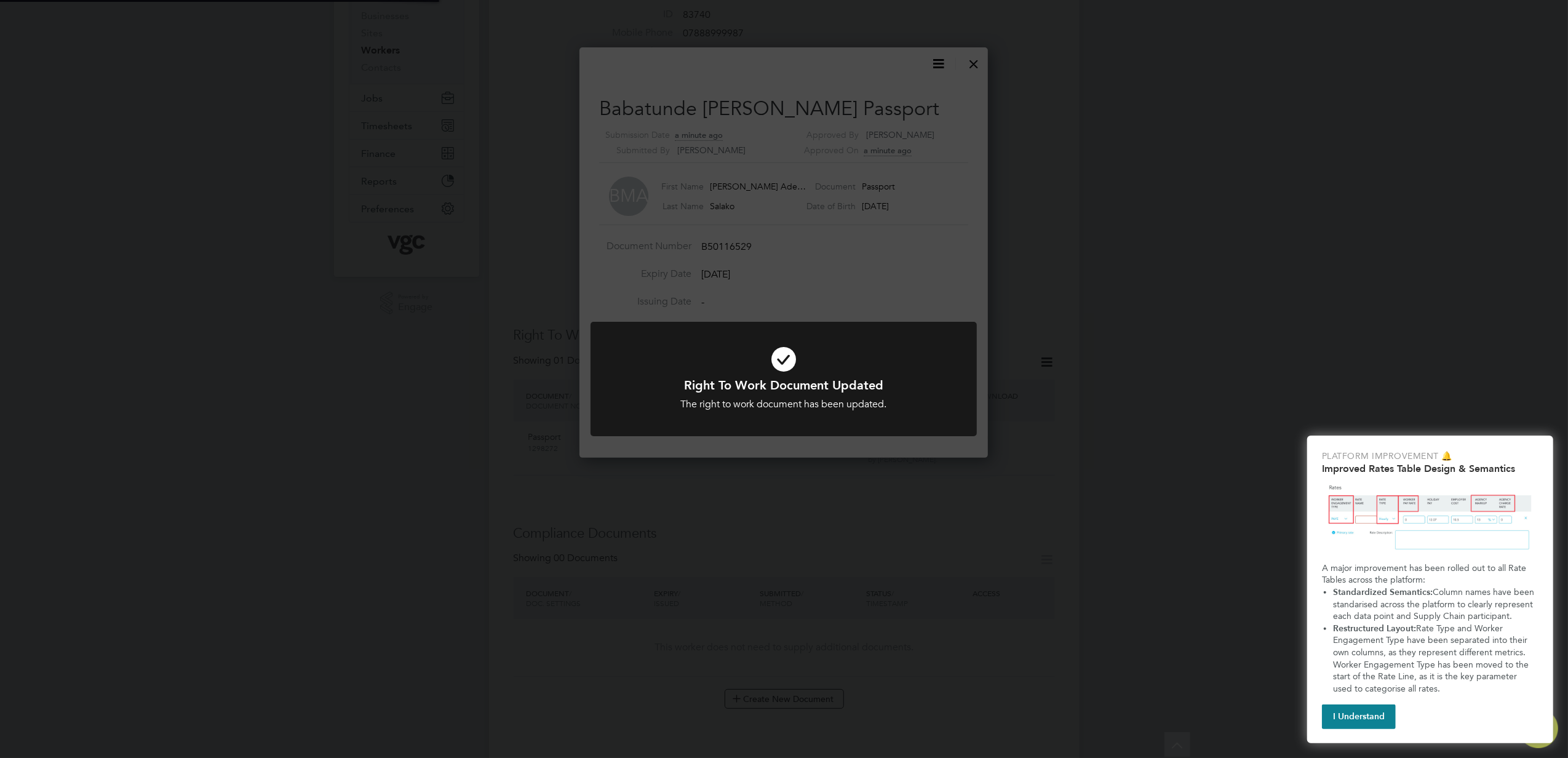
scroll to position [411, 409]
click at [974, 525] on div "Right To Work Document Updated The right to work document has been updated. Can…" at bounding box center [784, 379] width 1568 height 758
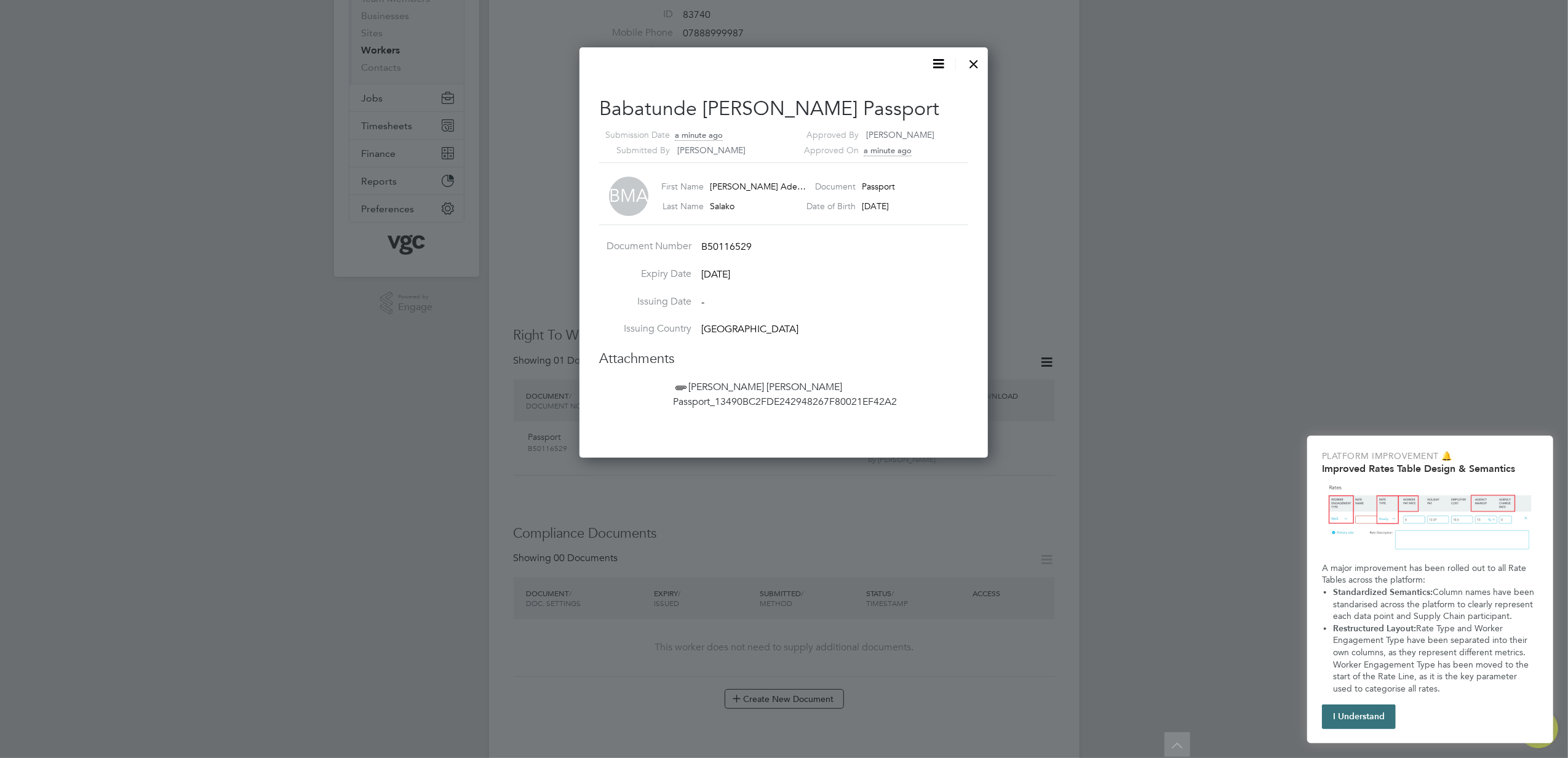
click at [1359, 714] on button "I Understand" at bounding box center [1358, 717] width 73 height 24
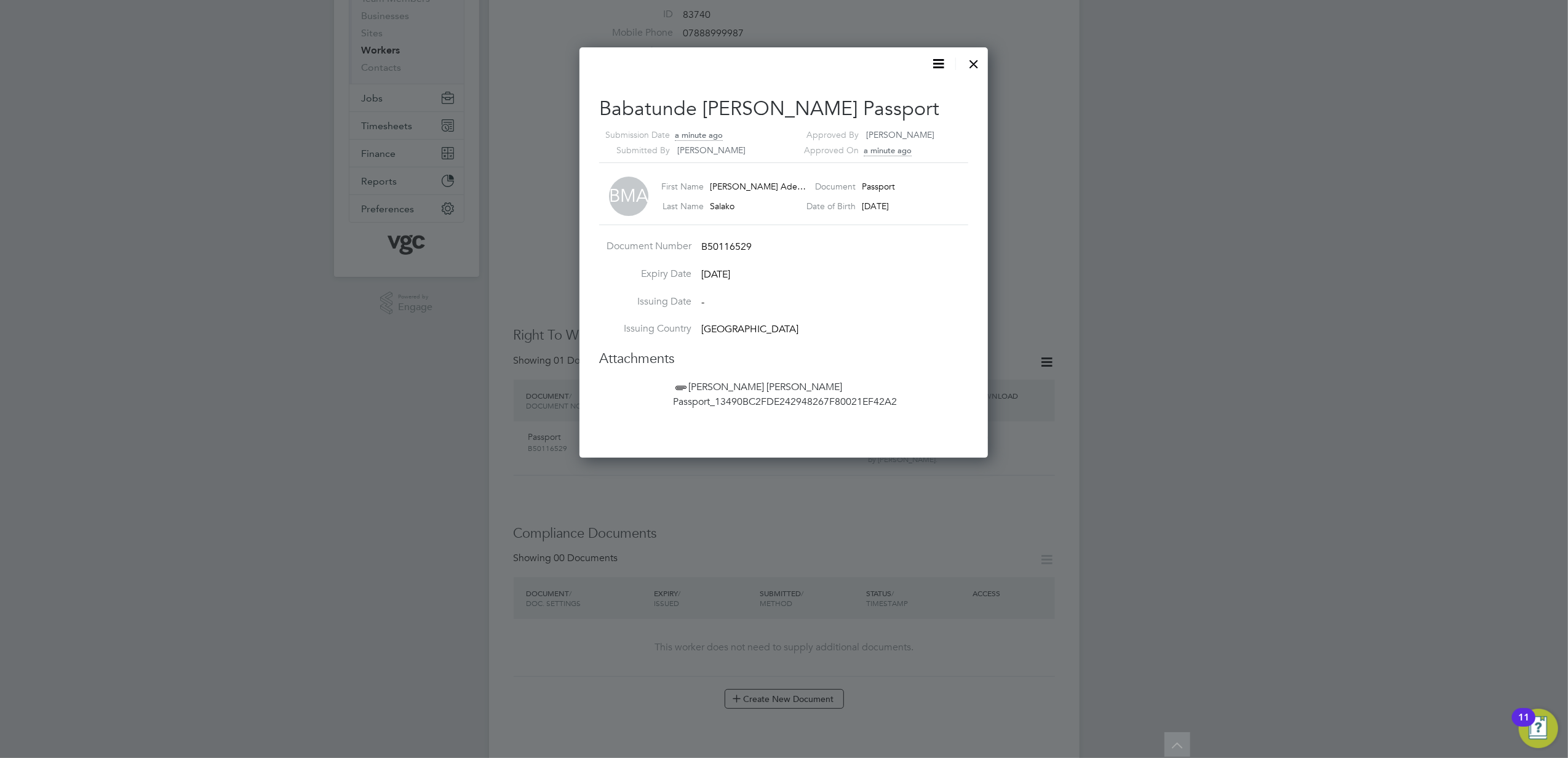
click at [971, 65] on div at bounding box center [973, 61] width 22 height 22
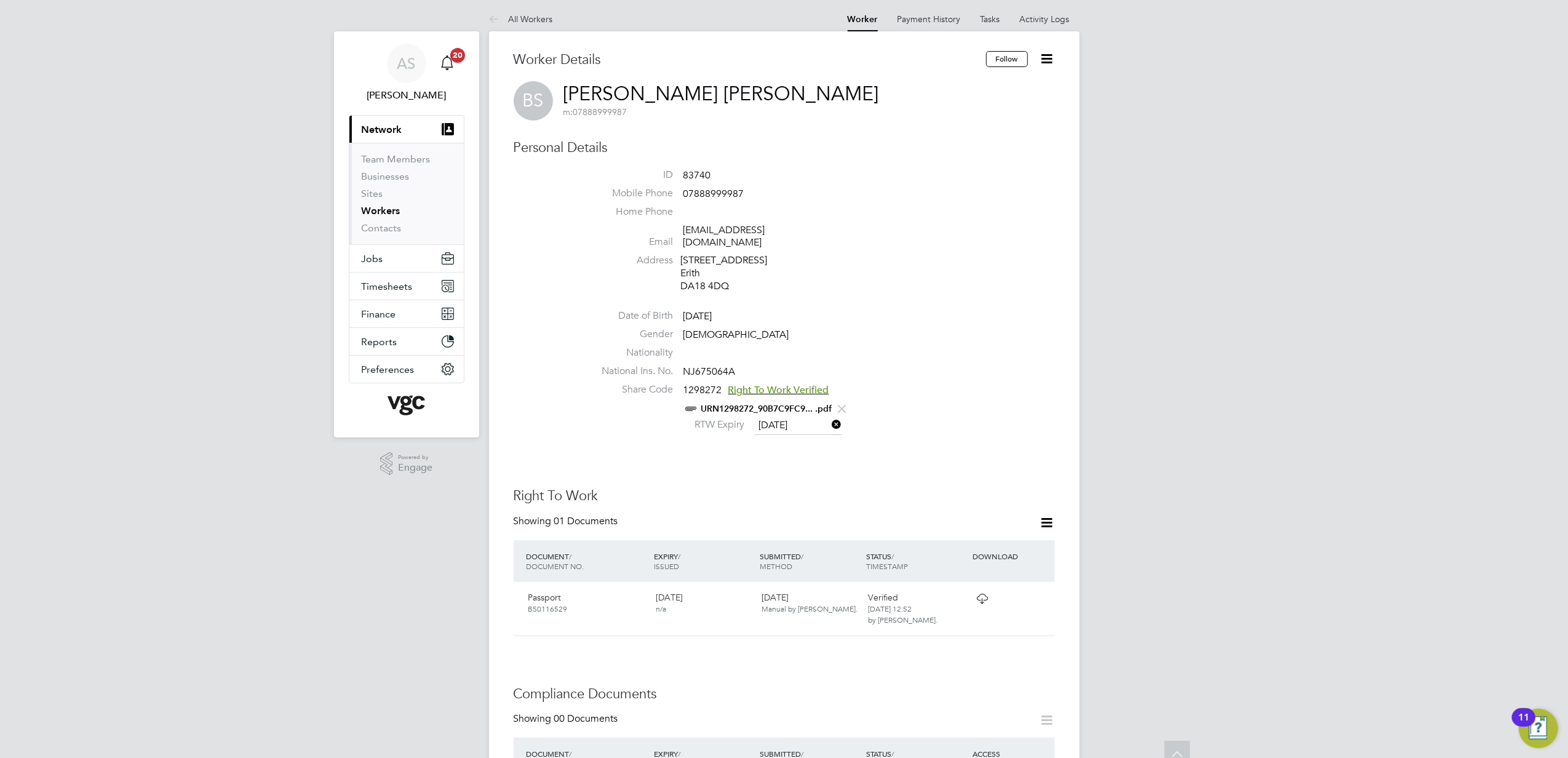
scroll to position [0, 0]
drag, startPoint x: 977, startPoint y: 212, endPoint x: 1103, endPoint y: 68, distance: 191.3
click at [978, 212] on li "Home Phone" at bounding box center [820, 218] width 467 height 19
click at [1042, 67] on icon at bounding box center [1047, 62] width 16 height 16
click at [953, 350] on li "Nationality" at bounding box center [820, 359] width 467 height 19
